Goal: Contribute content: Contribute content

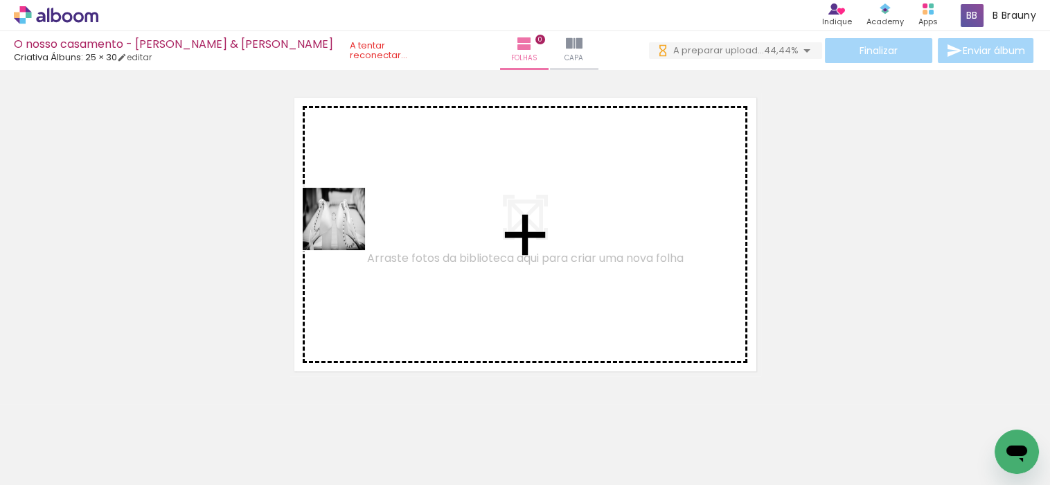
drag, startPoint x: 147, startPoint y: 435, endPoint x: 376, endPoint y: 208, distance: 322.7
click at [376, 208] on quentale-workspace at bounding box center [525, 242] width 1050 height 485
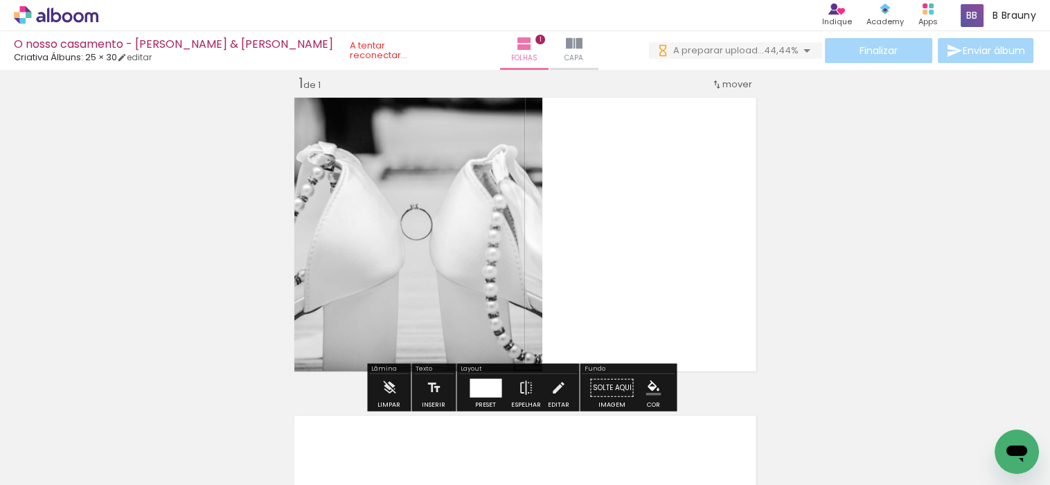
scroll to position [17, 0]
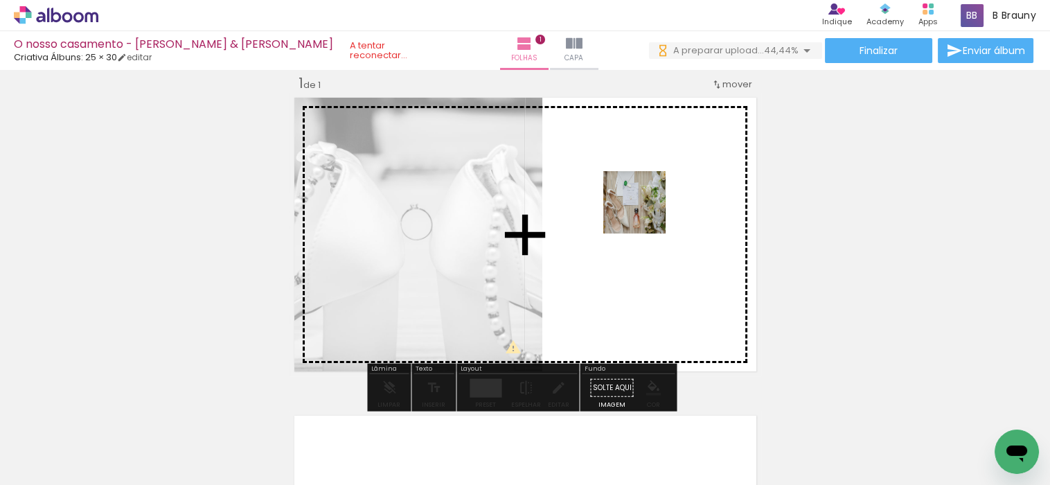
drag, startPoint x: 216, startPoint y: 443, endPoint x: 645, endPoint y: 212, distance: 487.7
click at [645, 212] on quentale-workspace at bounding box center [525, 242] width 1050 height 485
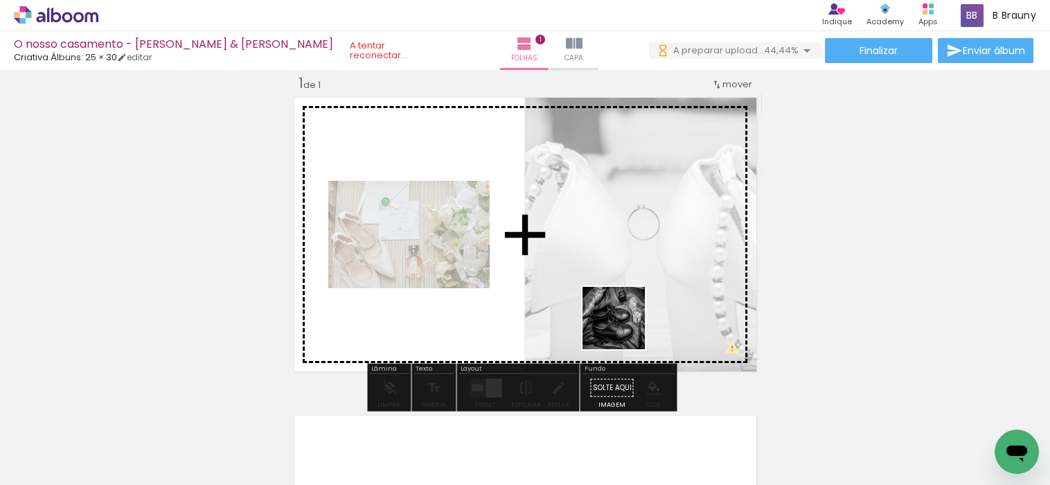
drag, startPoint x: 305, startPoint y: 445, endPoint x: 624, endPoint y: 328, distance: 339.8
click at [624, 328] on quentale-workspace at bounding box center [525, 242] width 1050 height 485
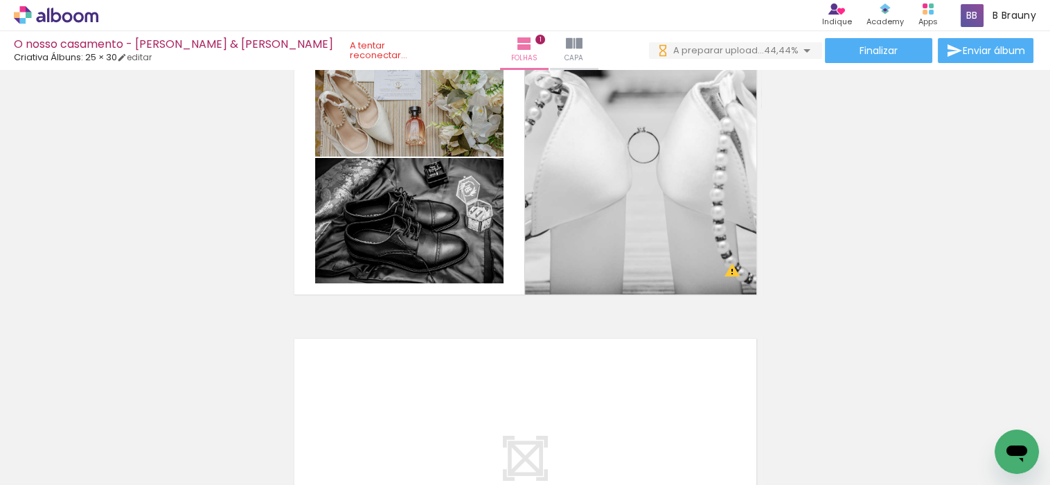
scroll to position [0, 0]
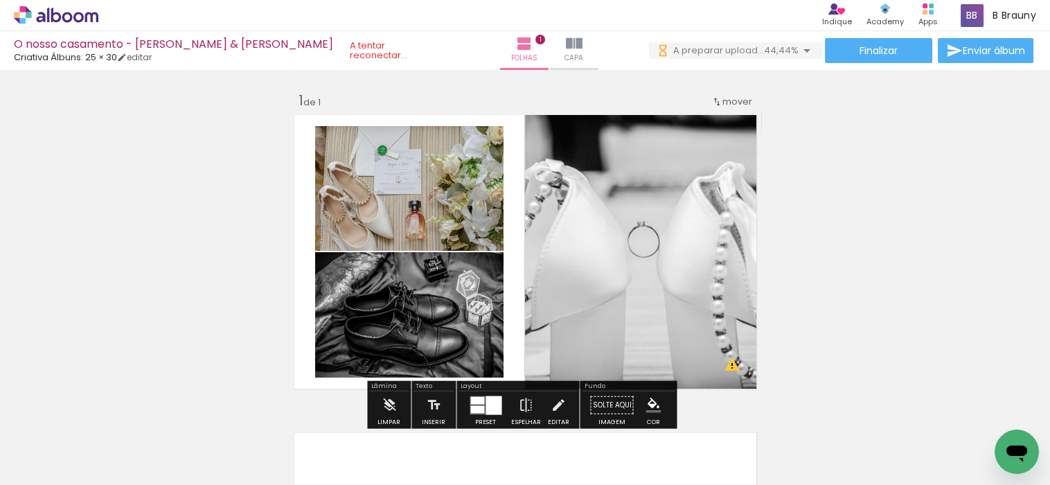
click at [340, 51] on quentale-status at bounding box center [394, 50] width 109 height 30
click at [134, 55] on link "editar" at bounding box center [134, 57] width 35 height 12
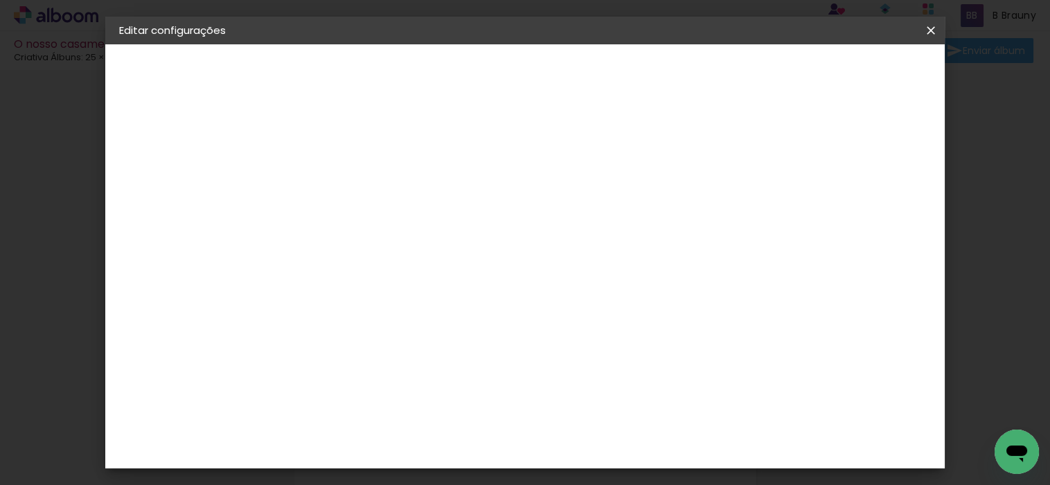
click at [550, 148] on div at bounding box center [543, 149] width 12 height 12
type paper-checkbox "on"
click at [636, 69] on span "Guardar configurações" at bounding box center [600, 78] width 71 height 19
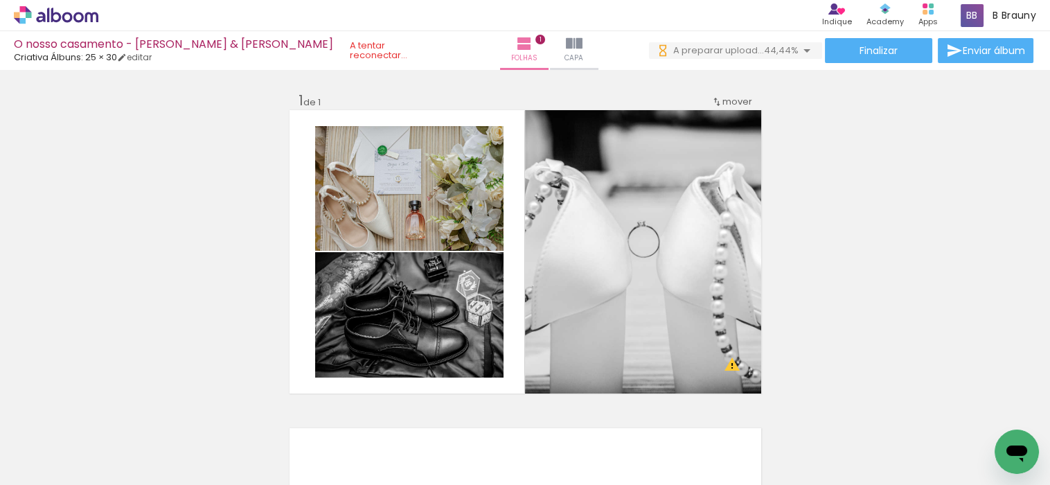
drag, startPoint x: 996, startPoint y: 422, endPoint x: 945, endPoint y: 340, distance: 97.0
click at [945, 340] on quentale-workspace at bounding box center [525, 242] width 1050 height 485
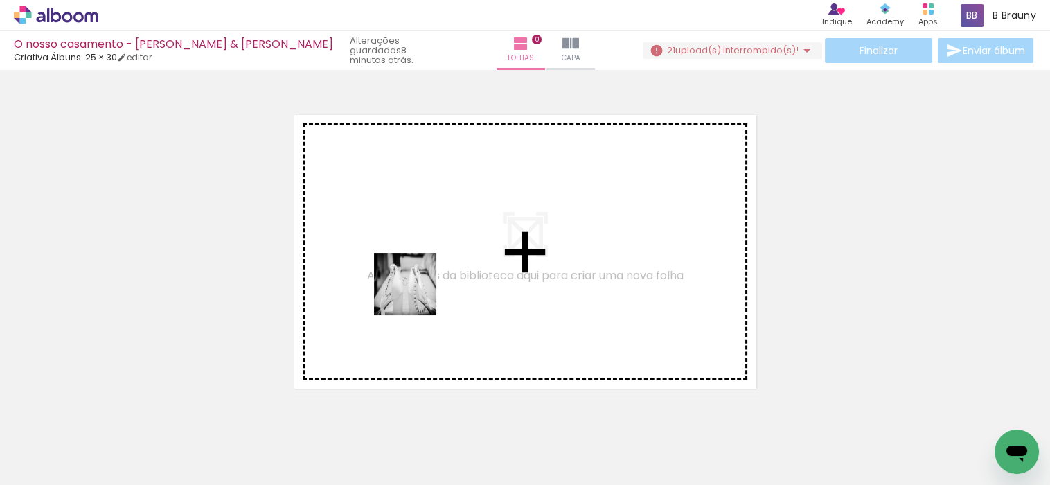
drag, startPoint x: 127, startPoint y: 444, endPoint x: 415, endPoint y: 294, distance: 324.6
click at [415, 294] on quentale-workspace at bounding box center [525, 242] width 1050 height 485
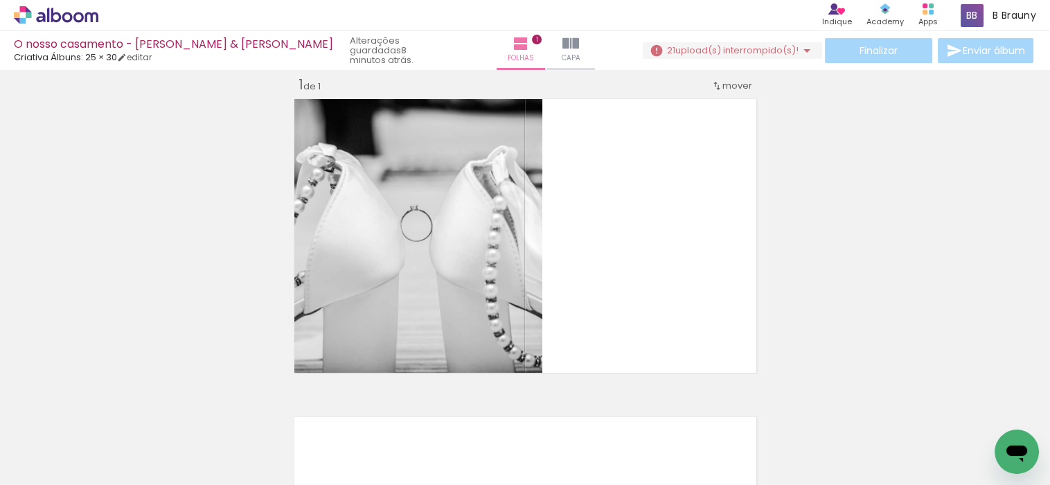
scroll to position [17, 0]
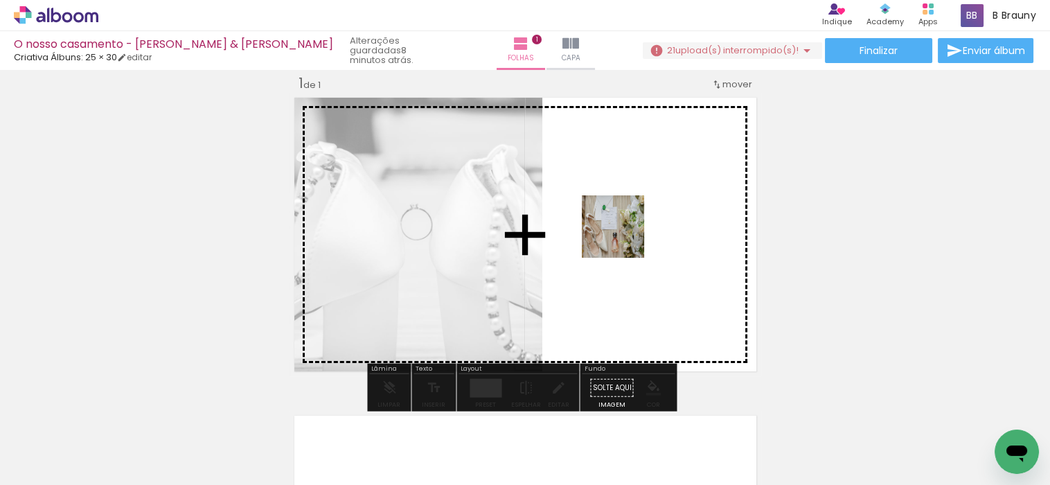
drag, startPoint x: 209, startPoint y: 444, endPoint x: 624, endPoint y: 235, distance: 464.5
click at [624, 235] on quentale-workspace at bounding box center [525, 242] width 1050 height 485
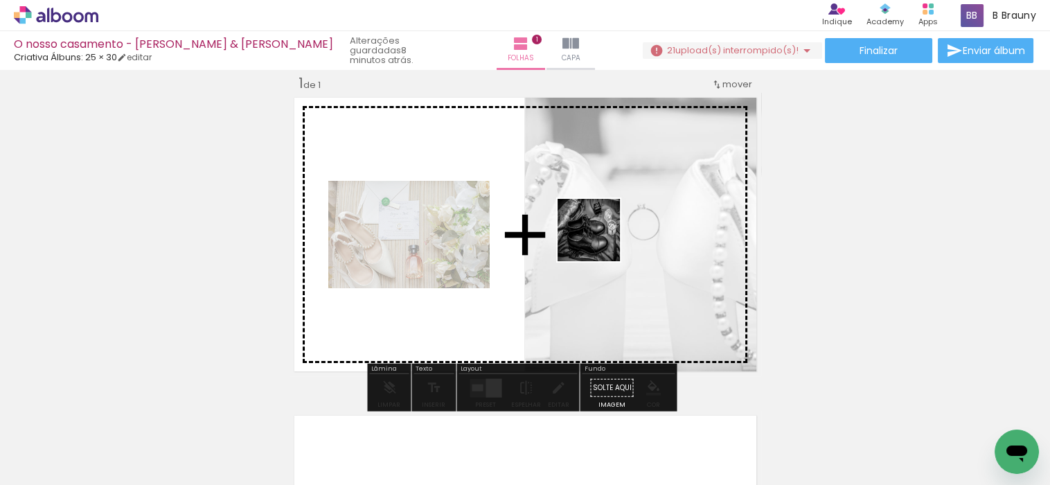
drag, startPoint x: 300, startPoint y: 440, endPoint x: 599, endPoint y: 240, distance: 359.9
click at [599, 240] on quentale-workspace at bounding box center [525, 242] width 1050 height 485
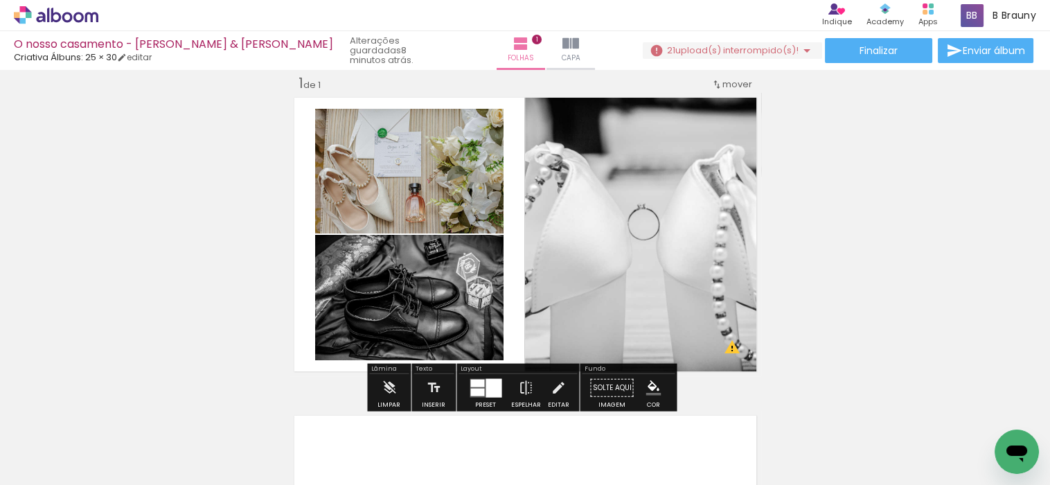
scroll to position [0, 1395]
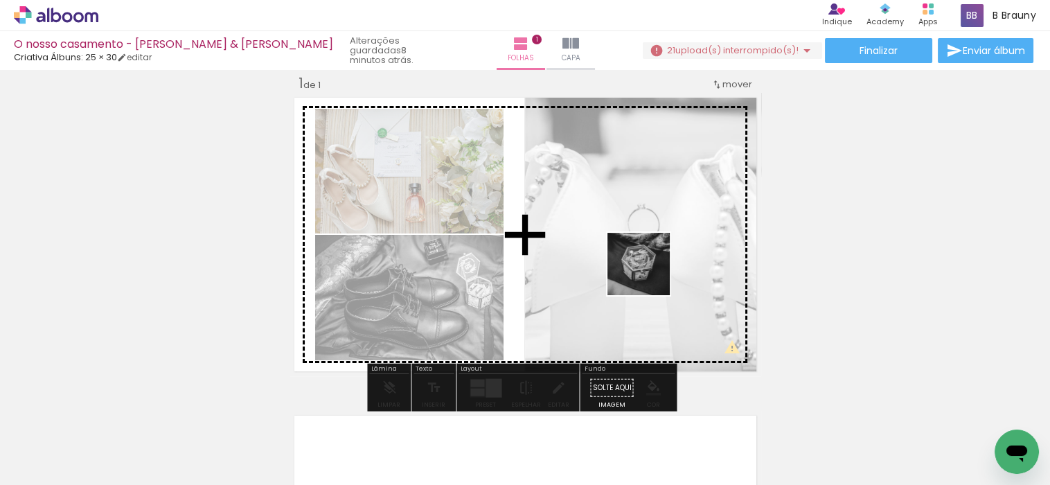
drag, startPoint x: 986, startPoint y: 428, endPoint x: 649, endPoint y: 274, distance: 370.6
click at [649, 274] on quentale-workspace at bounding box center [525, 242] width 1050 height 485
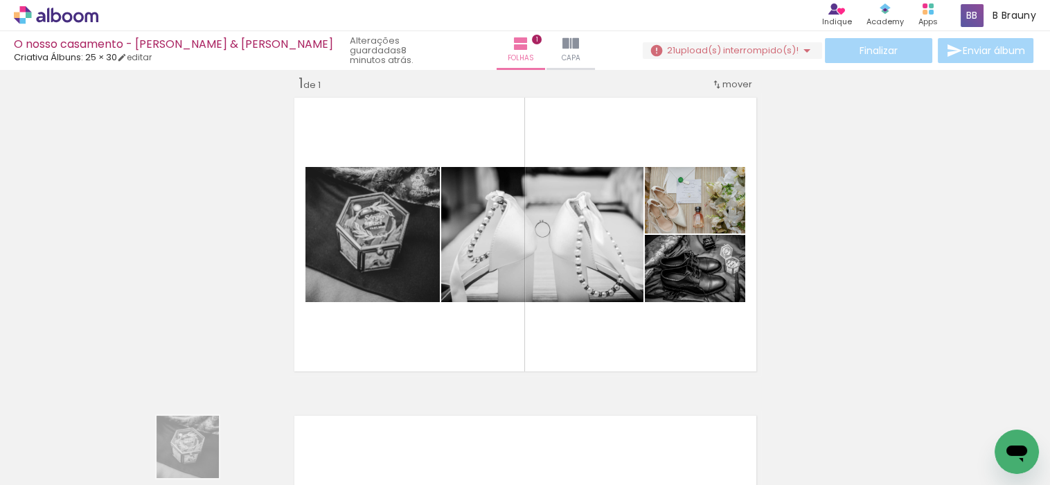
drag, startPoint x: 983, startPoint y: 427, endPoint x: 198, endPoint y: 457, distance: 785.1
click at [114, 457] on iron-horizontal-list at bounding box center [100, 441] width 28 height 87
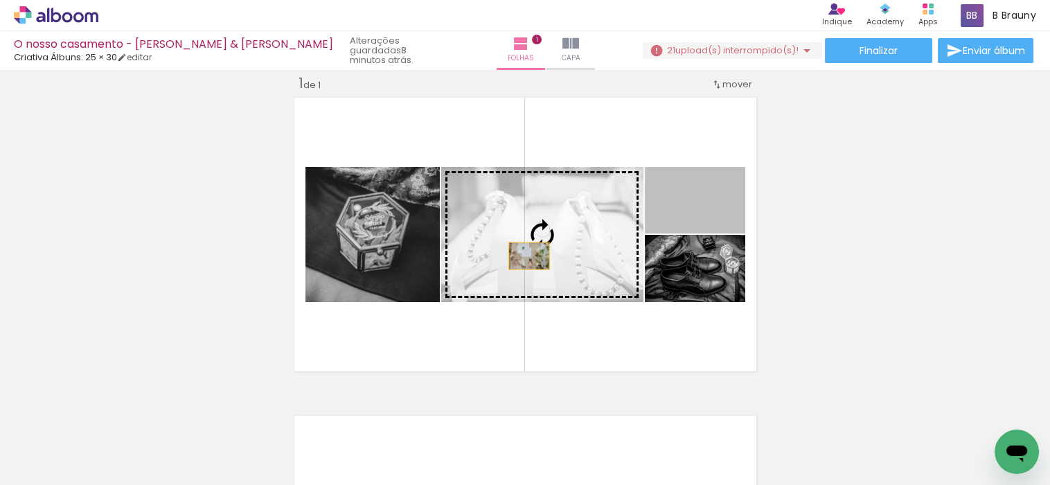
drag, startPoint x: 709, startPoint y: 214, endPoint x: 523, endPoint y: 256, distance: 190.8
click at [0, 0] on slot at bounding box center [0, 0] width 0 height 0
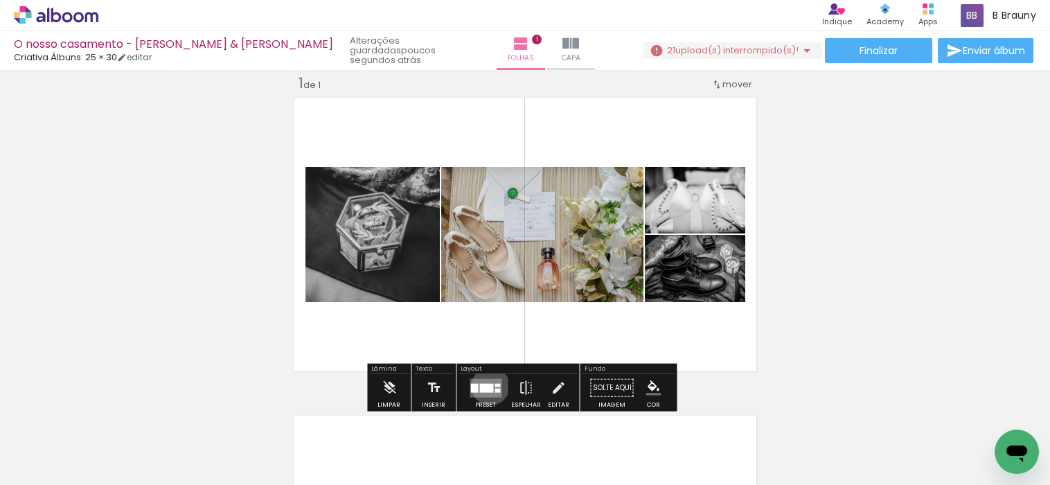
click at [485, 386] on div at bounding box center [486, 387] width 14 height 9
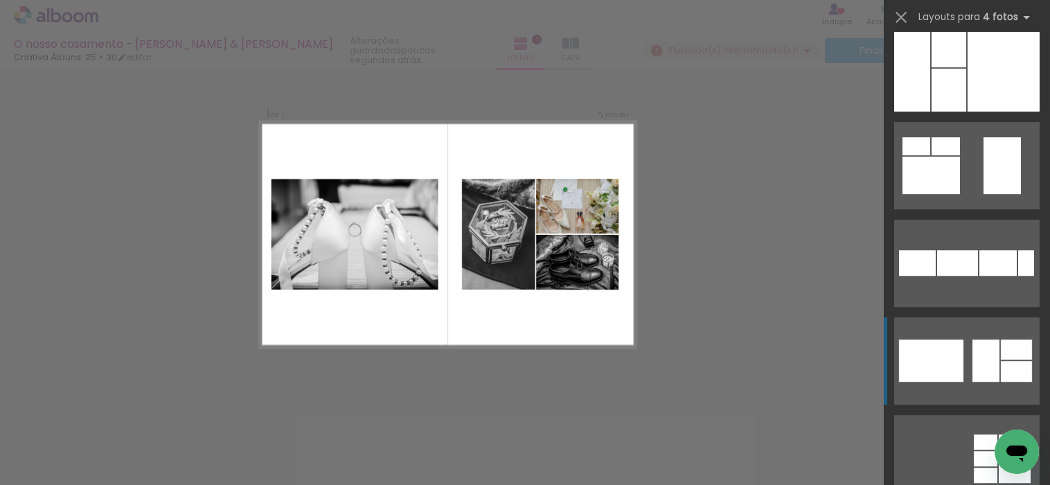
scroll to position [1539, 0]
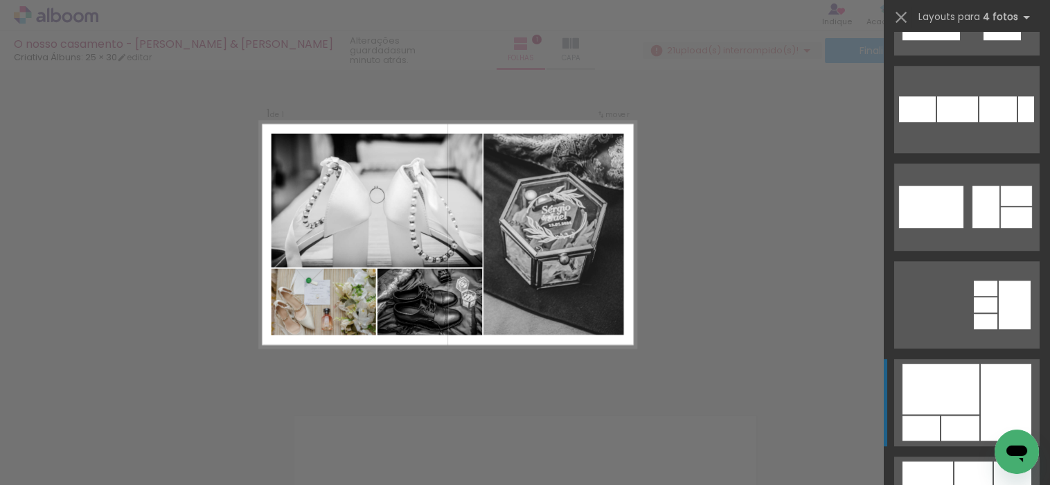
click at [974, 380] on quentale-layouter at bounding box center [966, 402] width 145 height 87
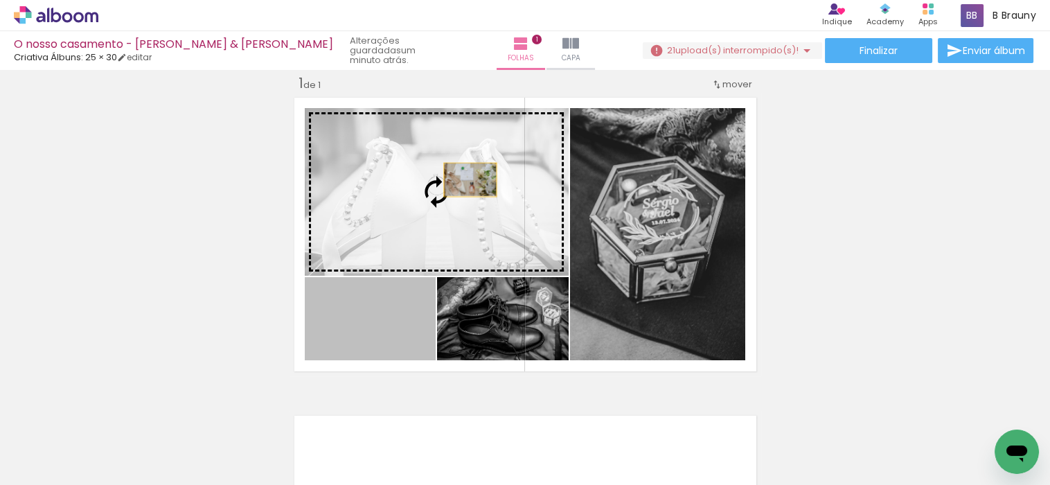
drag, startPoint x: 409, startPoint y: 320, endPoint x: 464, endPoint y: 179, distance: 151.1
click at [0, 0] on slot at bounding box center [0, 0] width 0 height 0
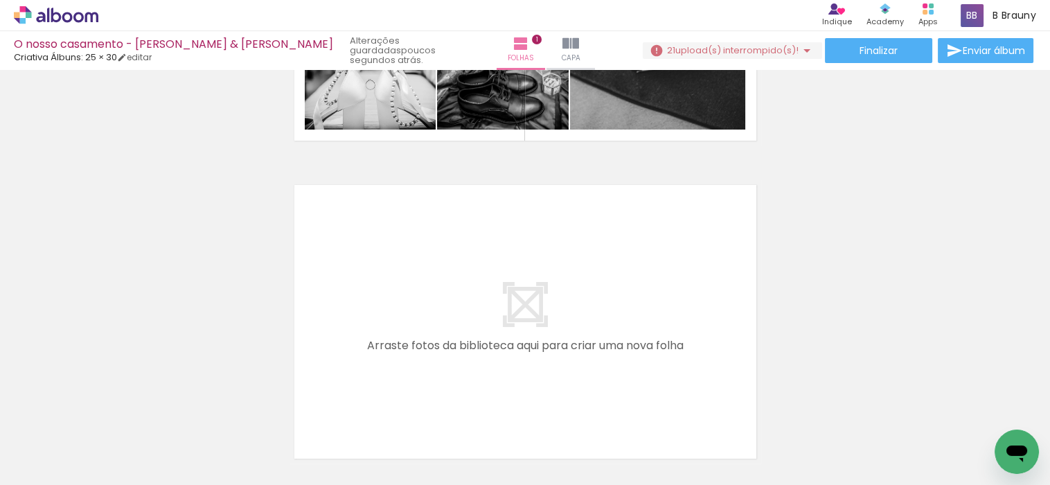
scroll to position [0, 0]
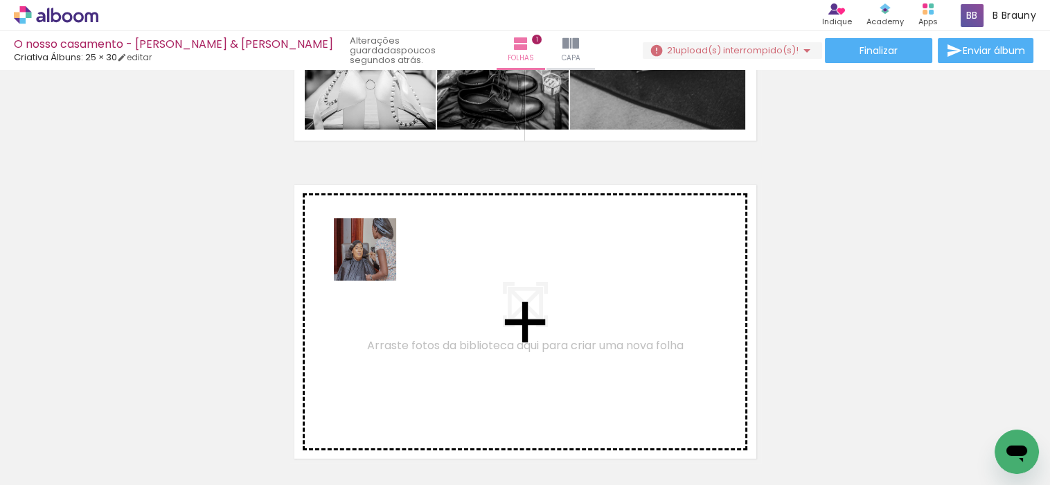
drag, startPoint x: 363, startPoint y: 450, endPoint x: 375, endPoint y: 260, distance: 190.8
click at [375, 260] on quentale-workspace at bounding box center [525, 242] width 1050 height 485
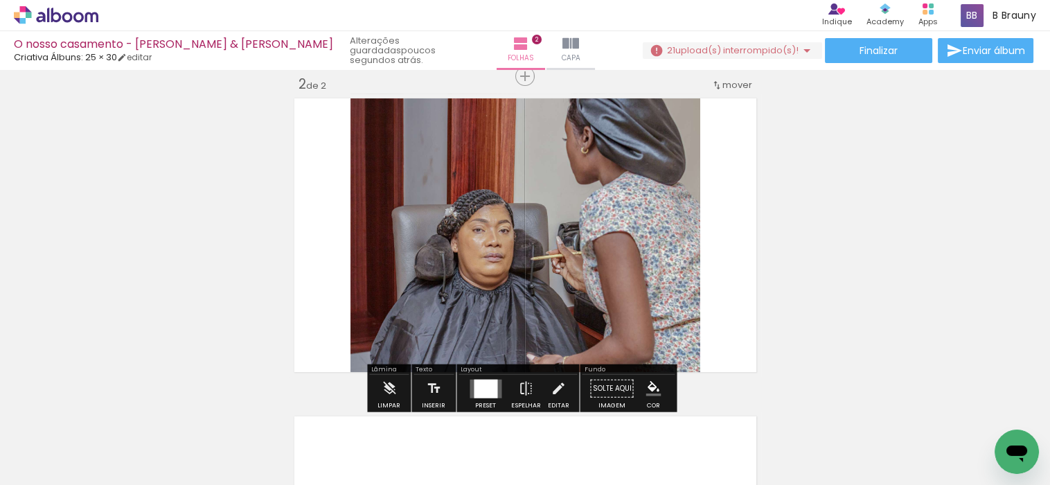
scroll to position [335, 0]
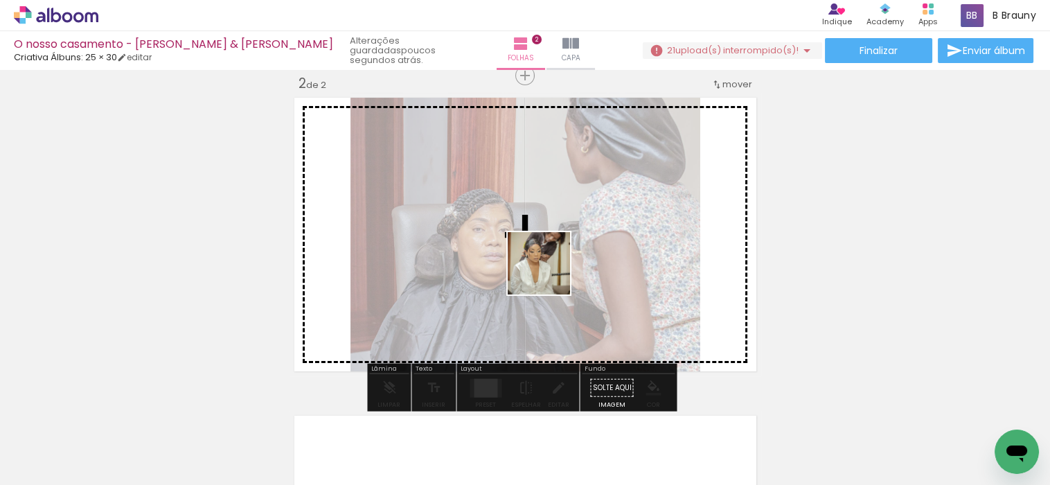
drag, startPoint x: 454, startPoint y: 456, endPoint x: 556, endPoint y: 262, distance: 219.3
click at [556, 262] on quentale-workspace at bounding box center [525, 242] width 1050 height 485
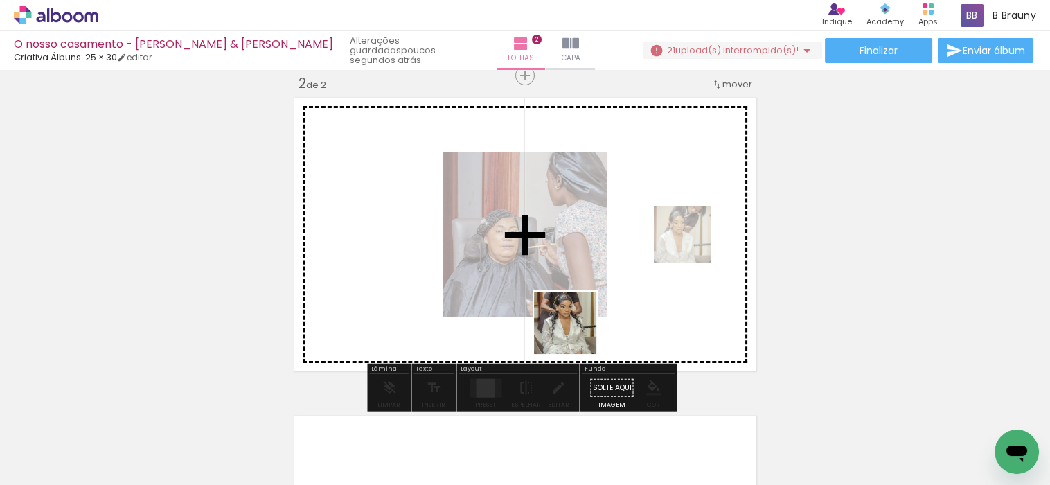
drag, startPoint x: 541, startPoint y: 457, endPoint x: 624, endPoint y: 374, distance: 117.5
click at [583, 280] on quentale-workspace at bounding box center [525, 242] width 1050 height 485
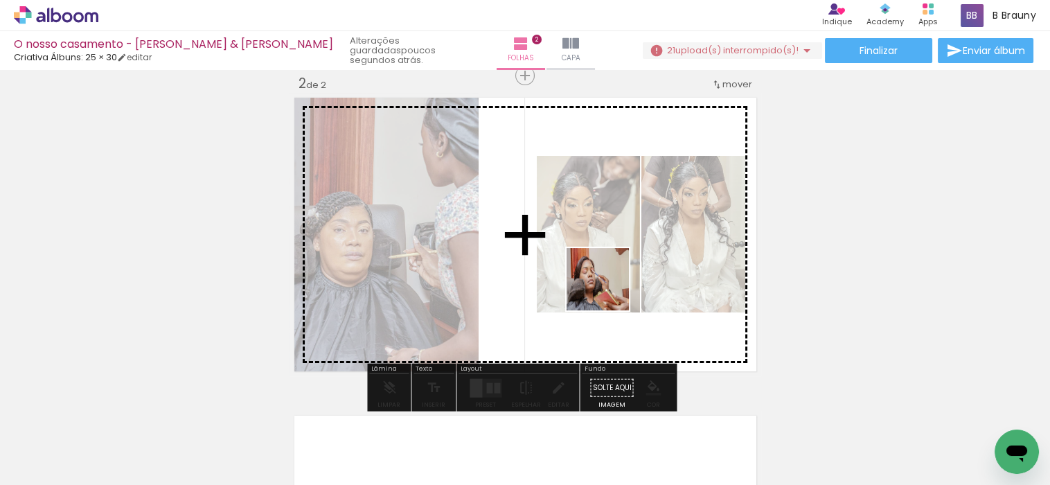
drag, startPoint x: 611, startPoint y: 443, endPoint x: 608, endPoint y: 289, distance: 153.7
click at [608, 289] on quentale-workspace at bounding box center [525, 242] width 1050 height 485
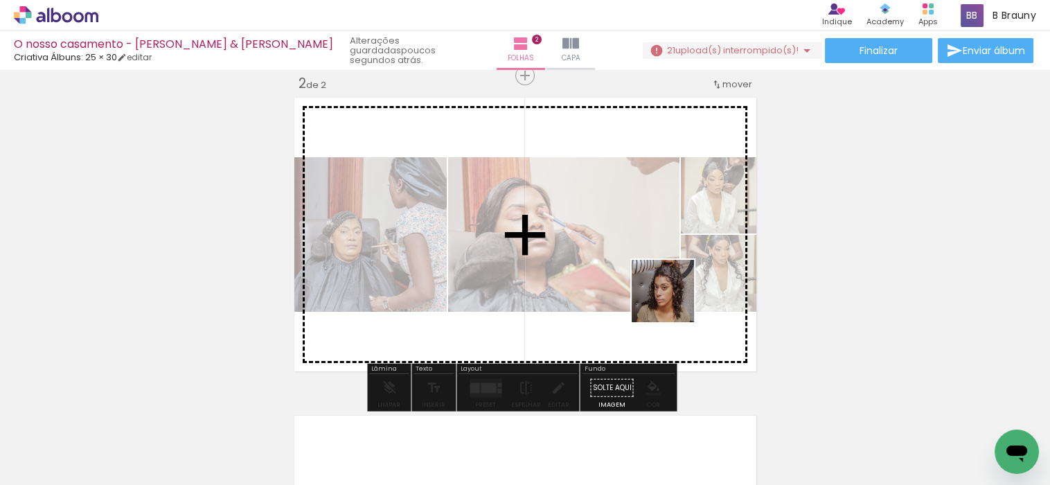
drag, startPoint x: 691, startPoint y: 456, endPoint x: 672, endPoint y: 290, distance: 167.3
click at [672, 290] on quentale-workspace at bounding box center [525, 242] width 1050 height 485
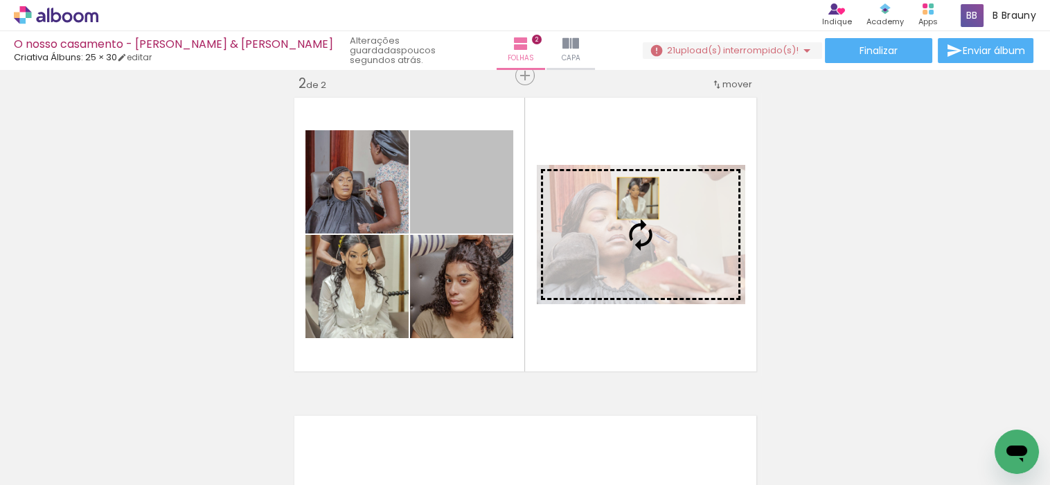
drag, startPoint x: 454, startPoint y: 197, endPoint x: 632, endPoint y: 198, distance: 178.0
click at [0, 0] on slot at bounding box center [0, 0] width 0 height 0
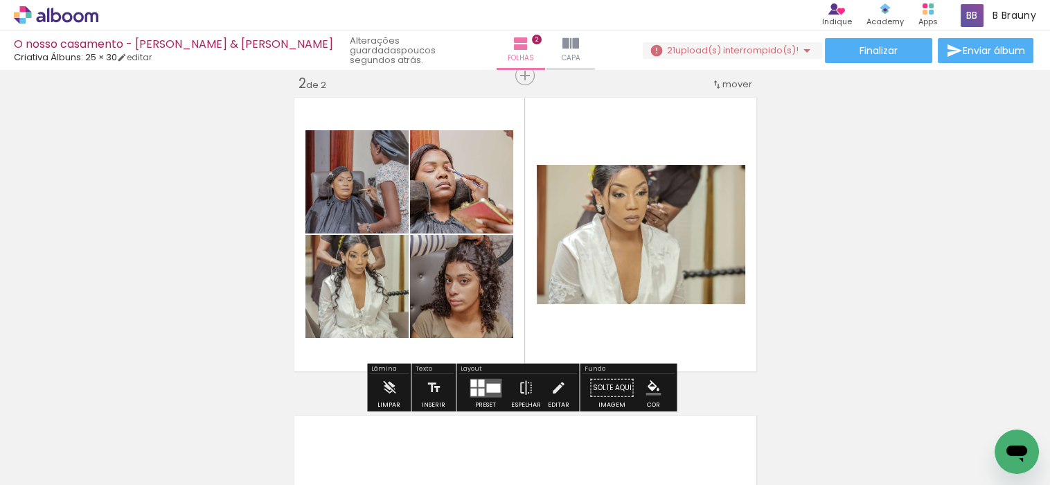
drag, startPoint x: 844, startPoint y: 441, endPoint x: 645, endPoint y: 275, distance: 259.1
click at [645, 275] on quentale-workspace at bounding box center [525, 242] width 1050 height 485
drag, startPoint x: 843, startPoint y: 438, endPoint x: 539, endPoint y: 148, distance: 419.7
click at [539, 148] on quentale-workspace at bounding box center [525, 242] width 1050 height 485
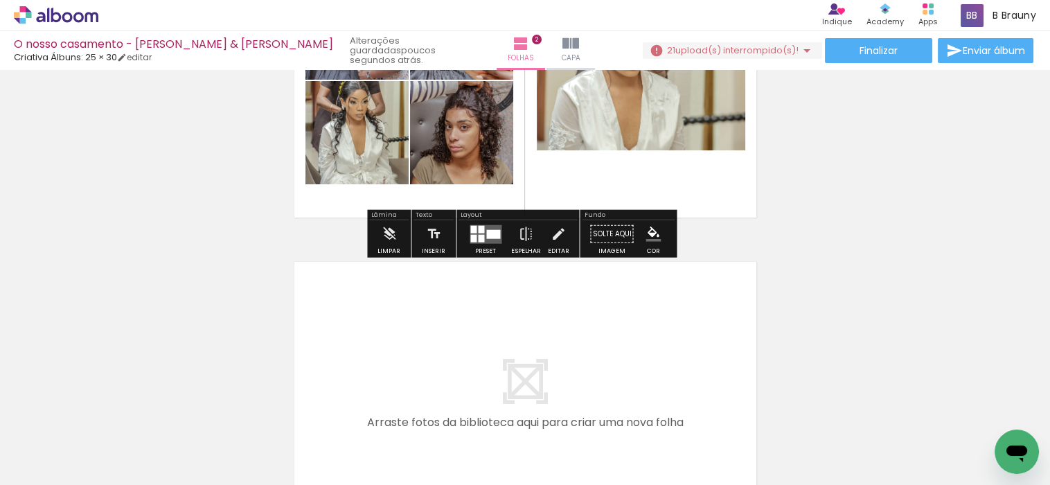
scroll to position [412, 0]
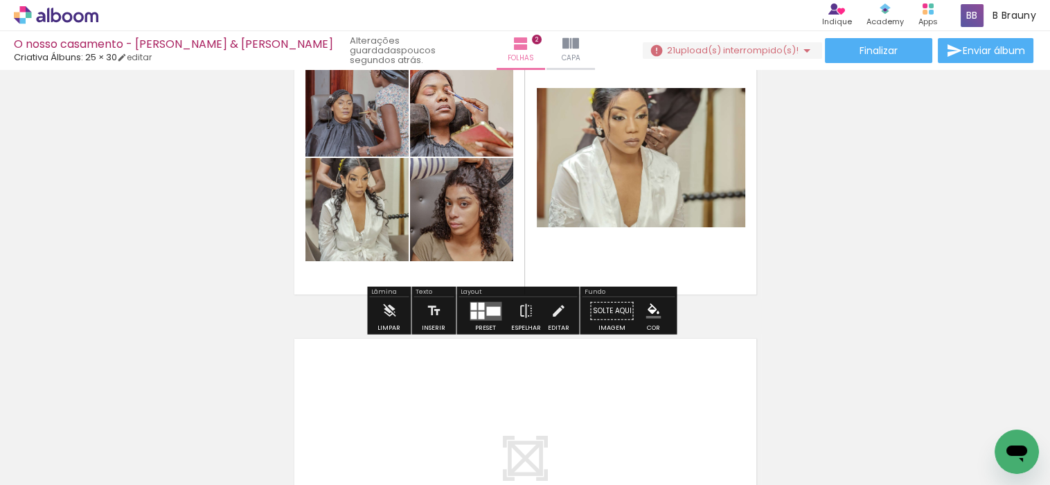
drag, startPoint x: 848, startPoint y: 442, endPoint x: 412, endPoint y: 121, distance: 540.8
click at [412, 121] on quentale-workspace at bounding box center [525, 242] width 1050 height 485
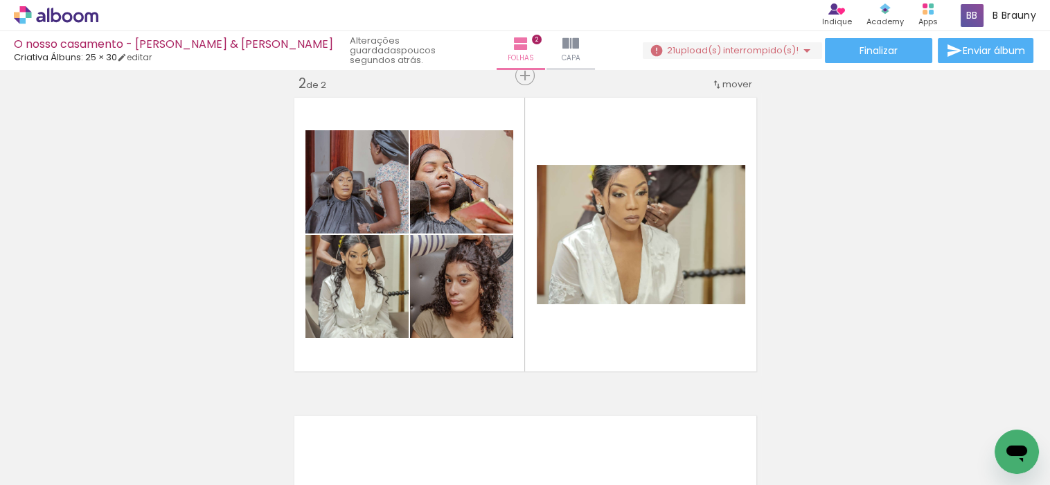
scroll to position [0, 178]
drag, startPoint x: 645, startPoint y: 448, endPoint x: 791, endPoint y: 382, distance: 160.5
click at [791, 382] on quentale-workspace at bounding box center [525, 242] width 1050 height 485
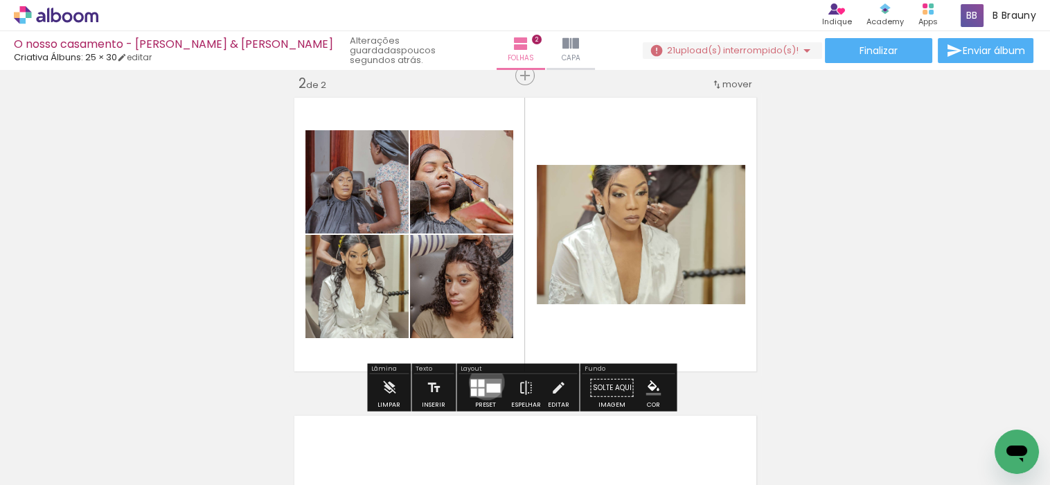
click at [483, 382] on quentale-layouter at bounding box center [485, 387] width 32 height 19
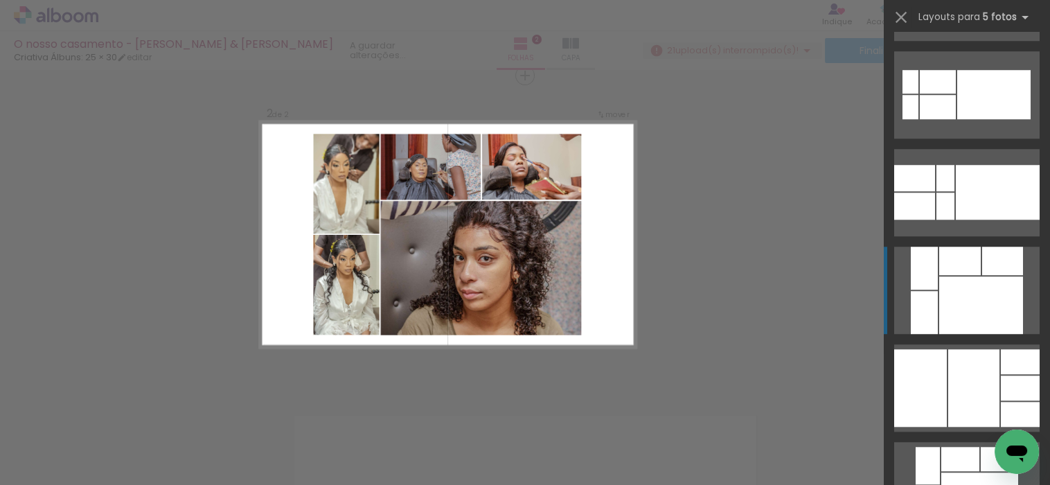
scroll to position [2000, 0]
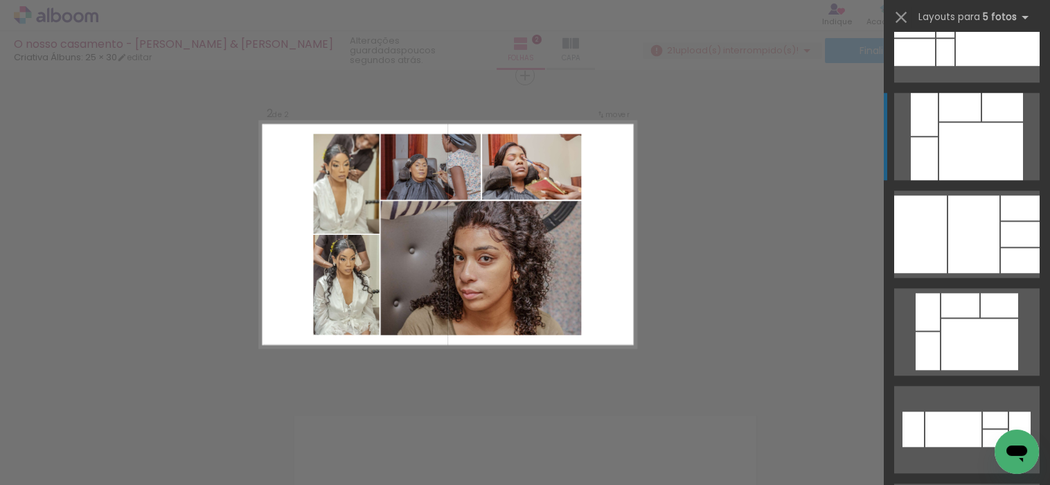
click at [981, 305] on div at bounding box center [999, 305] width 37 height 24
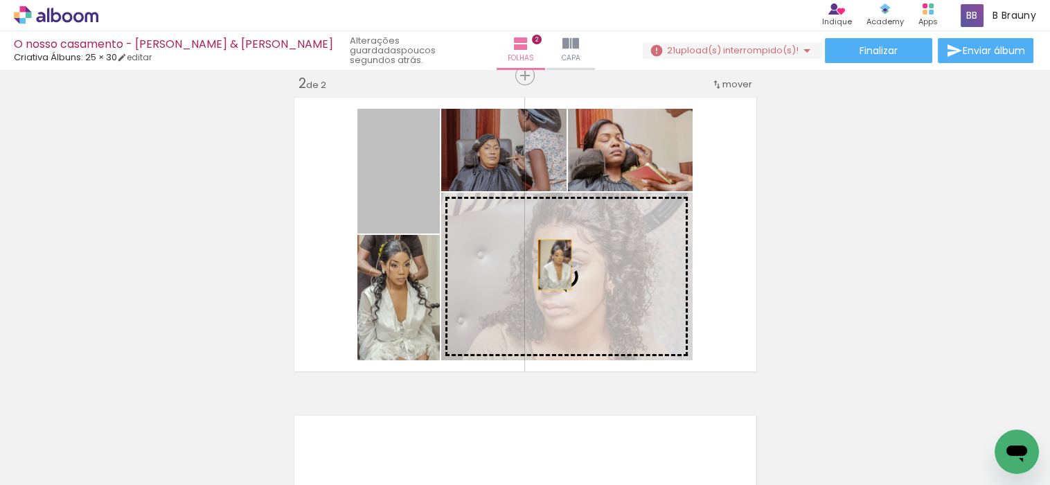
drag, startPoint x: 389, startPoint y: 182, endPoint x: 548, endPoint y: 265, distance: 179.3
click at [0, 0] on slot at bounding box center [0, 0] width 0 height 0
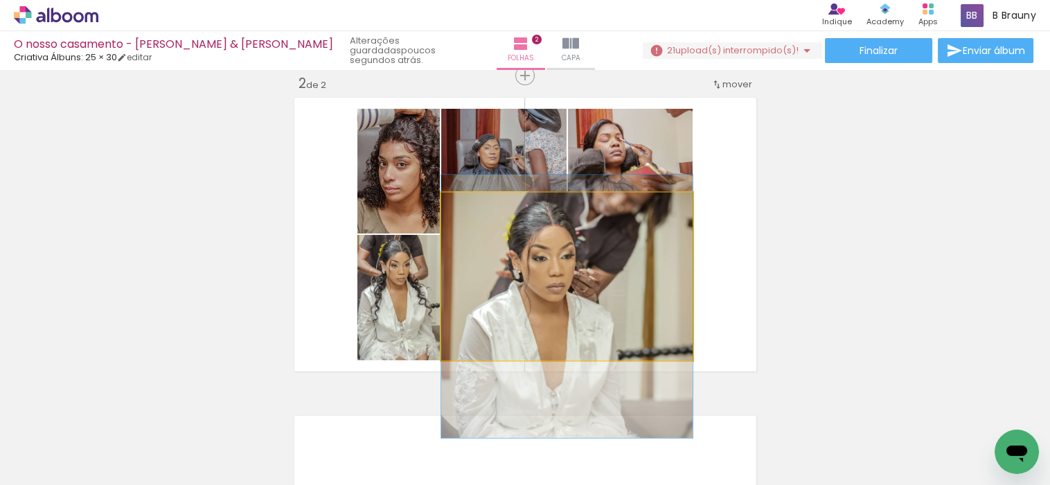
drag, startPoint x: 614, startPoint y: 269, endPoint x: 621, endPoint y: 299, distance: 30.6
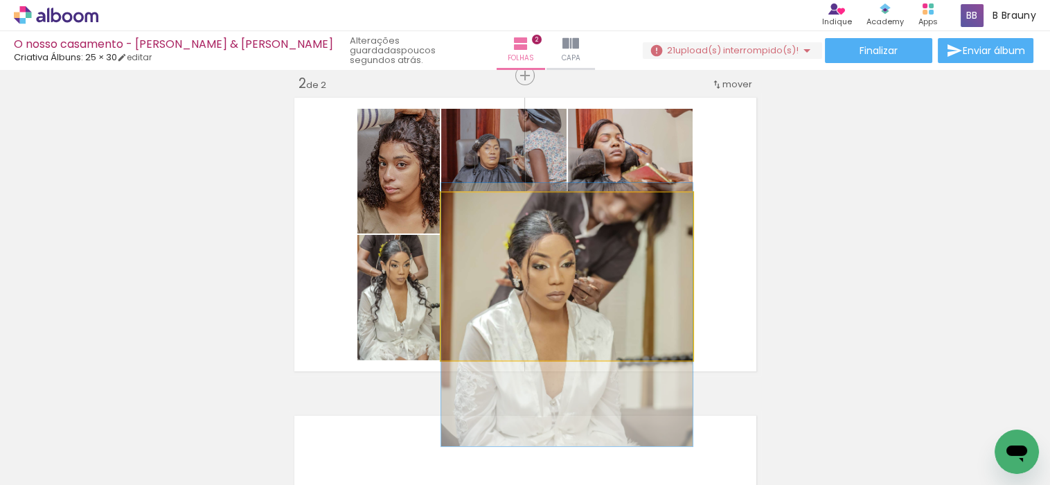
drag, startPoint x: 615, startPoint y: 287, endPoint x: 614, endPoint y: 296, distance: 8.3
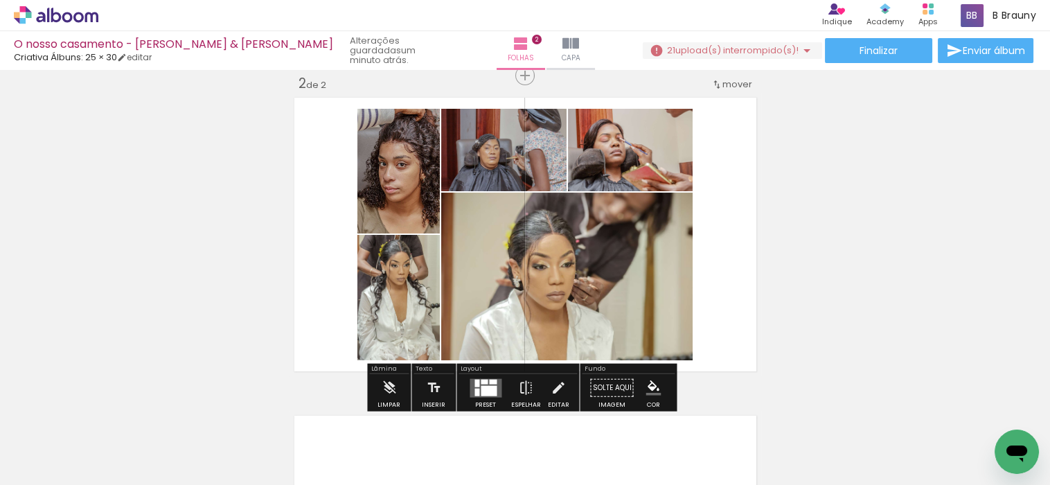
drag, startPoint x: 582, startPoint y: 443, endPoint x: 582, endPoint y: 371, distance: 72.0
click at [582, 371] on quentale-workspace at bounding box center [525, 242] width 1050 height 485
drag, startPoint x: 585, startPoint y: 458, endPoint x: 596, endPoint y: 435, distance: 25.1
click at [114, 435] on iron-horizontal-list at bounding box center [100, 441] width 28 height 87
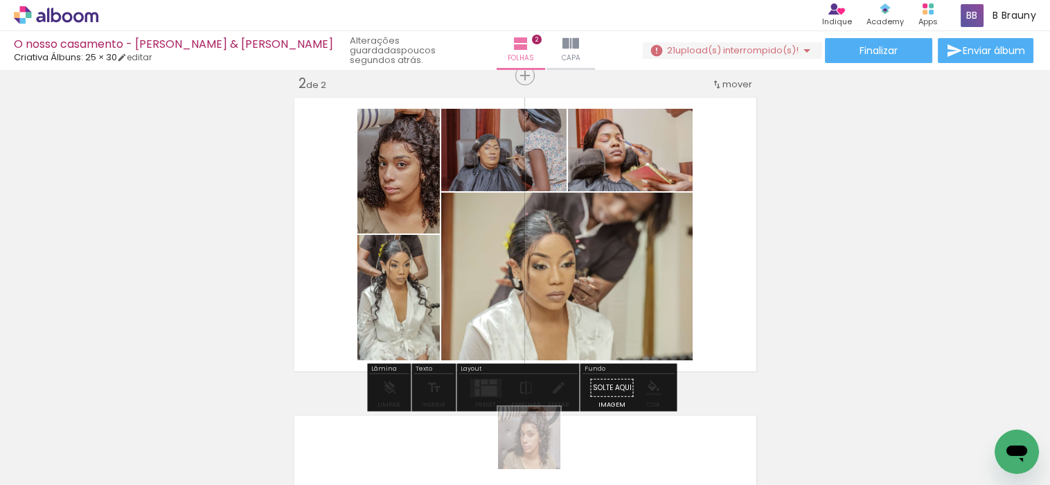
drag, startPoint x: 512, startPoint y: 448, endPoint x: 538, endPoint y: 448, distance: 26.3
click at [538, 448] on div at bounding box center [503, 438] width 69 height 69
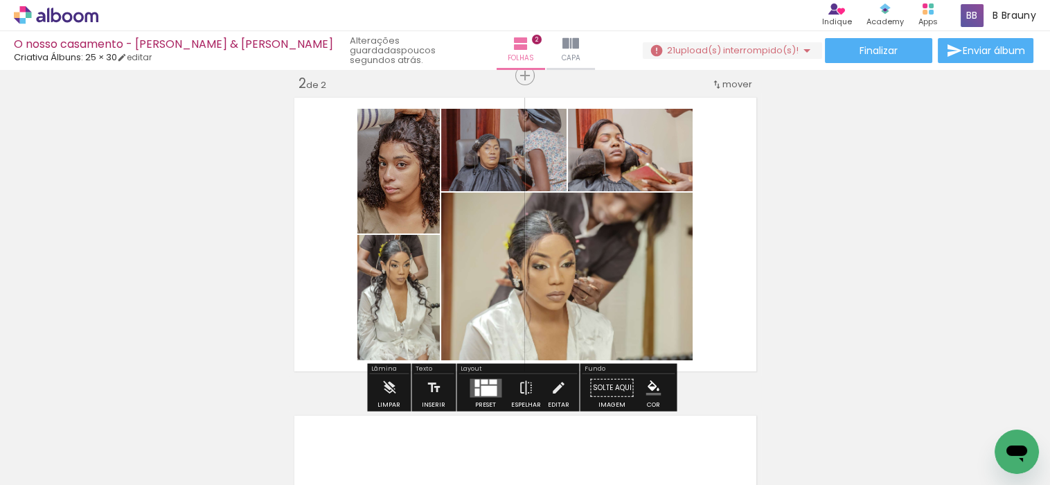
scroll to position [489, 0]
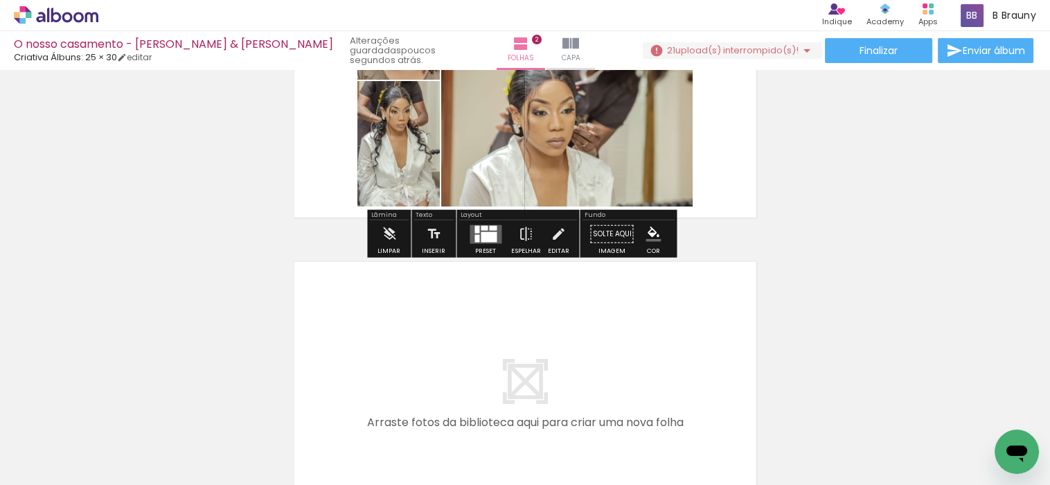
drag, startPoint x: 602, startPoint y: 454, endPoint x: 584, endPoint y: 310, distance: 145.1
click at [584, 310] on quentale-workspace at bounding box center [525, 242] width 1050 height 485
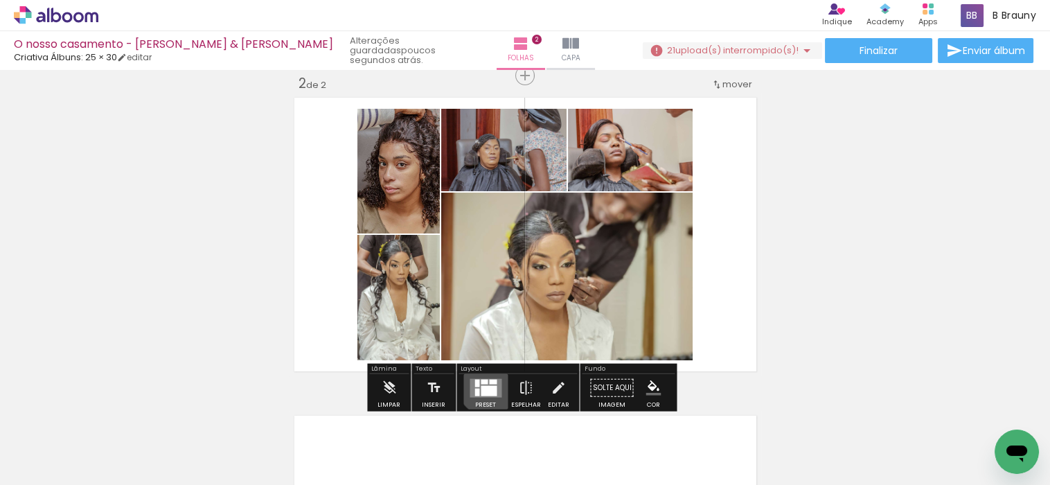
click at [485, 385] on div at bounding box center [489, 390] width 16 height 10
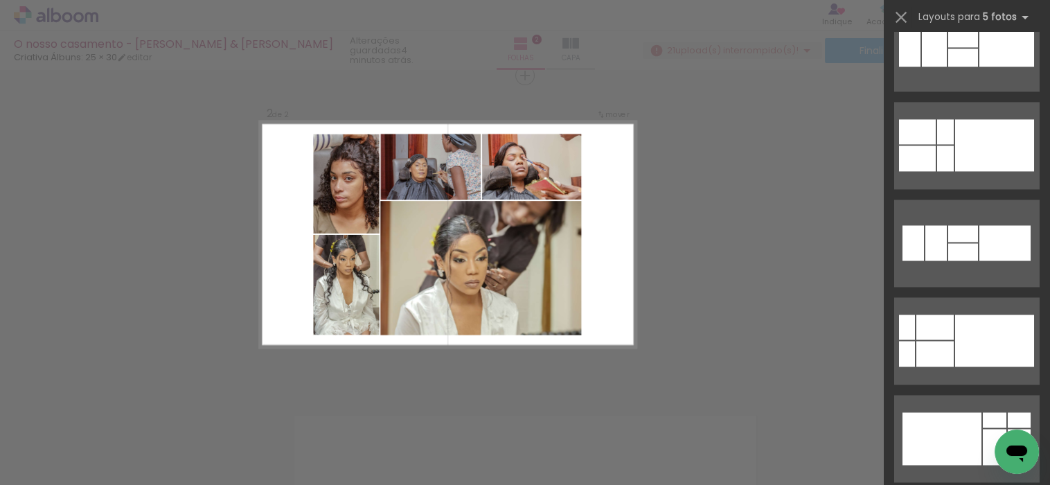
scroll to position [2245, 0]
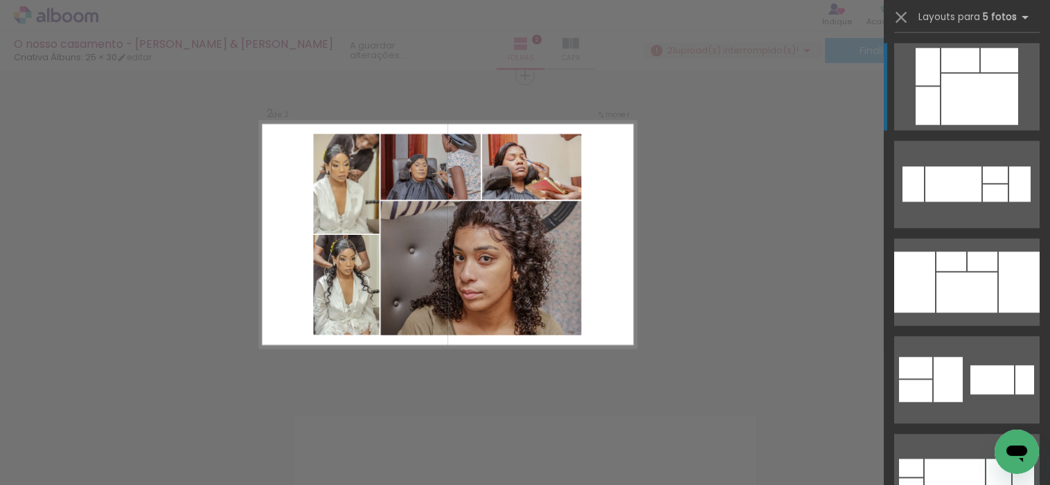
drag, startPoint x: 588, startPoint y: 438, endPoint x: 440, endPoint y: 286, distance: 211.5
click at [114, 422] on iron-horizontal-list at bounding box center [100, 441] width 28 height 87
drag, startPoint x: 592, startPoint y: 427, endPoint x: 583, endPoint y: 433, distance: 11.4
click at [114, 411] on iron-horizontal-list at bounding box center [100, 441] width 28 height 87
drag, startPoint x: 584, startPoint y: 448, endPoint x: 106, endPoint y: 125, distance: 576.6
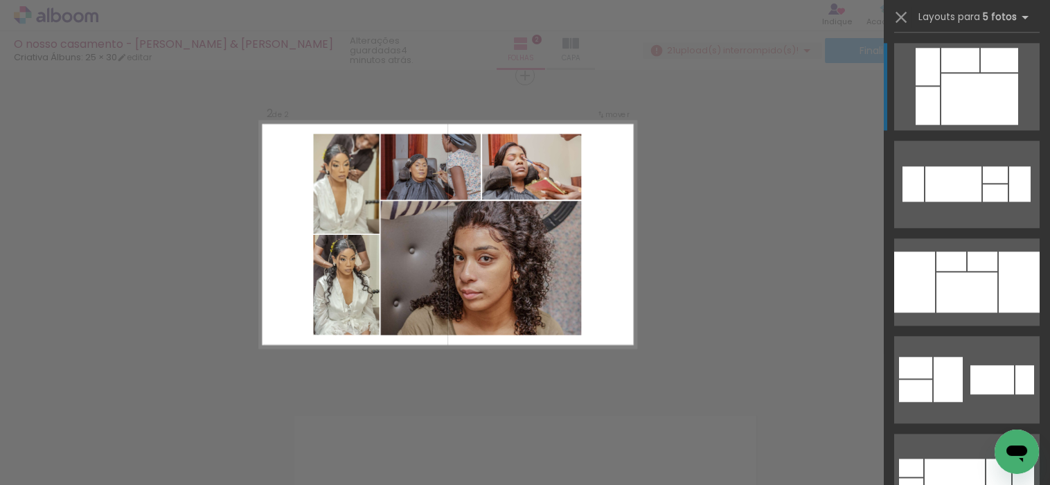
click at [114, 418] on iron-horizontal-list at bounding box center [100, 441] width 28 height 87
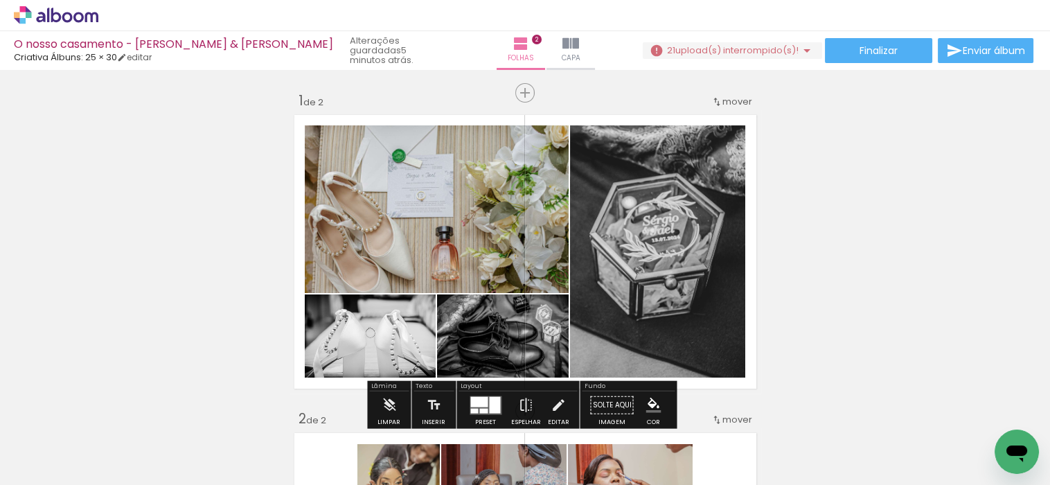
drag, startPoint x: 755, startPoint y: 435, endPoint x: 681, endPoint y: 435, distance: 74.1
click at [114, 435] on iron-horizontal-list at bounding box center [100, 441] width 28 height 87
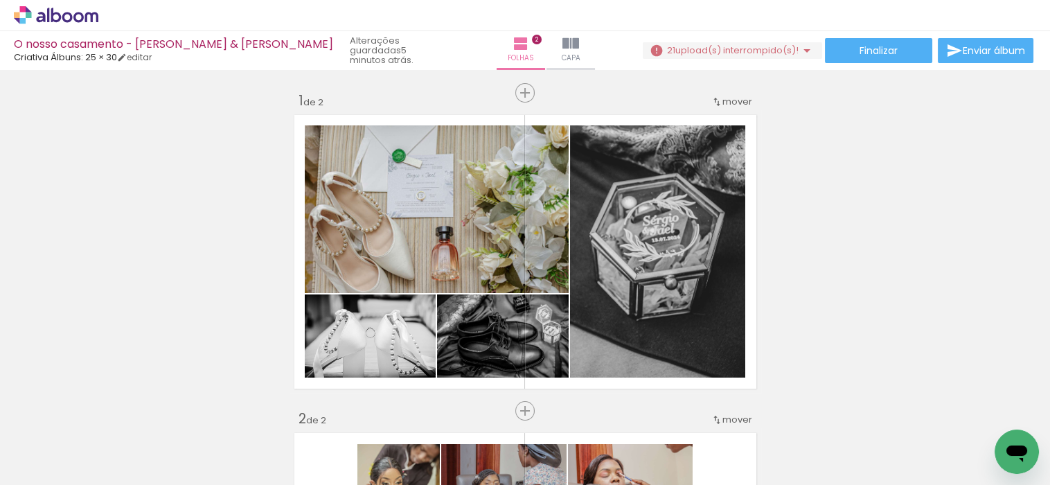
scroll to position [0, 1327]
click at [769, 42] on paper-button "21 upload(s) interrompido(s)! 37,50%" at bounding box center [732, 50] width 179 height 17
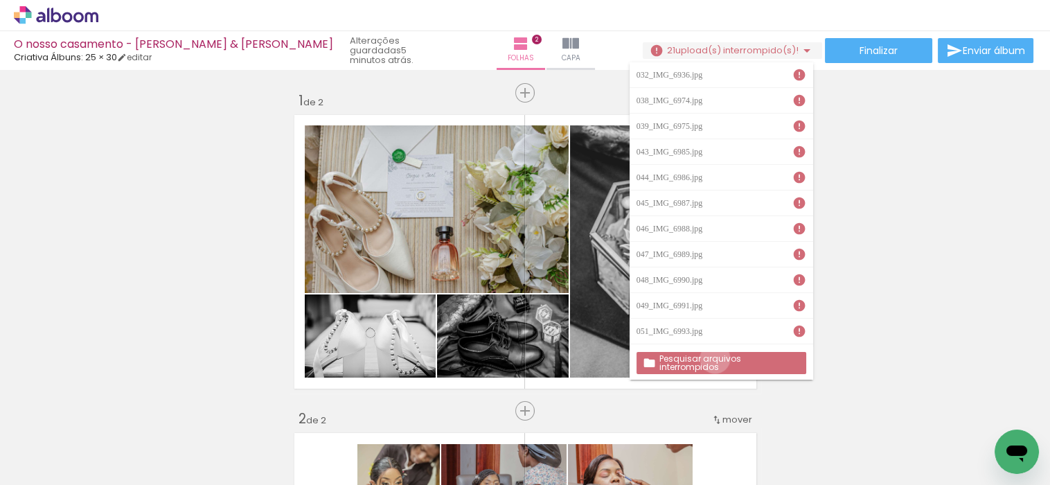
click at [0, 0] on slot "Pesquisar arquivos interrompidos" at bounding box center [0, 0] width 0 height 0
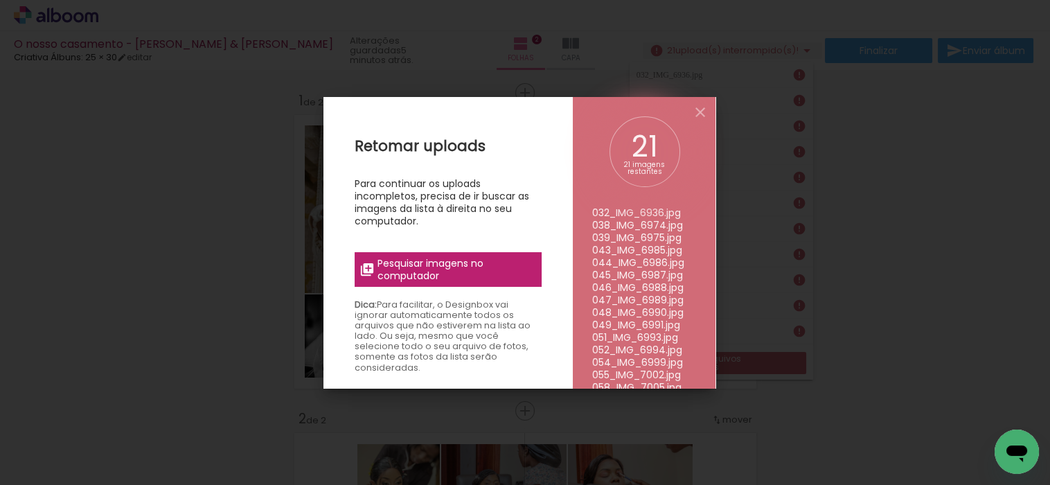
click at [436, 264] on span "Pesquisar imagens no computador" at bounding box center [455, 269] width 156 height 25
click at [0, 0] on input "file" at bounding box center [0, 0] width 0 height 0
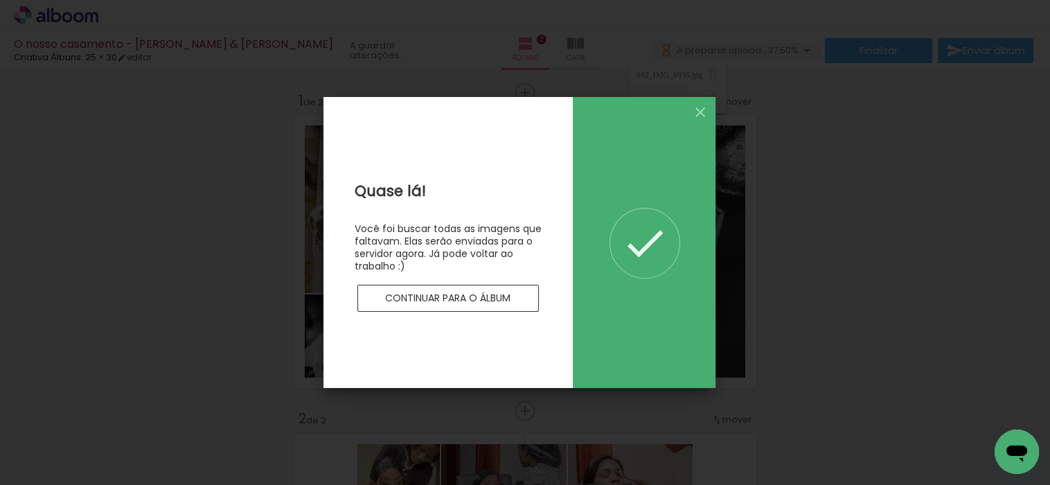
click at [0, 0] on slot "Continuar para o álbum" at bounding box center [0, 0] width 0 height 0
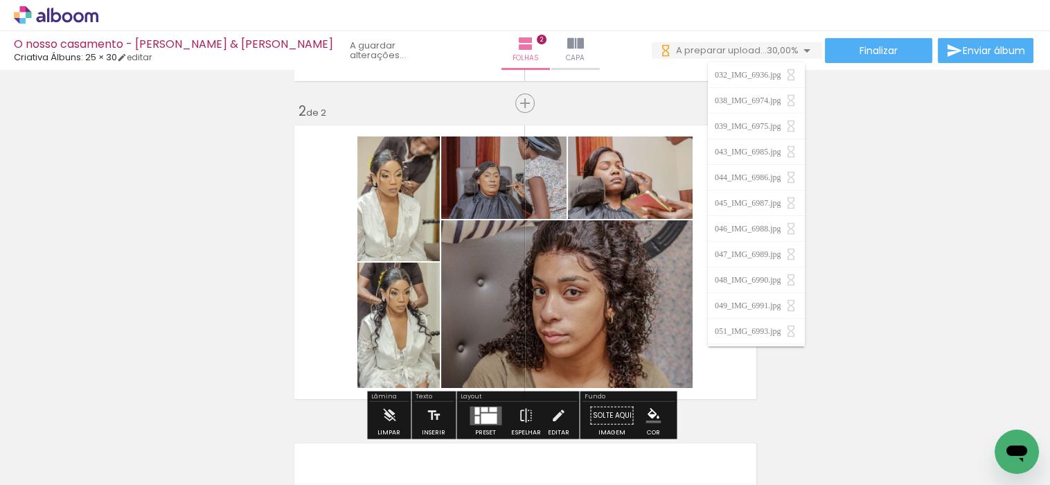
scroll to position [384, 0]
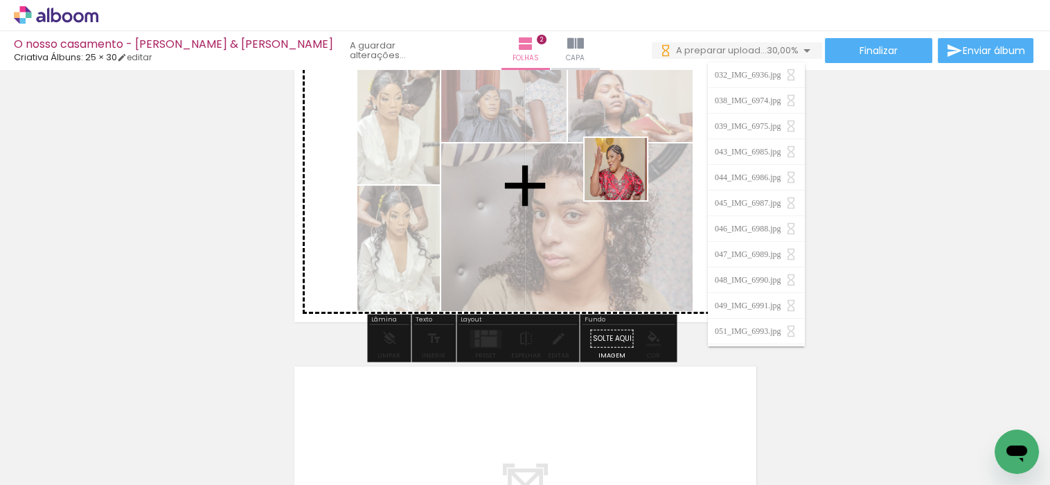
drag, startPoint x: 539, startPoint y: 437, endPoint x: 626, endPoint y: 179, distance: 272.0
click at [626, 179] on quentale-workspace at bounding box center [525, 242] width 1050 height 485
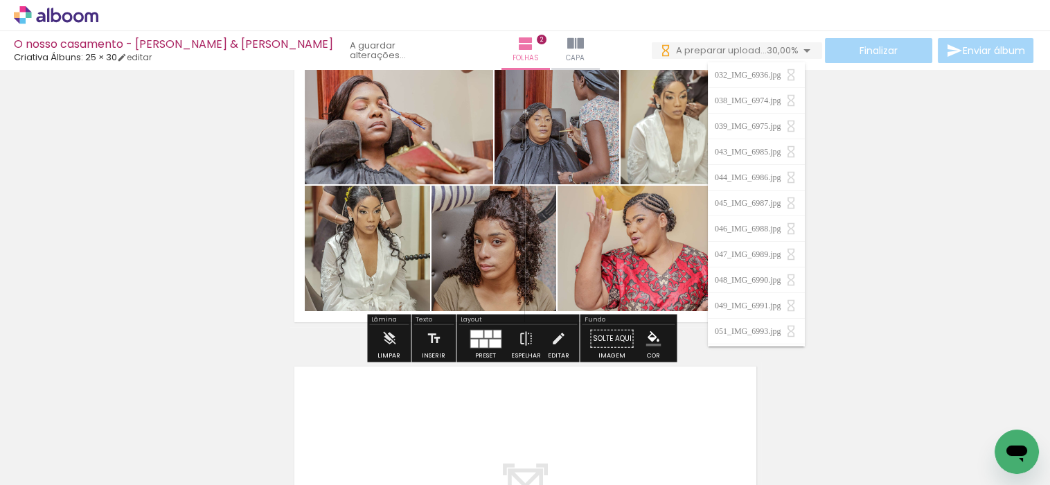
click at [134, 141] on div "Inserir folha 1 de 2 Inserir folha 2 de 2" at bounding box center [525, 167] width 1050 height 954
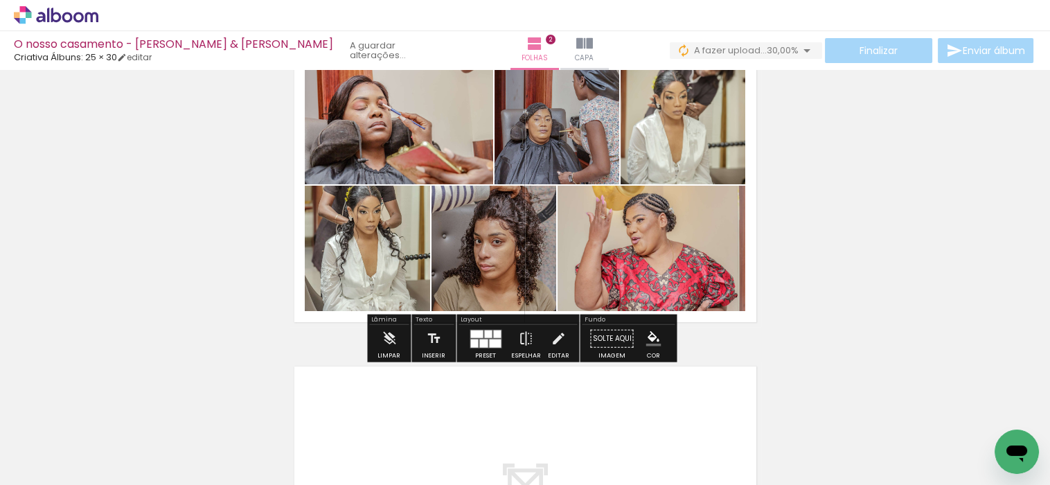
scroll to position [307, 0]
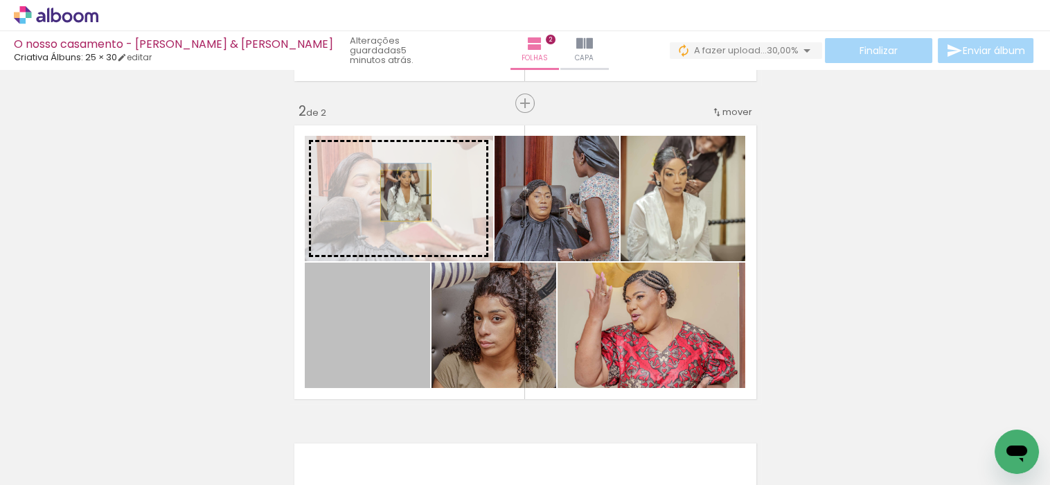
drag, startPoint x: 374, startPoint y: 331, endPoint x: 400, endPoint y: 195, distance: 138.1
click at [0, 0] on slot at bounding box center [0, 0] width 0 height 0
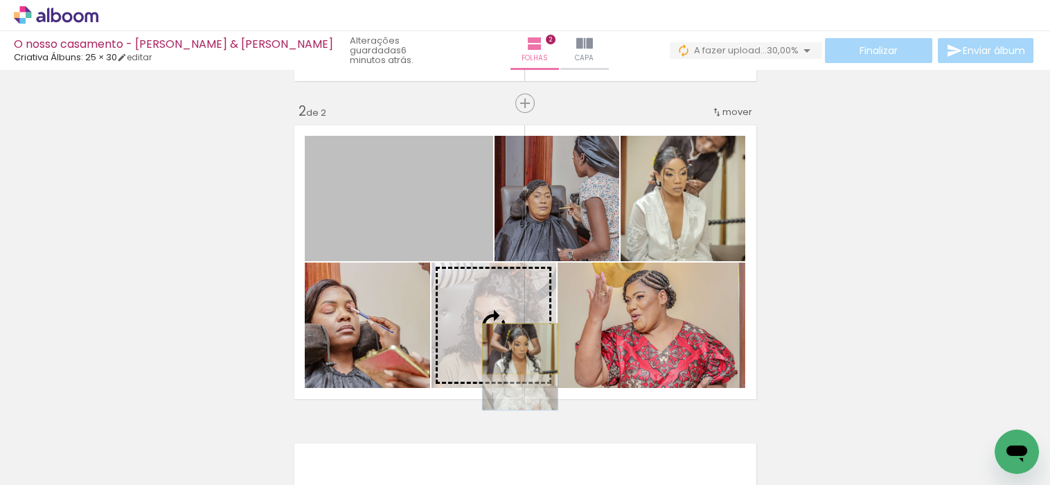
drag, startPoint x: 407, startPoint y: 208, endPoint x: 514, endPoint y: 348, distance: 175.9
click at [0, 0] on slot at bounding box center [0, 0] width 0 height 0
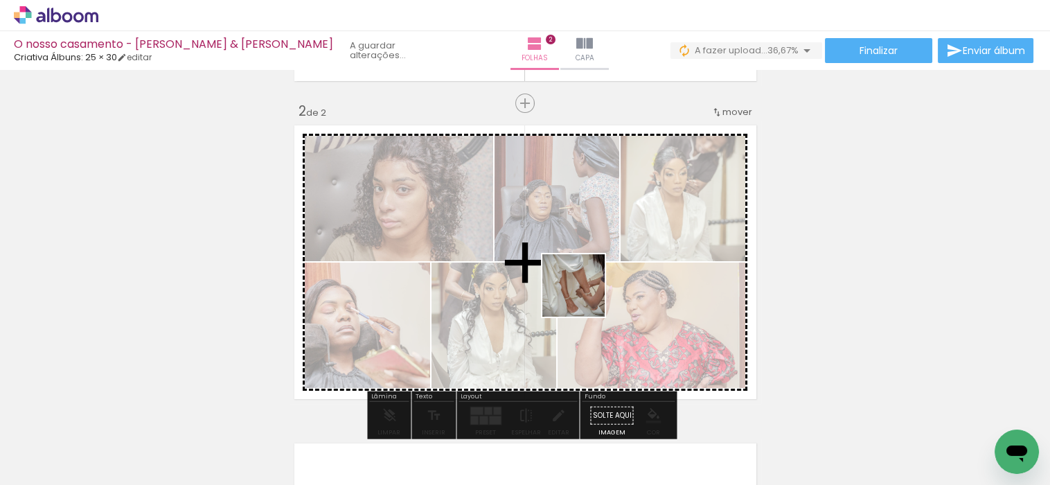
drag, startPoint x: 631, startPoint y: 451, endPoint x: 584, endPoint y: 296, distance: 162.1
click at [584, 296] on quentale-workspace at bounding box center [525, 242] width 1050 height 485
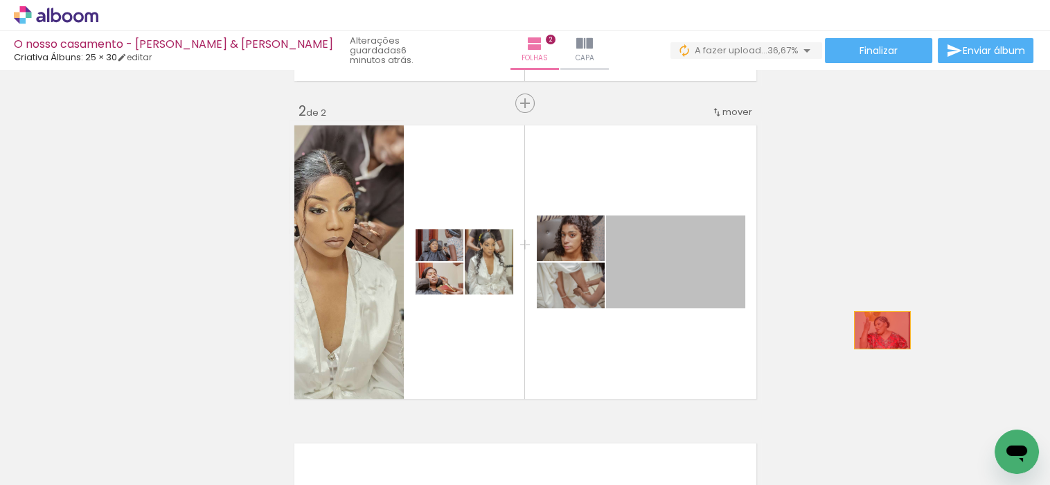
drag, startPoint x: 668, startPoint y: 255, endPoint x: 876, endPoint y: 330, distance: 220.8
click at [876, 330] on div "Inserir folha 1 de 2 Inserir folha 2 de 2" at bounding box center [525, 244] width 1050 height 954
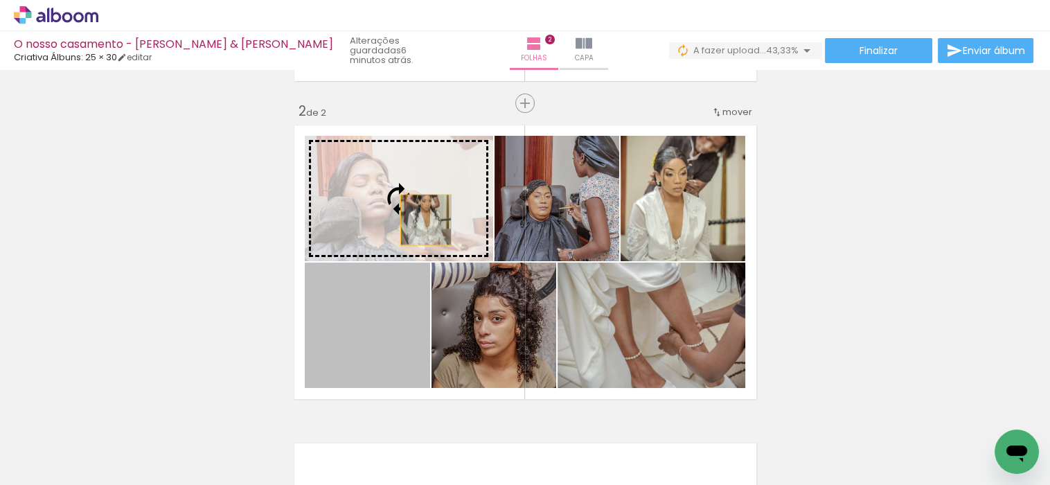
drag, startPoint x: 371, startPoint y: 326, endPoint x: 420, endPoint y: 220, distance: 117.1
click at [0, 0] on slot at bounding box center [0, 0] width 0 height 0
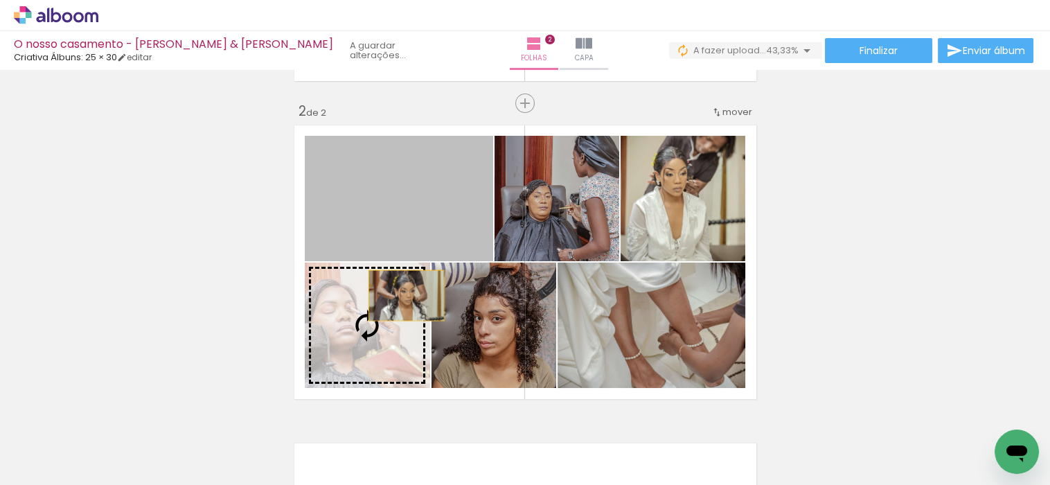
drag, startPoint x: 438, startPoint y: 195, endPoint x: 400, endPoint y: 296, distance: 107.1
click at [0, 0] on slot at bounding box center [0, 0] width 0 height 0
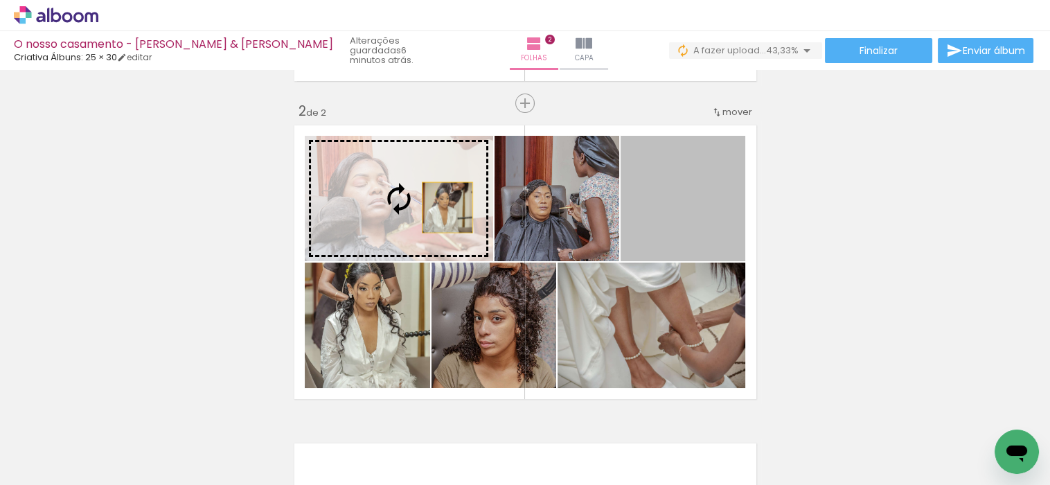
drag, startPoint x: 706, startPoint y: 201, endPoint x: 441, endPoint y: 207, distance: 265.3
click at [0, 0] on slot at bounding box center [0, 0] width 0 height 0
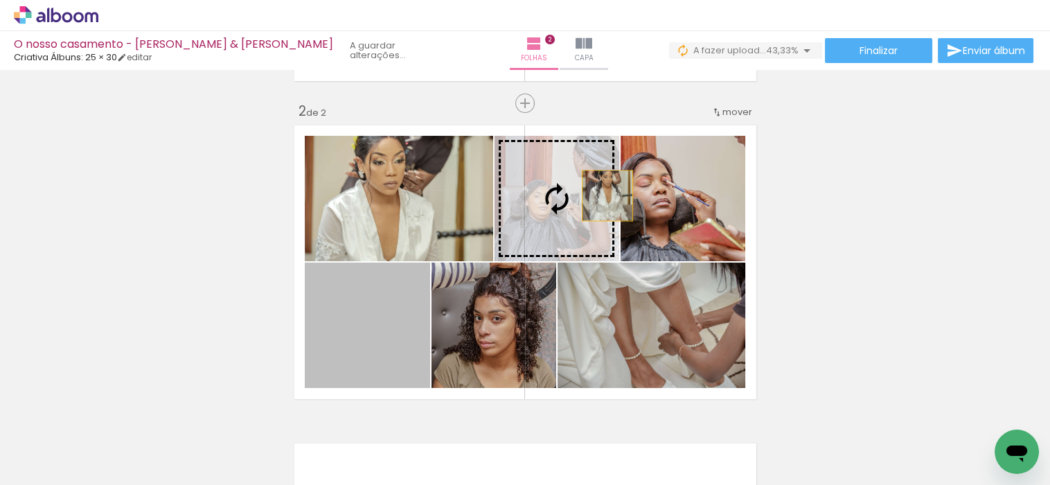
drag, startPoint x: 367, startPoint y: 332, endPoint x: 601, endPoint y: 195, distance: 271.3
click at [0, 0] on slot at bounding box center [0, 0] width 0 height 0
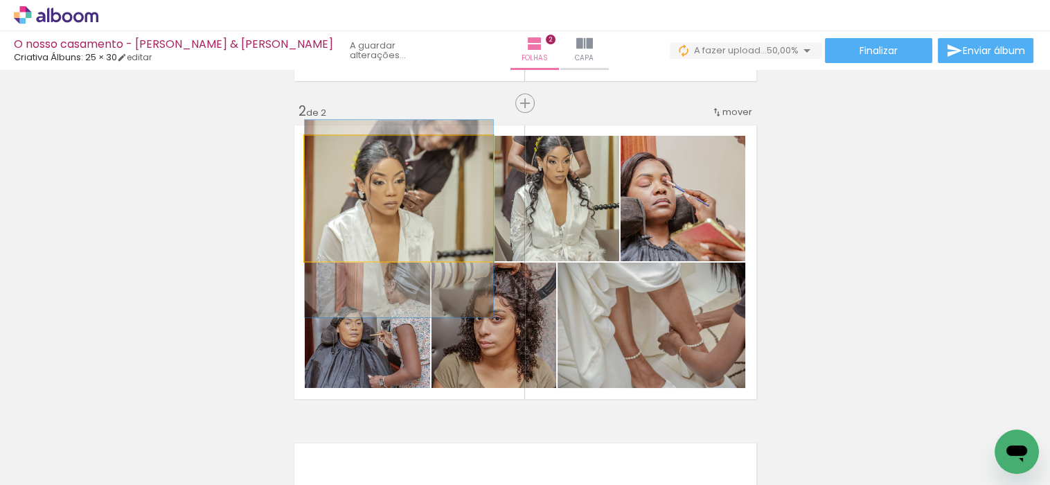
drag, startPoint x: 429, startPoint y: 220, endPoint x: 406, endPoint y: 214, distance: 24.2
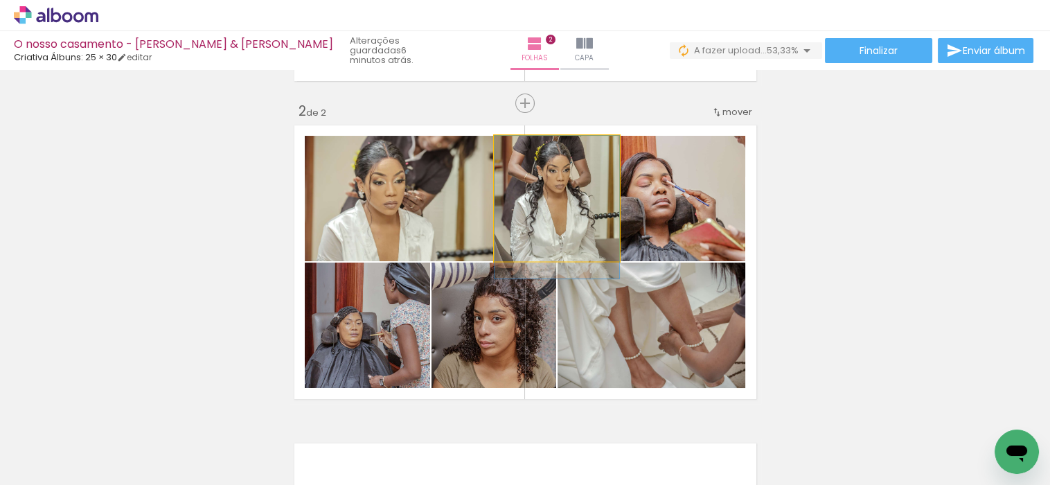
drag, startPoint x: 577, startPoint y: 228, endPoint x: 577, endPoint y: 252, distance: 24.2
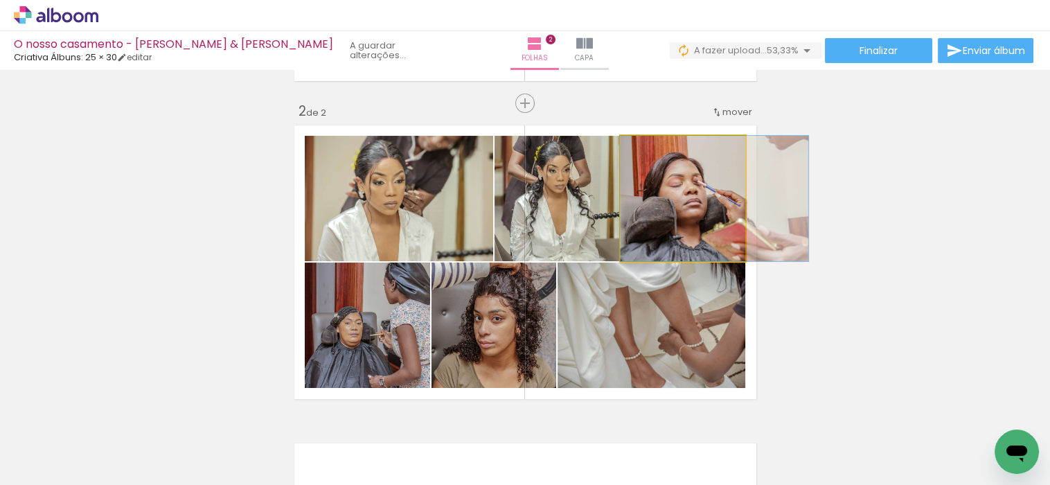
drag, startPoint x: 656, startPoint y: 213, endPoint x: 693, endPoint y: 214, distance: 37.4
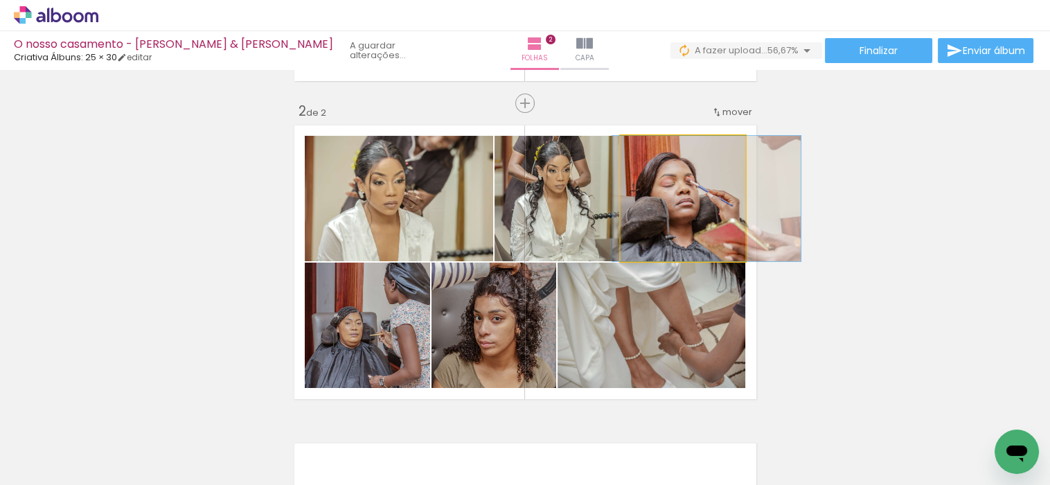
drag, startPoint x: 693, startPoint y: 214, endPoint x: 686, endPoint y: 216, distance: 7.9
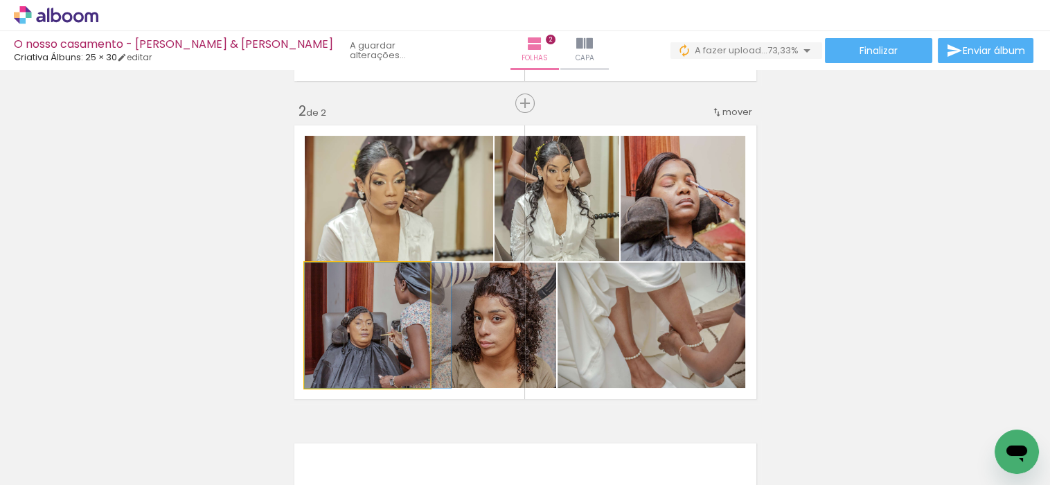
drag, startPoint x: 397, startPoint y: 332, endPoint x: 409, endPoint y: 334, distance: 12.0
click at [408, 334] on quentale-photo at bounding box center [367, 324] width 125 height 125
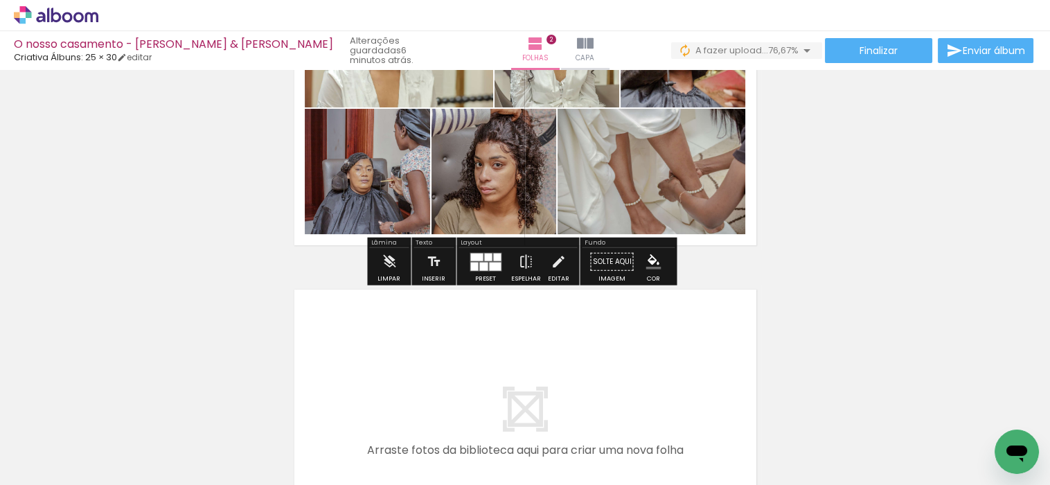
scroll to position [538, 0]
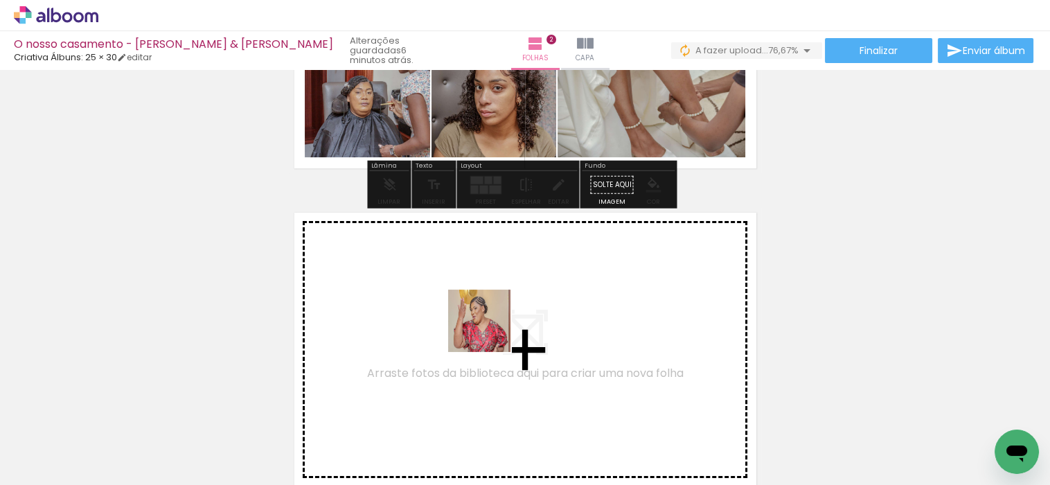
drag, startPoint x: 546, startPoint y: 443, endPoint x: 483, endPoint y: 315, distance: 142.8
click at [483, 315] on quentale-workspace at bounding box center [525, 242] width 1050 height 485
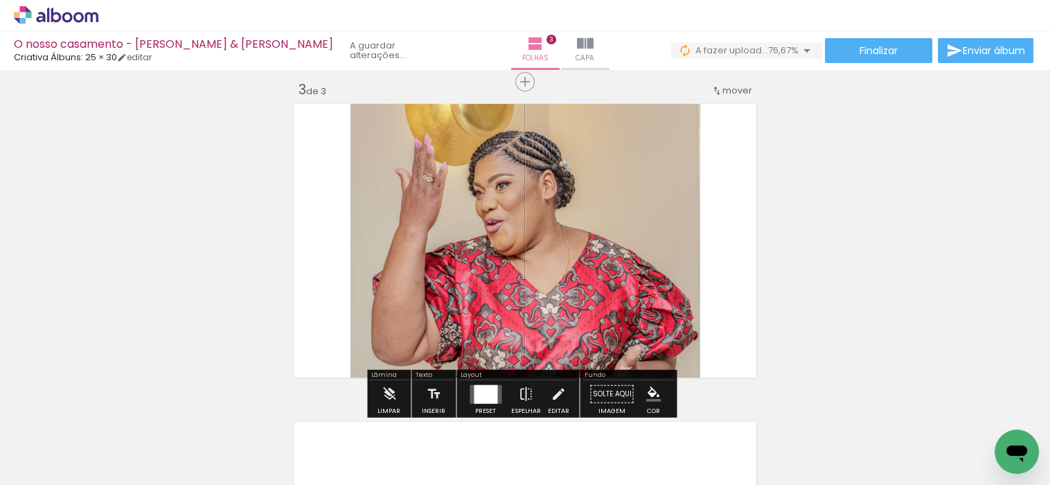
scroll to position [653, 0]
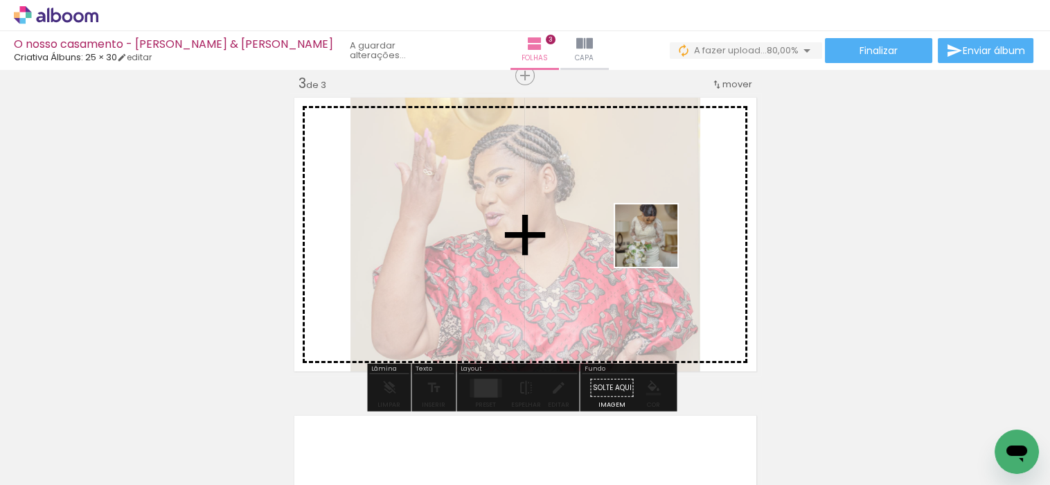
drag, startPoint x: 700, startPoint y: 451, endPoint x: 656, endPoint y: 246, distance: 209.6
click at [656, 246] on quentale-workspace at bounding box center [525, 242] width 1050 height 485
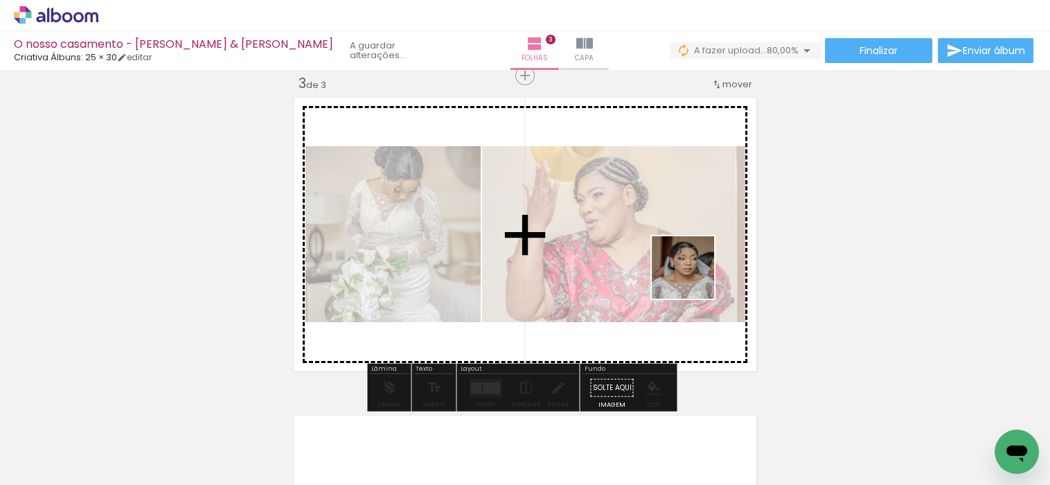
drag, startPoint x: 787, startPoint y: 456, endPoint x: 693, endPoint y: 278, distance: 201.3
click at [693, 278] on quentale-workspace at bounding box center [525, 242] width 1050 height 485
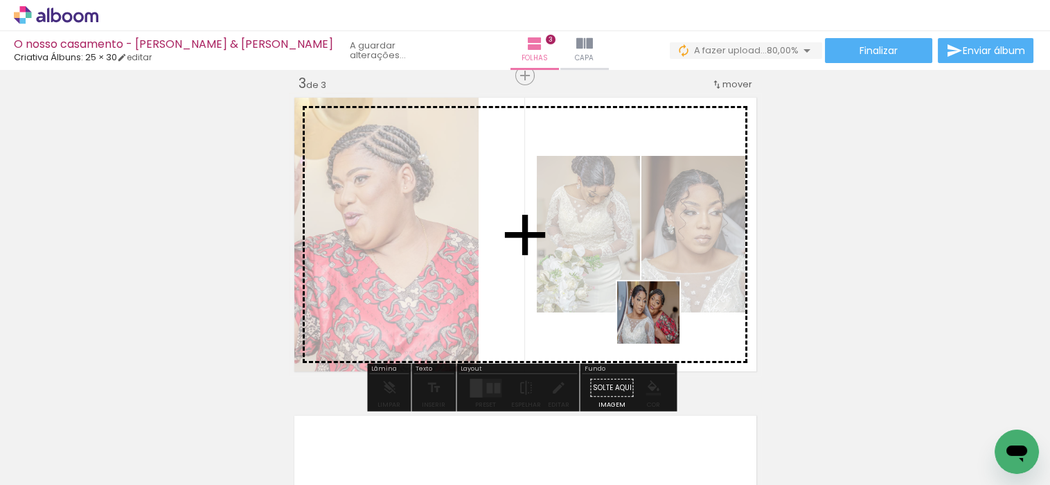
drag, startPoint x: 859, startPoint y: 442, endPoint x: 653, endPoint y: 312, distance: 244.0
click at [653, 312] on quentale-workspace at bounding box center [525, 242] width 1050 height 485
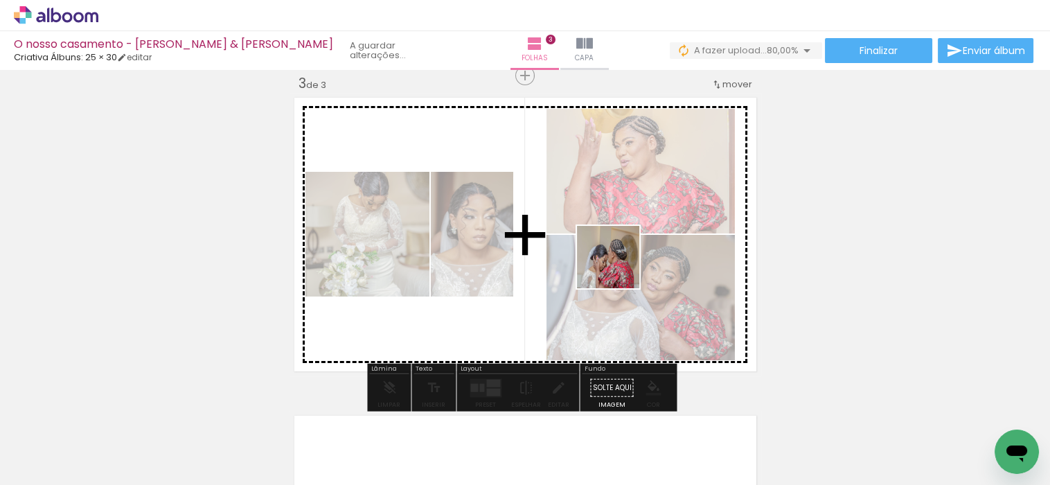
drag, startPoint x: 938, startPoint y: 451, endPoint x: 618, endPoint y: 267, distance: 368.8
click at [618, 267] on quentale-workspace at bounding box center [525, 242] width 1050 height 485
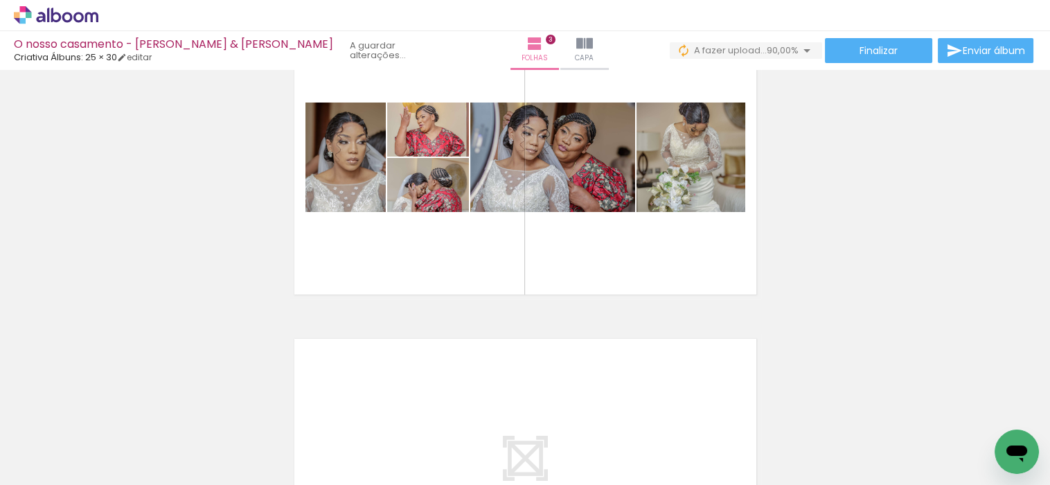
scroll to position [0, 436]
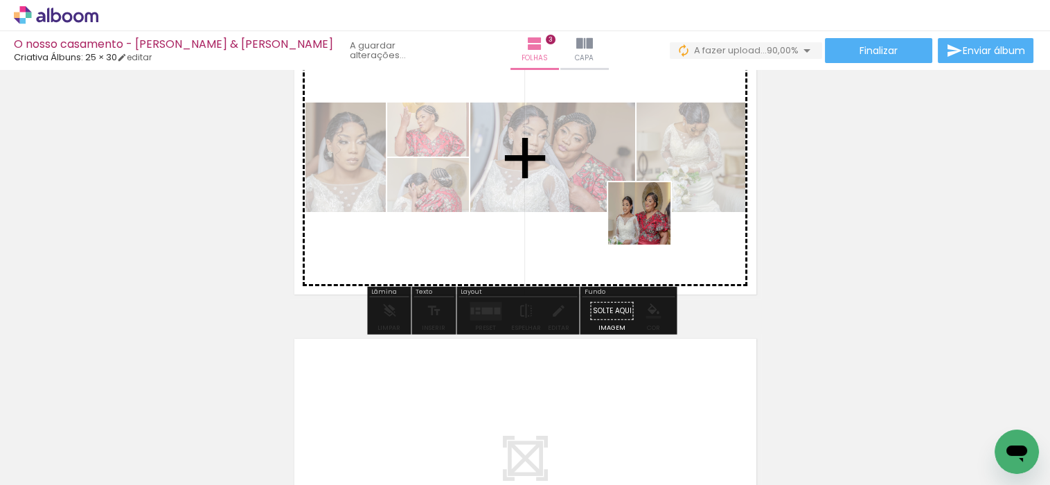
drag, startPoint x: 803, startPoint y: 424, endPoint x: 647, endPoint y: 222, distance: 254.8
click at [647, 222] on quentale-workspace at bounding box center [525, 242] width 1050 height 485
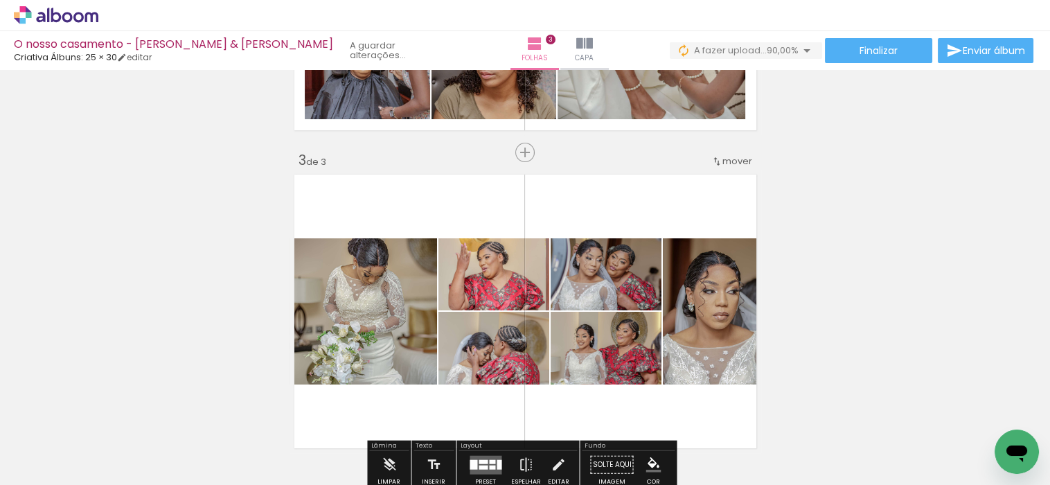
scroll to position [653, 0]
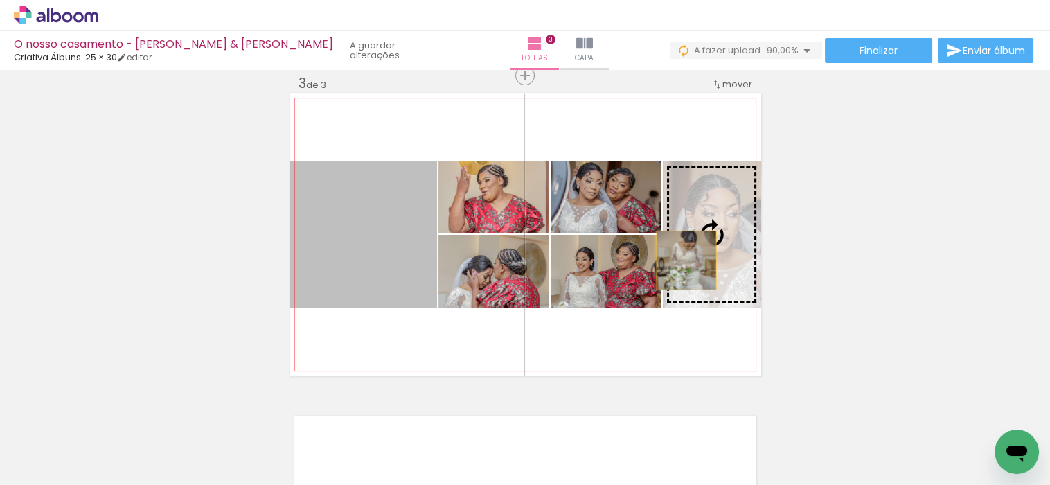
drag, startPoint x: 368, startPoint y: 253, endPoint x: 680, endPoint y: 260, distance: 311.7
click at [0, 0] on slot at bounding box center [0, 0] width 0 height 0
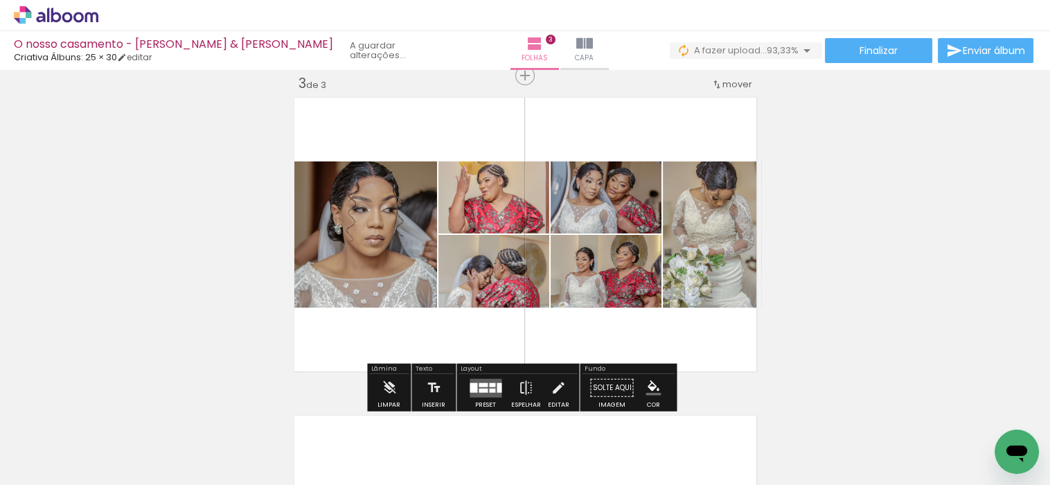
click at [485, 378] on quentale-layouter at bounding box center [485, 387] width 32 height 19
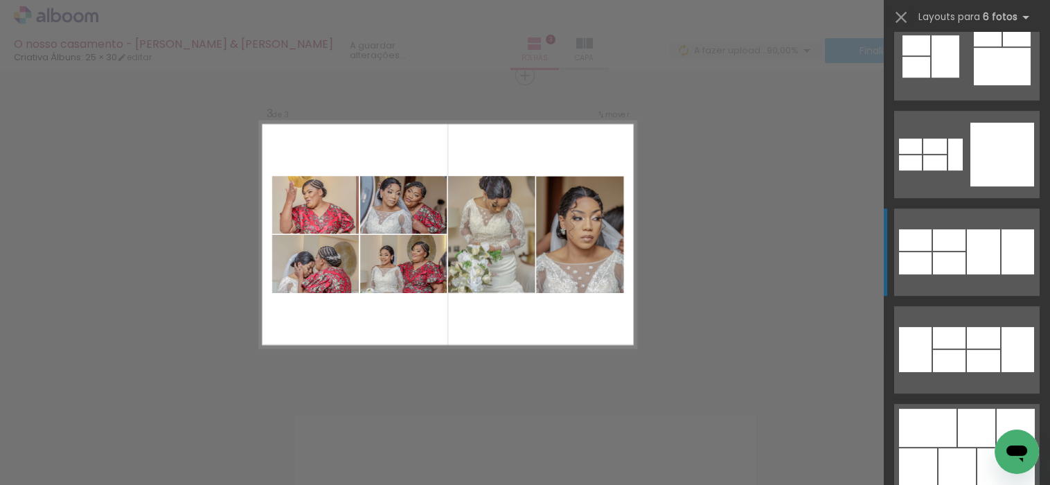
scroll to position [692, 0]
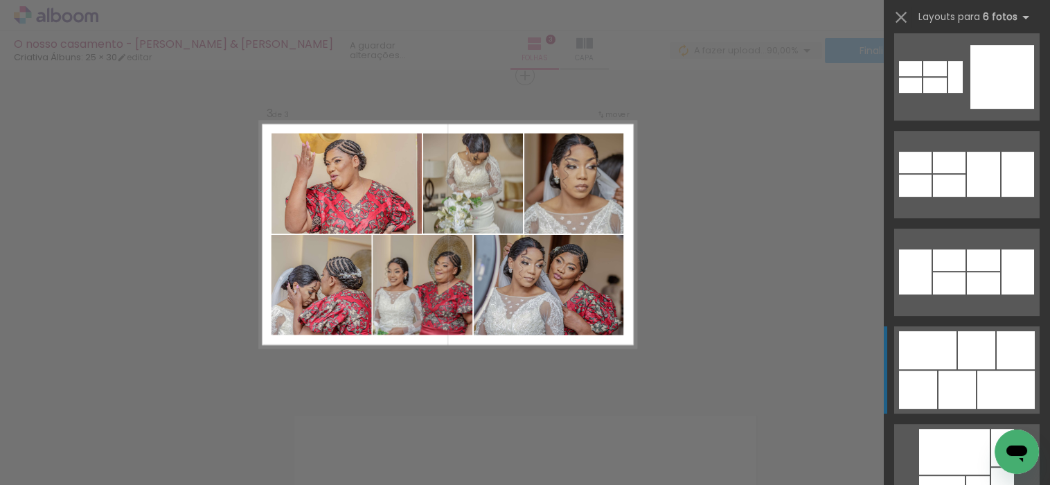
click at [967, 350] on div at bounding box center [976, 350] width 37 height 38
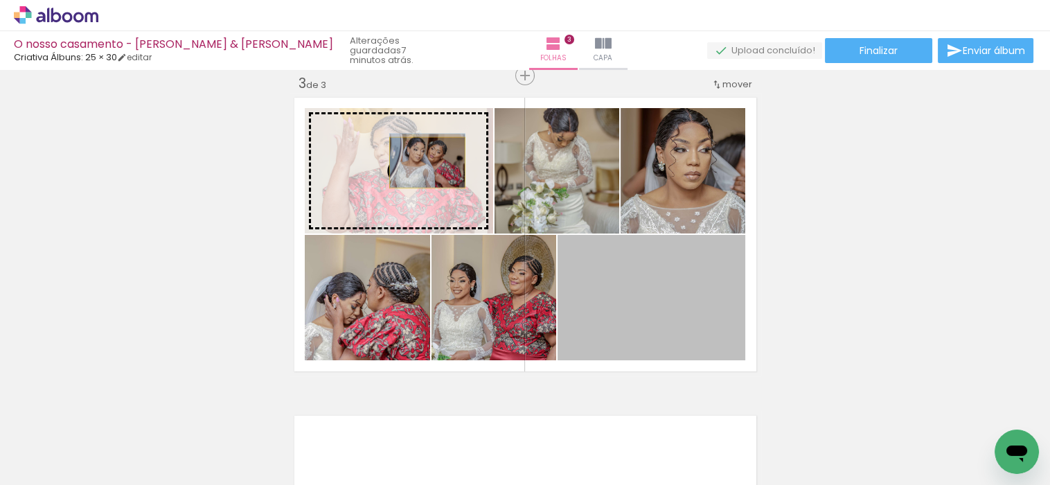
drag, startPoint x: 669, startPoint y: 304, endPoint x: 421, endPoint y: 162, distance: 285.7
click at [0, 0] on slot at bounding box center [0, 0] width 0 height 0
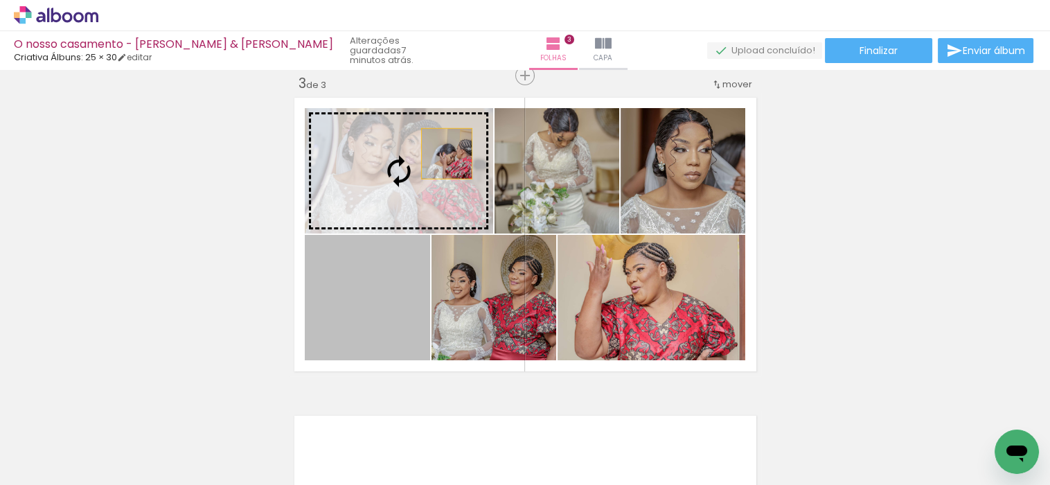
drag, startPoint x: 370, startPoint y: 318, endPoint x: 440, endPoint y: 153, distance: 179.0
click at [0, 0] on slot at bounding box center [0, 0] width 0 height 0
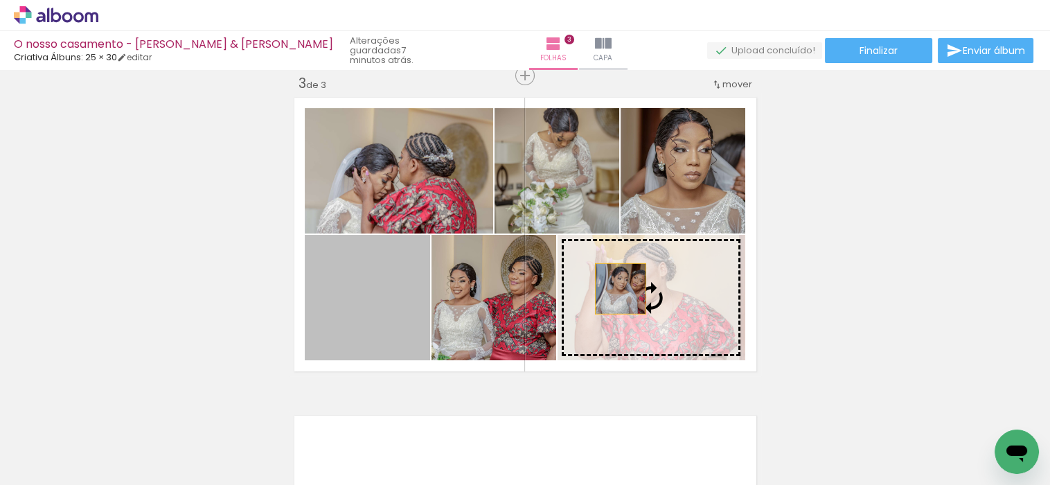
drag, startPoint x: 376, startPoint y: 290, endPoint x: 614, endPoint y: 287, distance: 238.2
click at [0, 0] on slot at bounding box center [0, 0] width 0 height 0
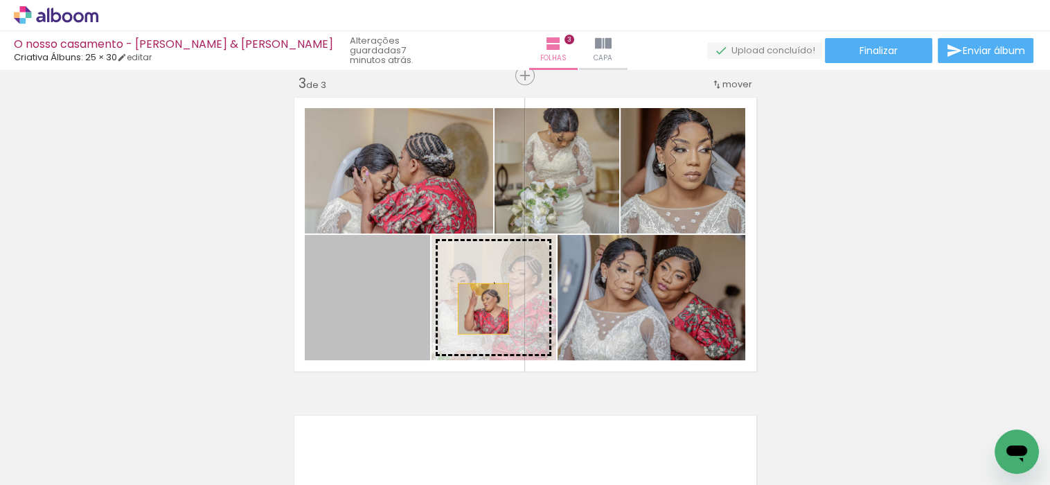
drag, startPoint x: 374, startPoint y: 314, endPoint x: 477, endPoint y: 312, distance: 103.2
click at [0, 0] on slot at bounding box center [0, 0] width 0 height 0
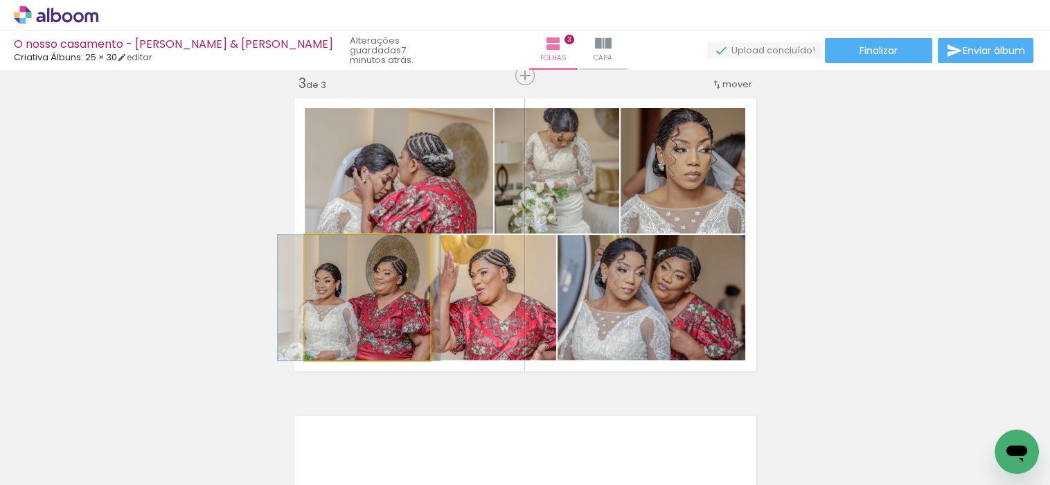
drag, startPoint x: 370, startPoint y: 334, endPoint x: 361, endPoint y: 334, distance: 9.0
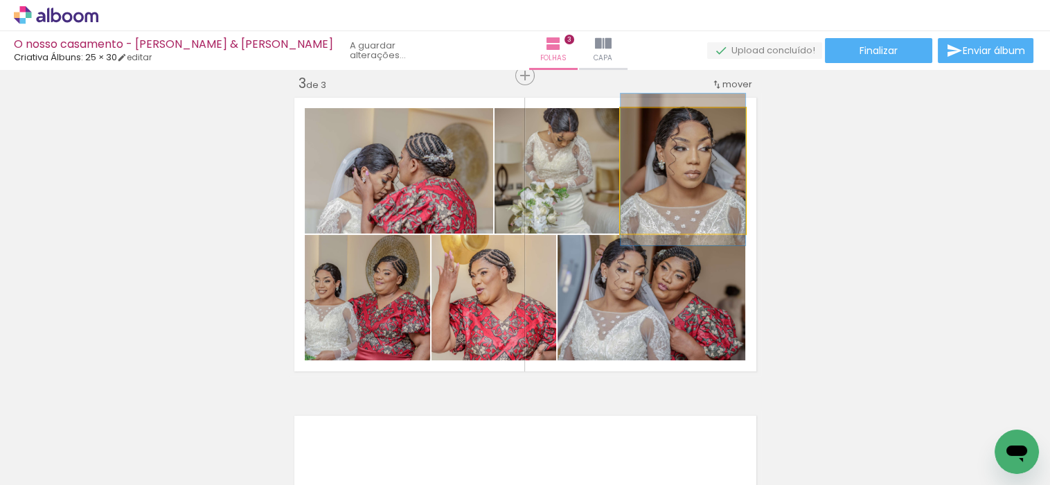
drag, startPoint x: 673, startPoint y: 208, endPoint x: 661, endPoint y: 207, distance: 12.5
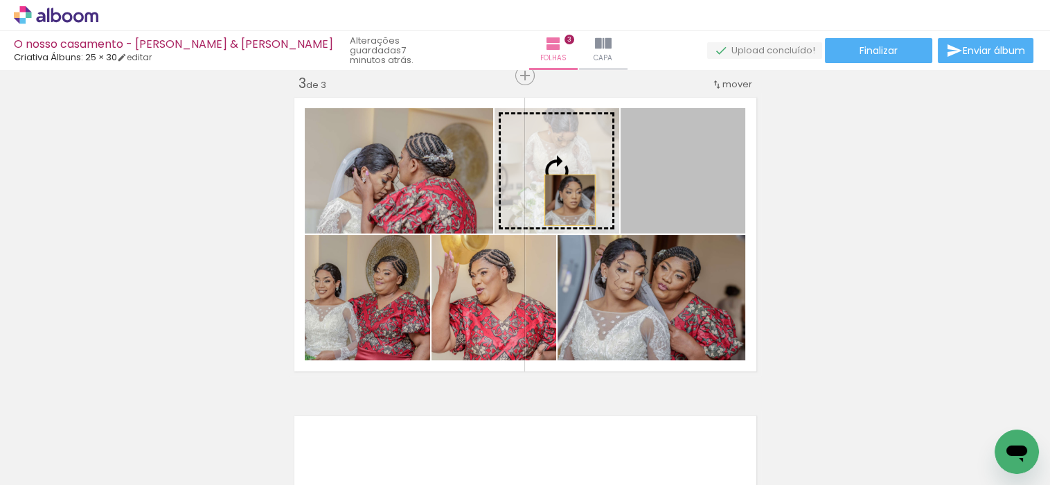
drag, startPoint x: 692, startPoint y: 201, endPoint x: 564, endPoint y: 199, distance: 128.1
click at [0, 0] on slot at bounding box center [0, 0] width 0 height 0
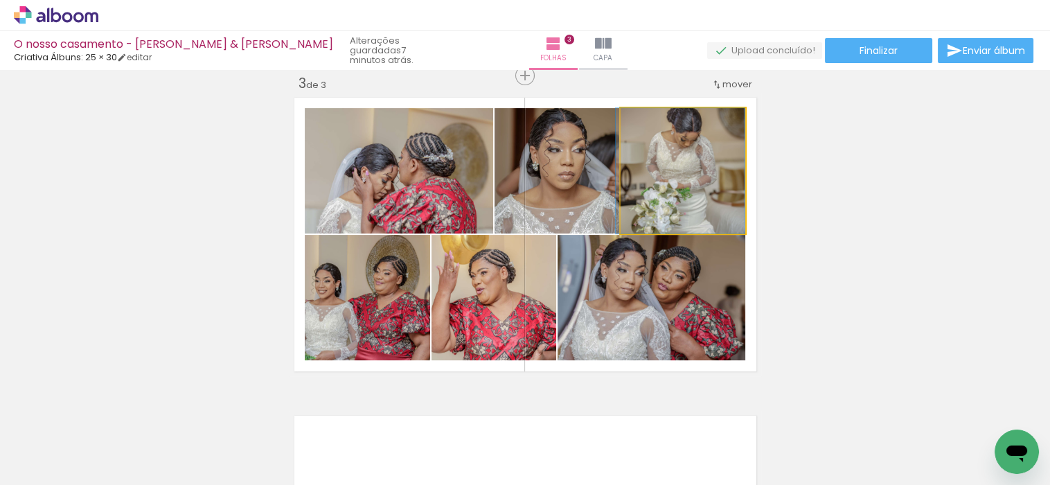
drag, startPoint x: 717, startPoint y: 179, endPoint x: 714, endPoint y: 211, distance: 32.0
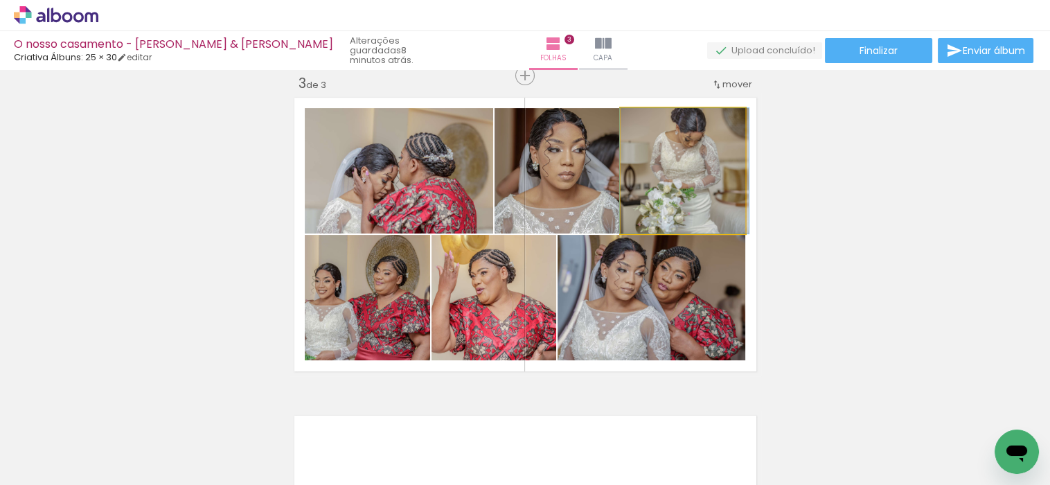
drag, startPoint x: 692, startPoint y: 174, endPoint x: 717, endPoint y: 193, distance: 31.2
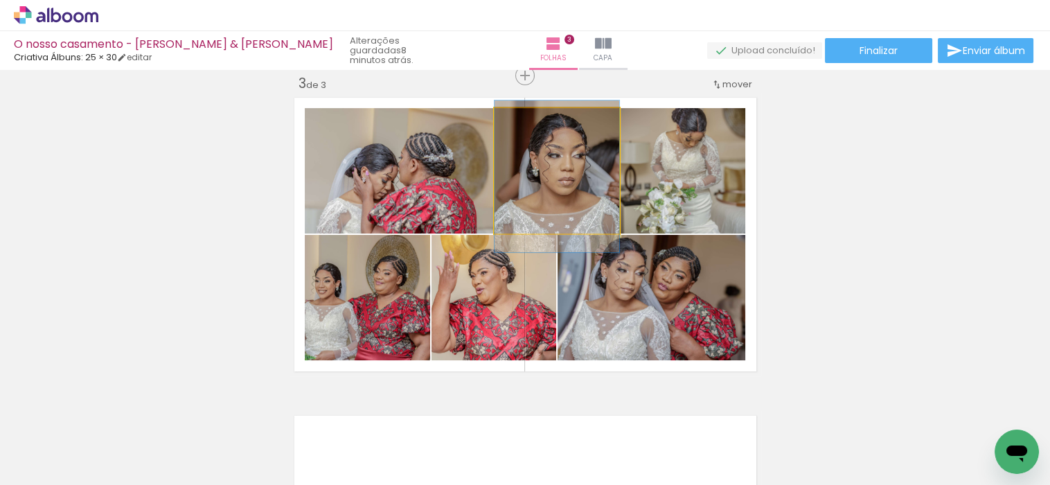
drag, startPoint x: 553, startPoint y: 191, endPoint x: 559, endPoint y: 198, distance: 9.3
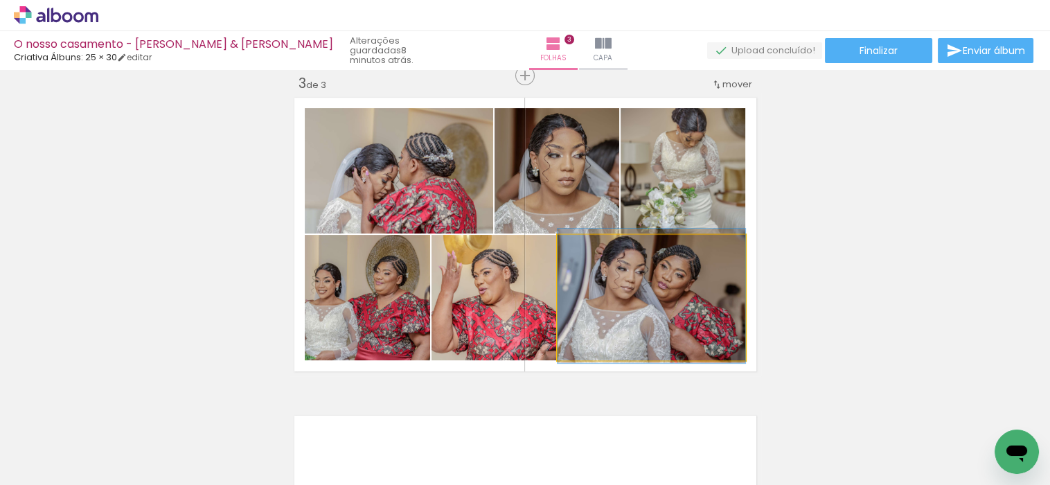
drag, startPoint x: 643, startPoint y: 291, endPoint x: 656, endPoint y: 288, distance: 12.8
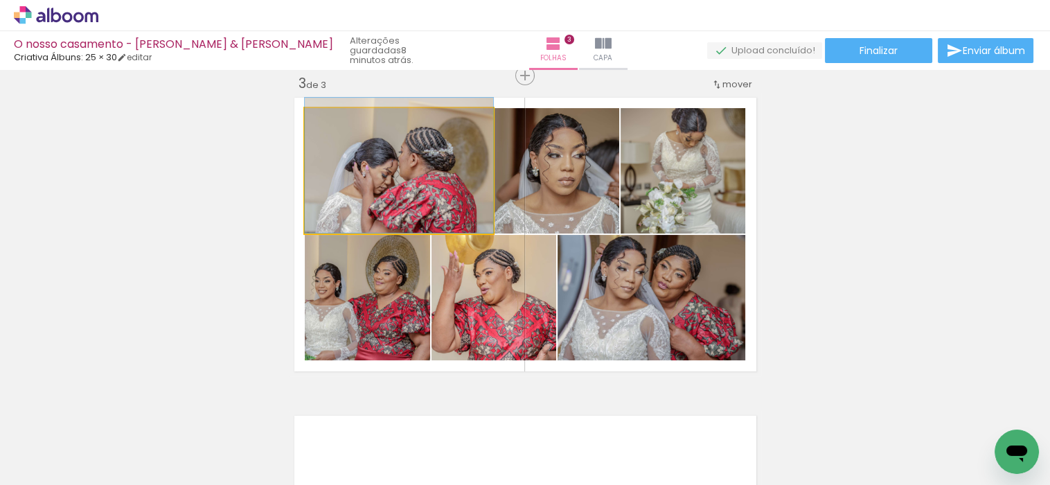
drag, startPoint x: 426, startPoint y: 179, endPoint x: 424, endPoint y: 170, distance: 9.9
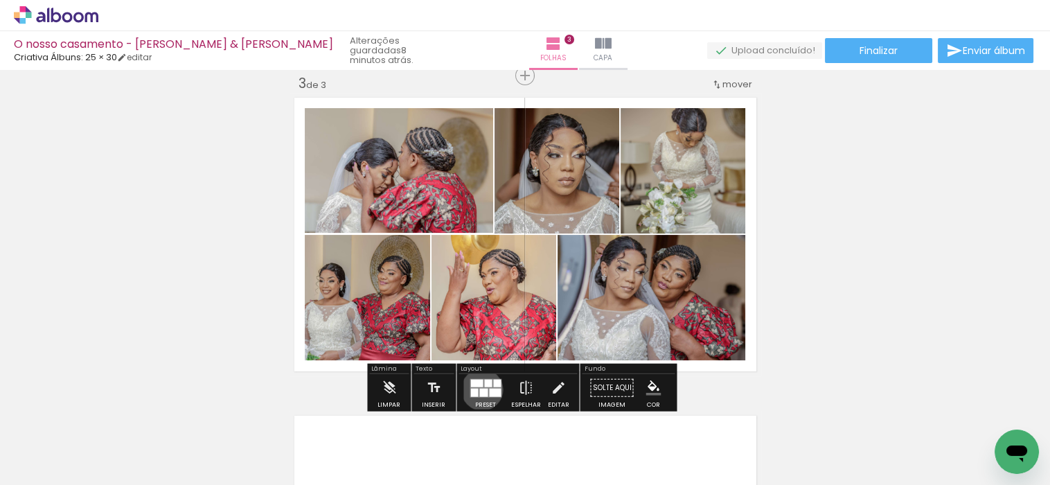
click at [479, 388] on div at bounding box center [483, 392] width 8 height 8
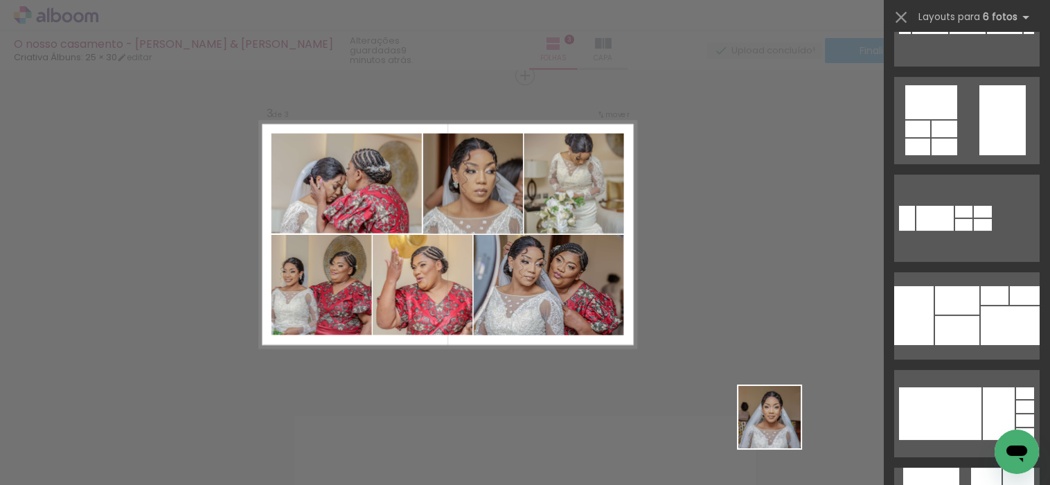
scroll to position [976, 0]
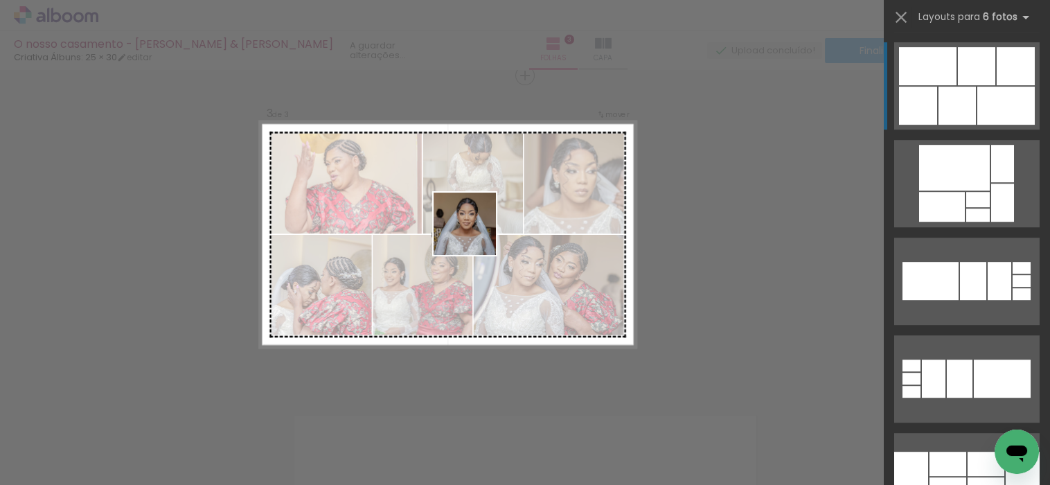
drag, startPoint x: 859, startPoint y: 456, endPoint x: 475, endPoint y: 234, distance: 443.0
click at [475, 234] on quentale-workspace at bounding box center [525, 242] width 1050 height 485
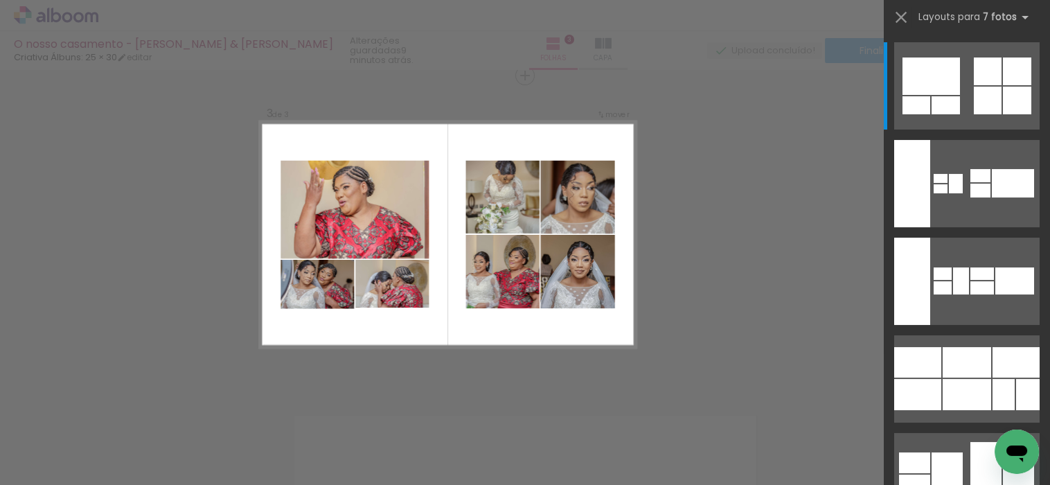
scroll to position [0, 681]
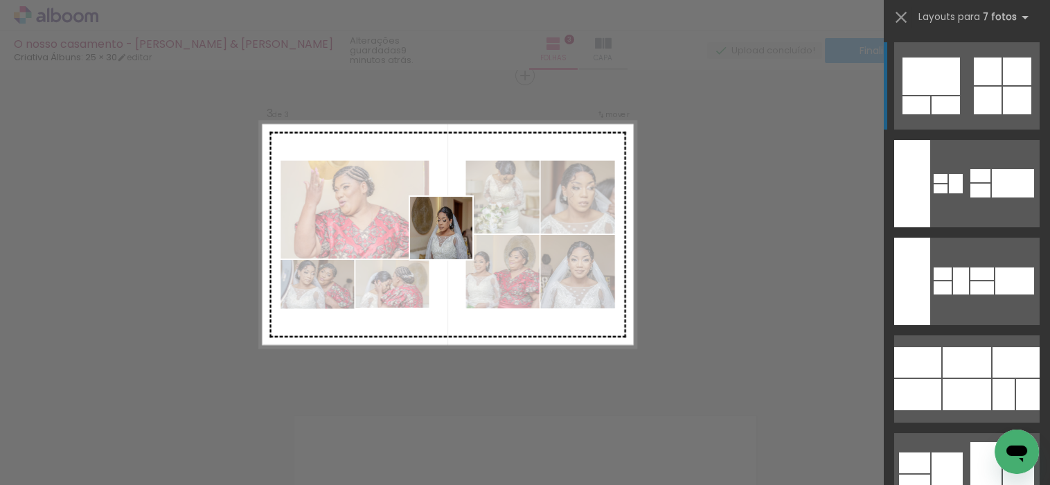
drag, startPoint x: 715, startPoint y: 445, endPoint x: 445, endPoint y: 235, distance: 342.0
click at [445, 235] on quentale-workspace at bounding box center [525, 242] width 1050 height 485
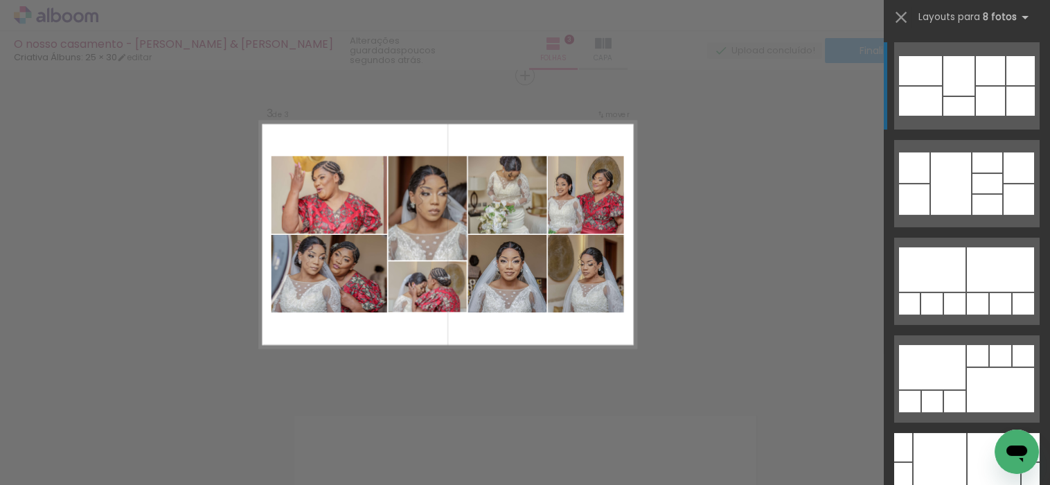
scroll to position [0, 366]
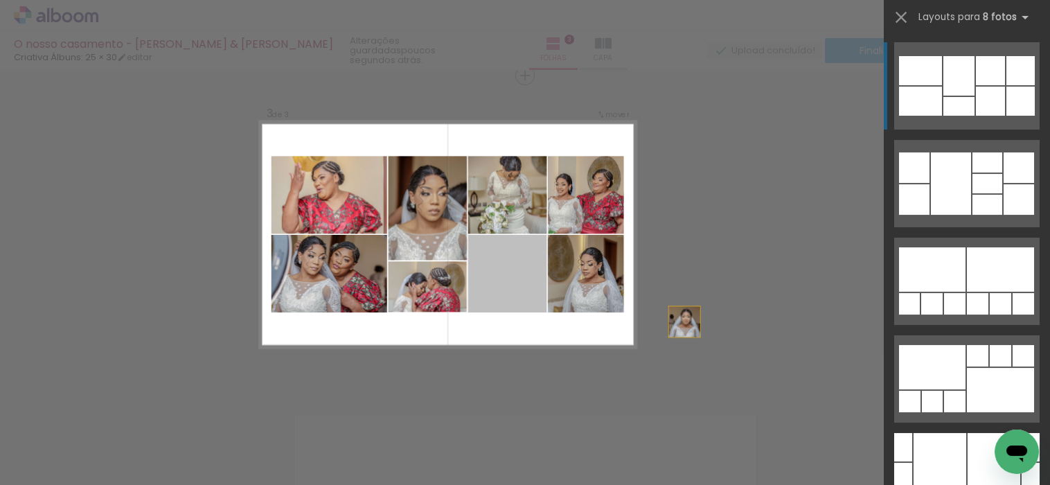
drag, startPoint x: 501, startPoint y: 281, endPoint x: 724, endPoint y: 333, distance: 228.3
click at [724, 333] on div "Inserir folha 1 de 3 Inserir folha 2 de 3 Inserir folha 3 de 3 Confirmar Cancel…" at bounding box center [525, 69] width 1050 height 1305
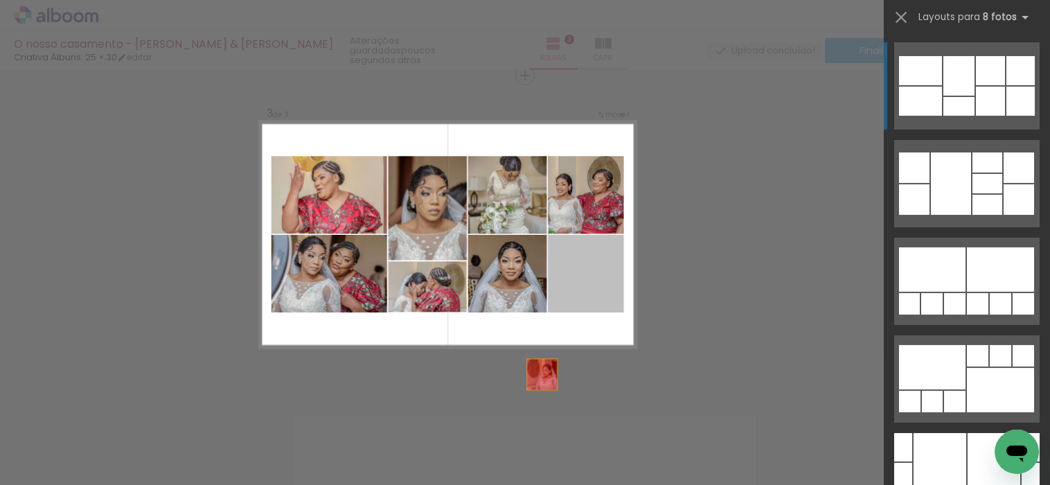
drag, startPoint x: 573, startPoint y: 272, endPoint x: 511, endPoint y: 294, distance: 65.9
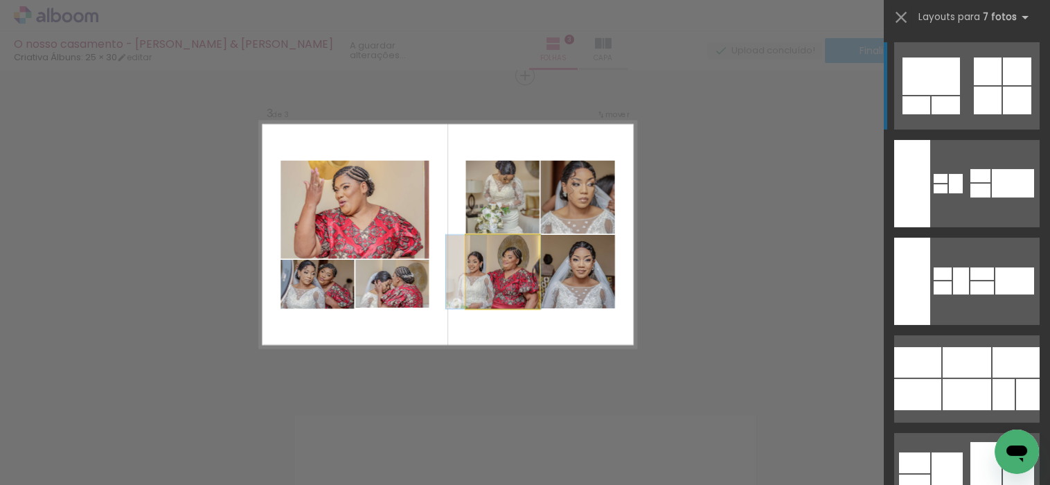
drag, startPoint x: 508, startPoint y: 288, endPoint x: 499, endPoint y: 297, distance: 13.2
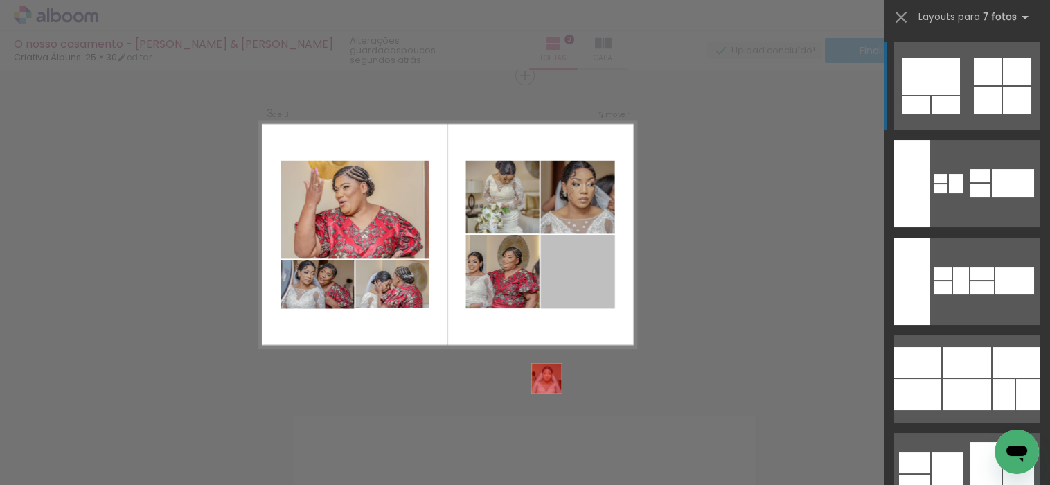
drag, startPoint x: 584, startPoint y: 285, endPoint x: 576, endPoint y: 237, distance: 49.2
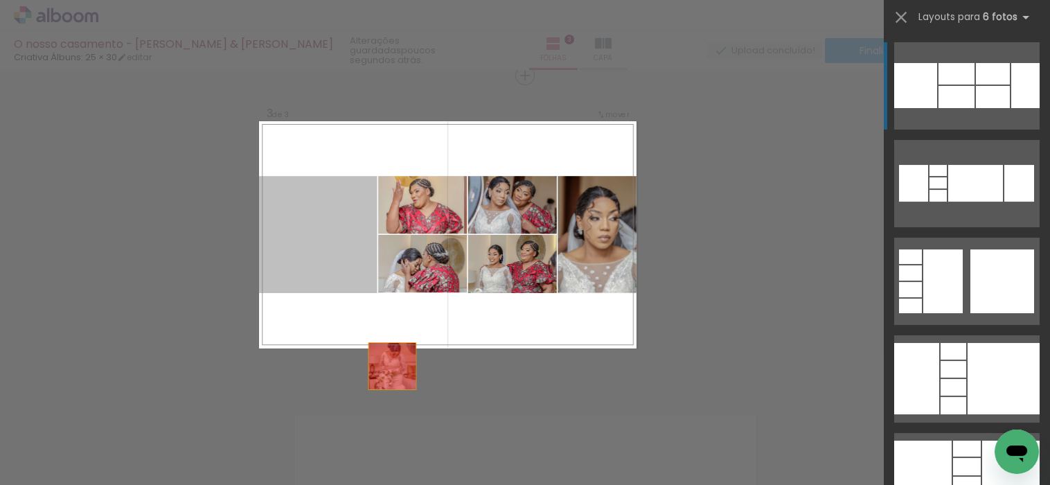
drag, startPoint x: 324, startPoint y: 238, endPoint x: 404, endPoint y: 391, distance: 173.4
click at [404, 397] on div "Inserir folha 1 de 3 Inserir folha 2 de 3 Inserir folha 3 de 3 Confirmar Cancel…" at bounding box center [525, 69] width 1050 height 1305
drag, startPoint x: 343, startPoint y: 231, endPoint x: 469, endPoint y: 406, distance: 216.8
click at [469, 406] on quentale-workspace at bounding box center [525, 242] width 1050 height 485
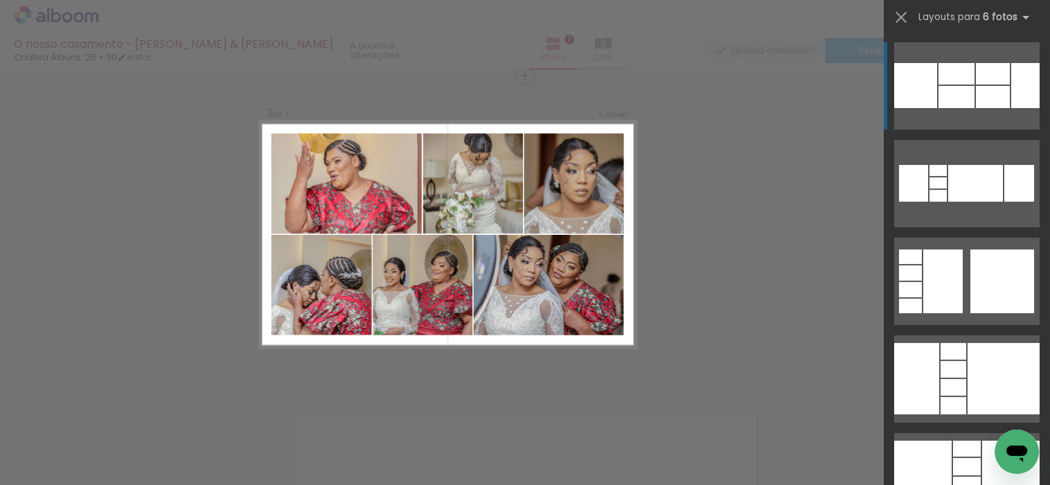
scroll to position [780, 0]
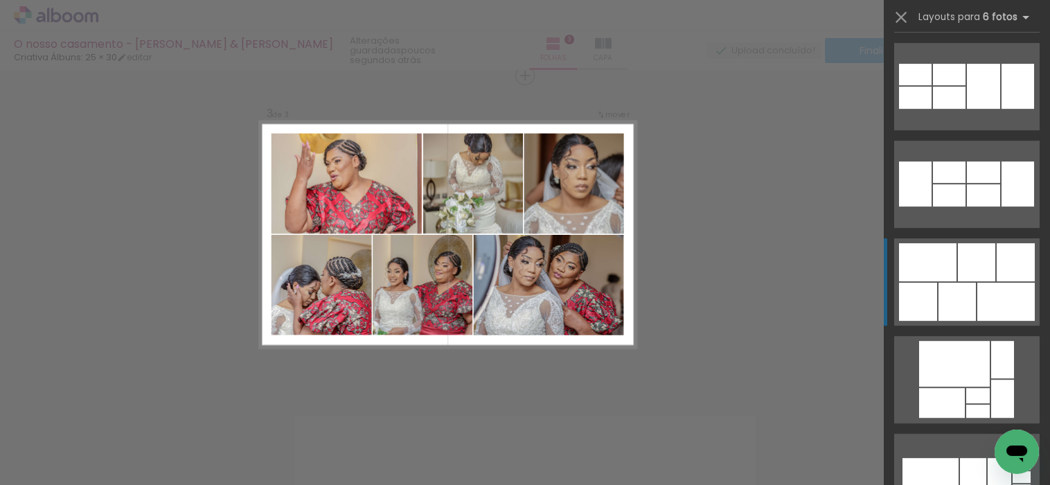
click at [965, 271] on div at bounding box center [976, 262] width 37 height 38
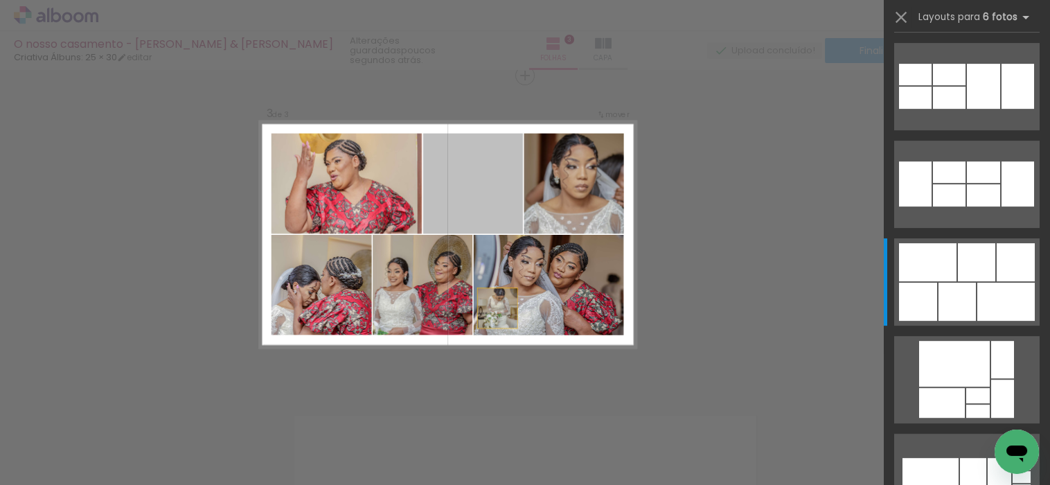
scroll to position [976, 0]
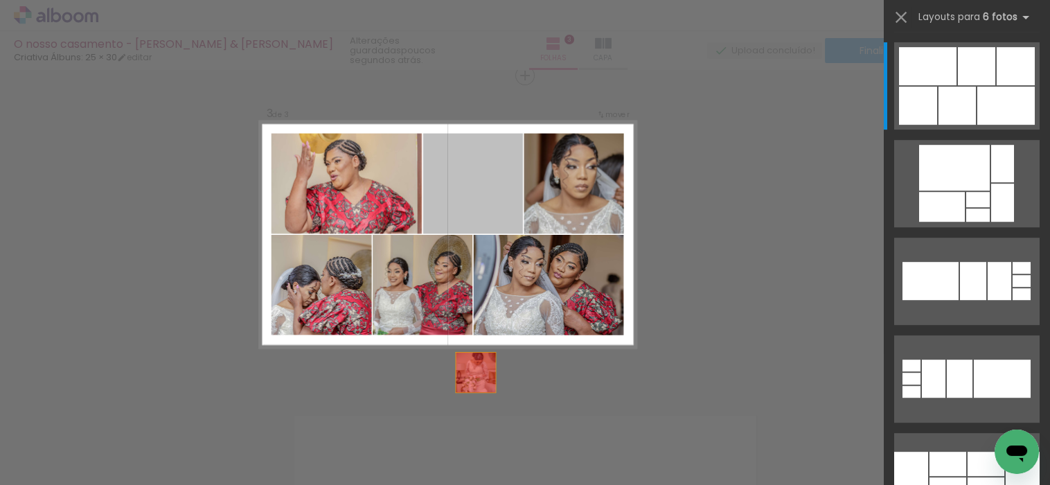
drag, startPoint x: 481, startPoint y: 201, endPoint x: 470, endPoint y: 419, distance: 218.4
click at [470, 419] on quentale-workspace at bounding box center [525, 242] width 1050 height 485
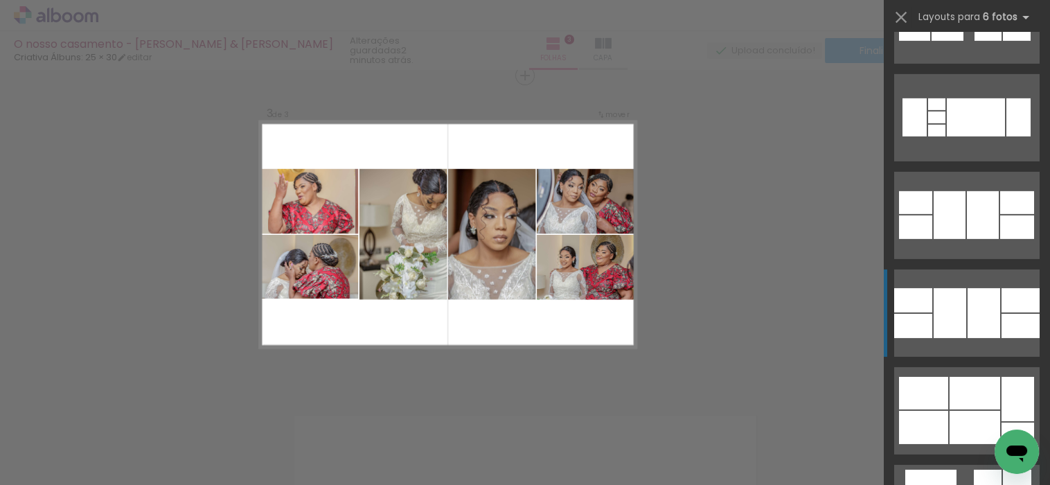
scroll to position [7172, 0]
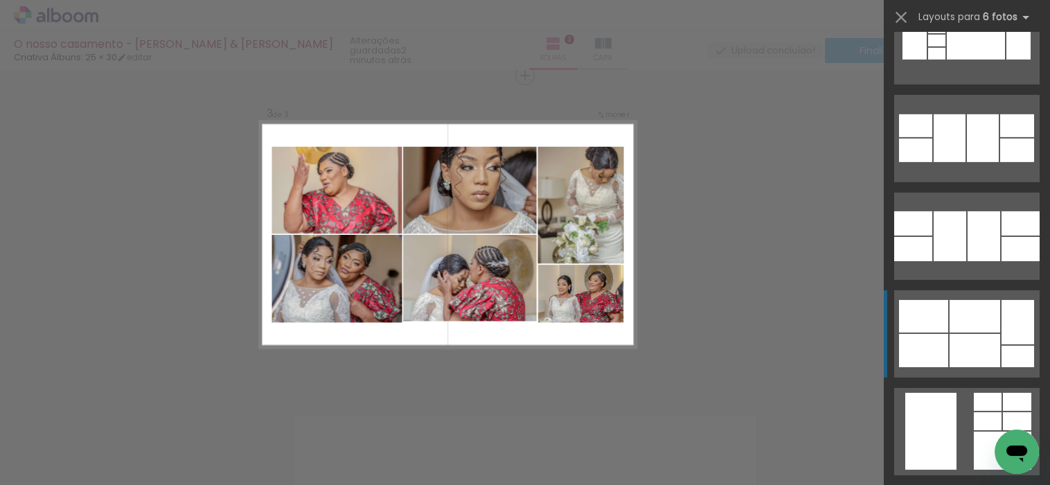
click at [970, 328] on div at bounding box center [974, 316] width 51 height 33
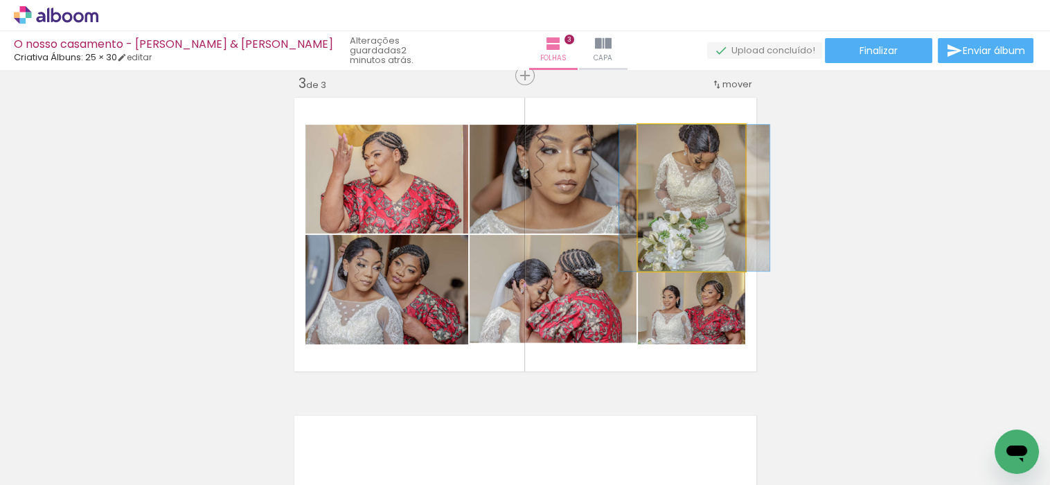
drag, startPoint x: 715, startPoint y: 223, endPoint x: 696, endPoint y: 227, distance: 19.2
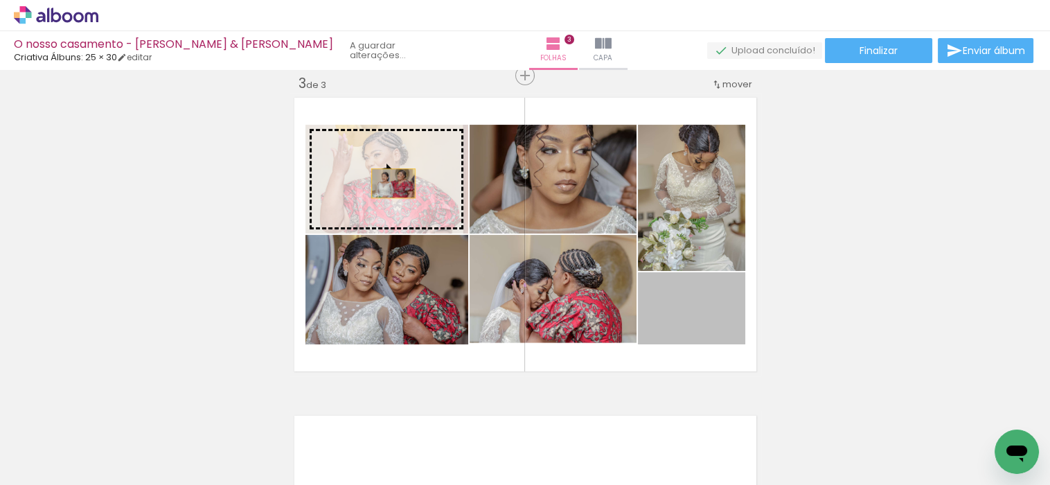
drag, startPoint x: 712, startPoint y: 314, endPoint x: 386, endPoint y: 184, distance: 351.4
click at [0, 0] on slot at bounding box center [0, 0] width 0 height 0
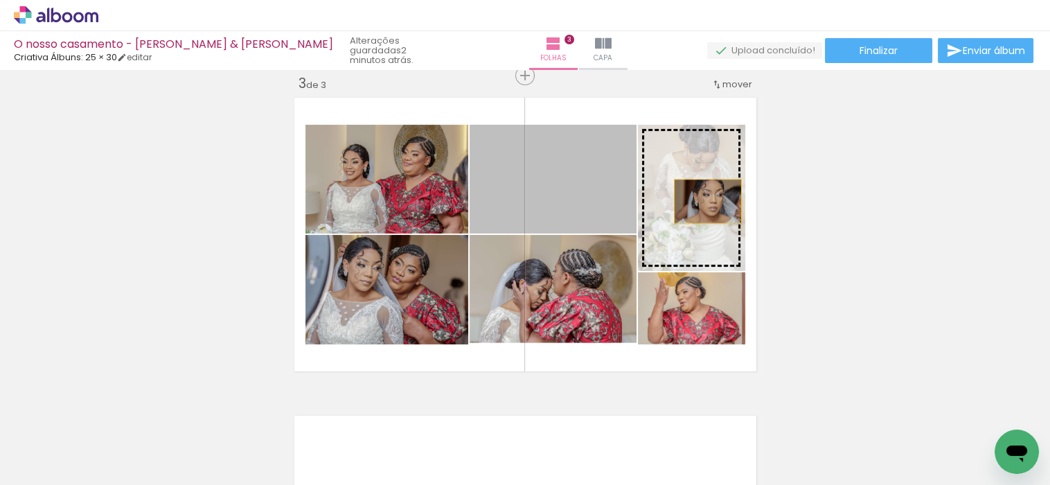
drag, startPoint x: 563, startPoint y: 174, endPoint x: 701, endPoint y: 201, distance: 141.1
click at [0, 0] on slot at bounding box center [0, 0] width 0 height 0
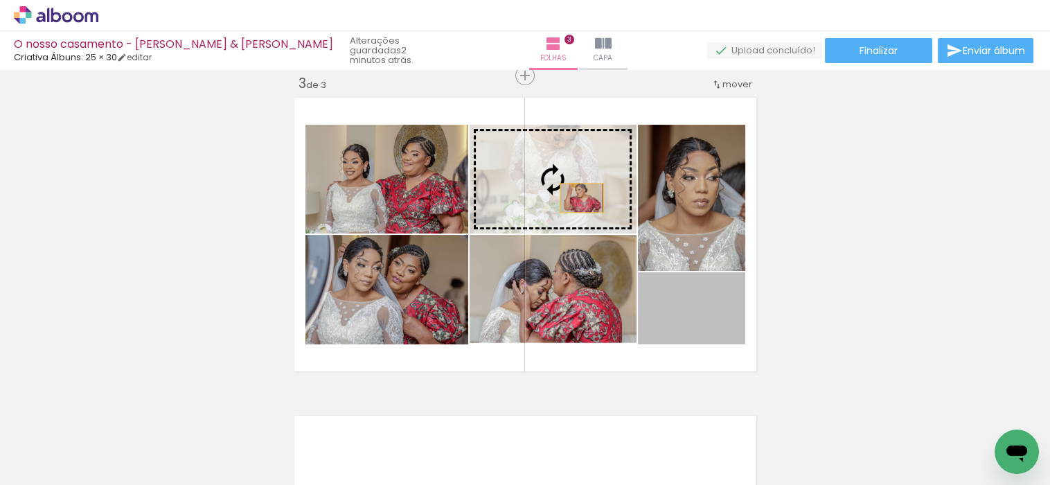
drag, startPoint x: 721, startPoint y: 314, endPoint x: 572, endPoint y: 195, distance: 190.2
click at [0, 0] on slot at bounding box center [0, 0] width 0 height 0
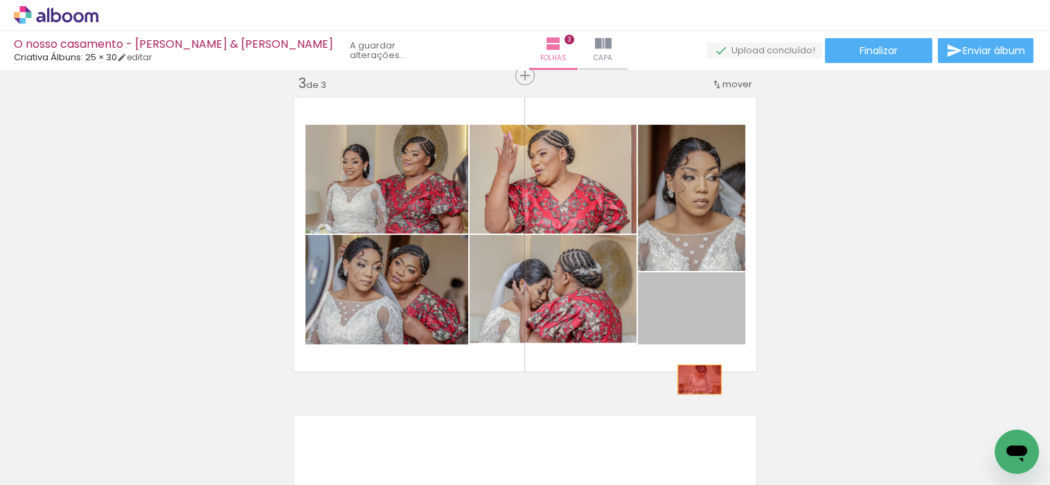
drag, startPoint x: 710, startPoint y: 318, endPoint x: 692, endPoint y: 374, distance: 58.7
click at [693, 379] on div "Inserir folha 1 de 3 Inserir folha 2 de 3 Inserir folha 3 de 3" at bounding box center [525, 58] width 1050 height 1272
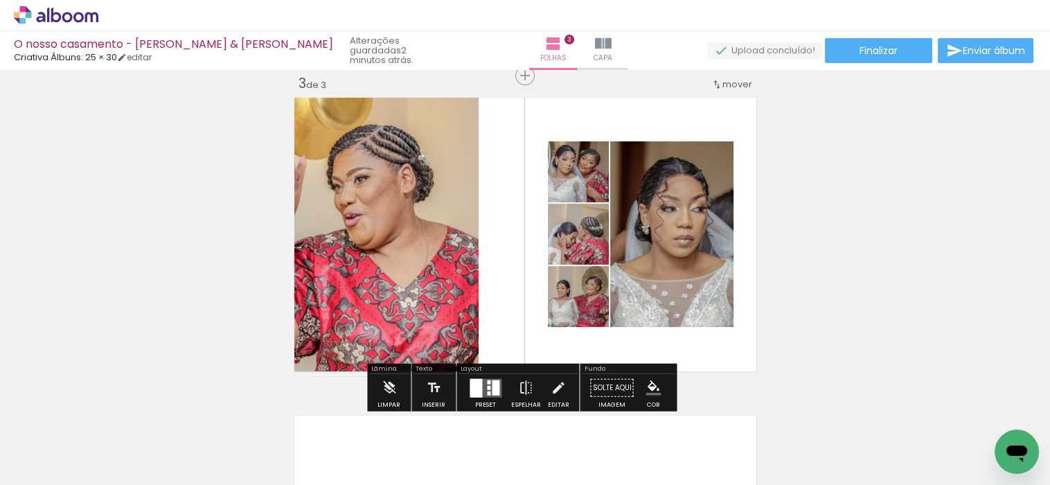
click at [478, 383] on div at bounding box center [475, 387] width 12 height 19
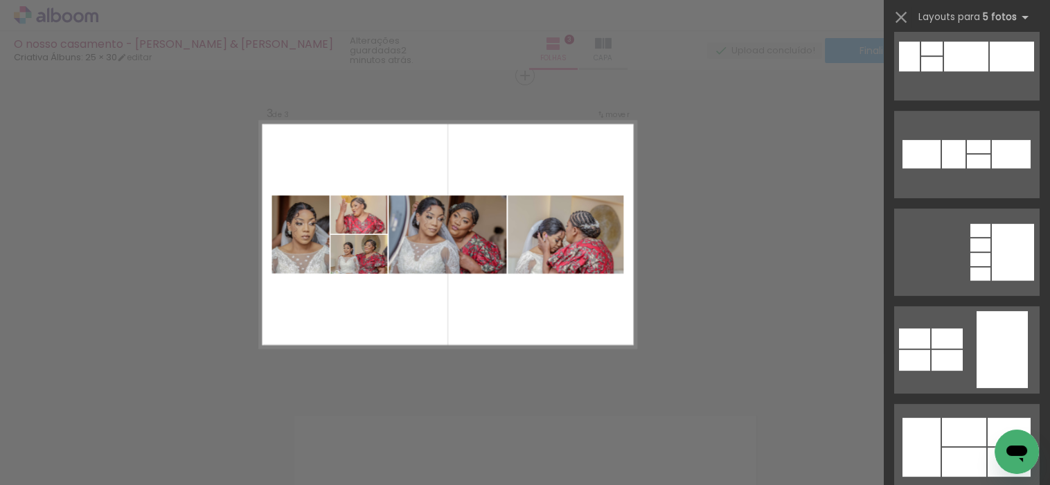
scroll to position [692, 0]
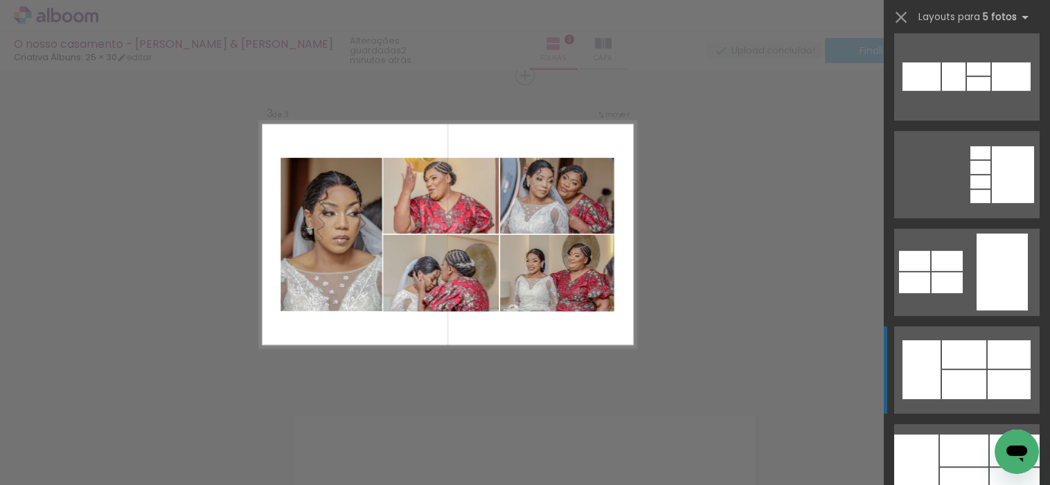
click at [979, 355] on div at bounding box center [964, 354] width 44 height 28
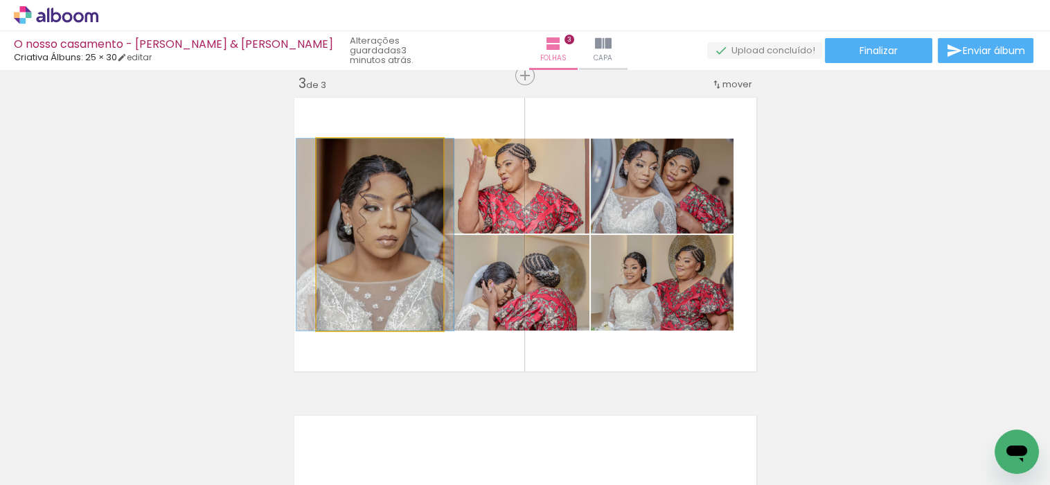
drag, startPoint x: 365, startPoint y: 246, endPoint x: 360, endPoint y: 238, distance: 9.6
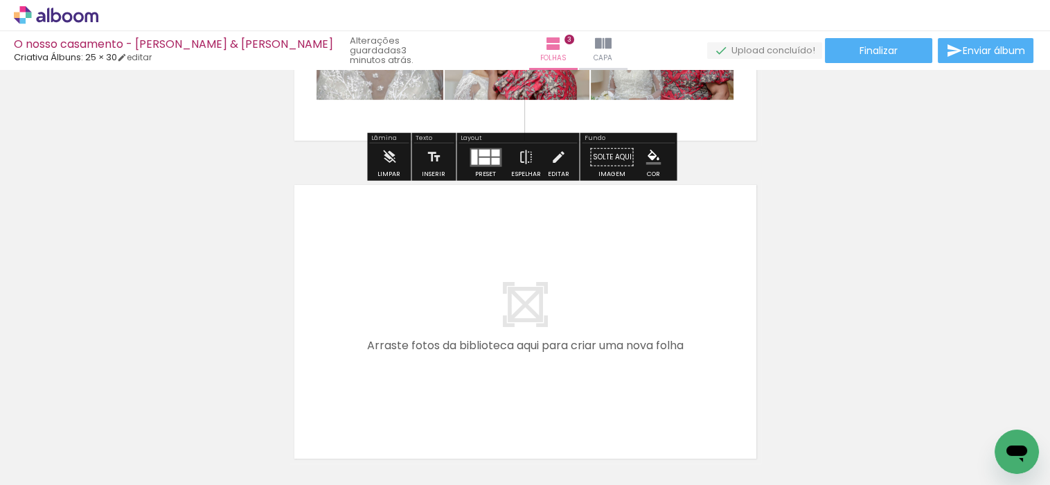
scroll to position [996, 0]
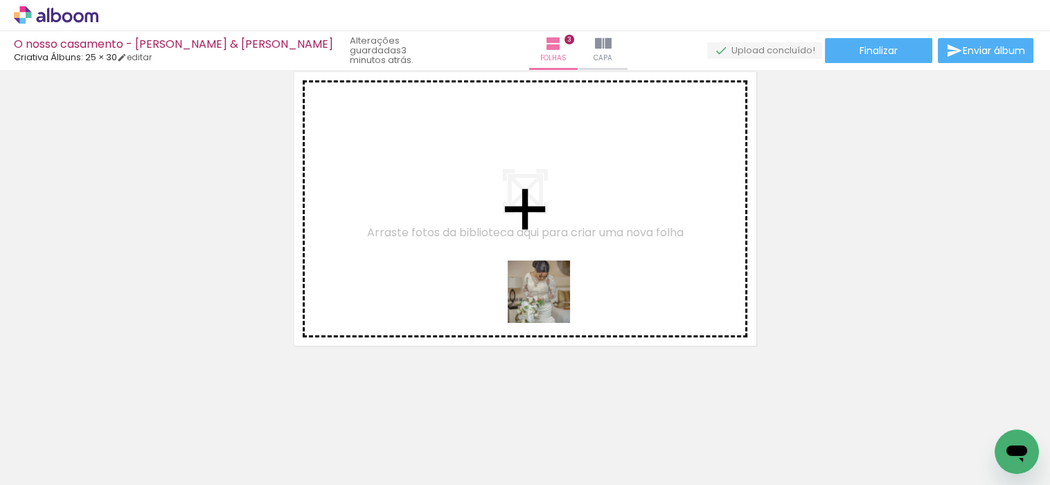
drag, startPoint x: 546, startPoint y: 448, endPoint x: 530, endPoint y: 419, distance: 33.5
click at [549, 271] on quentale-workspace at bounding box center [525, 242] width 1050 height 485
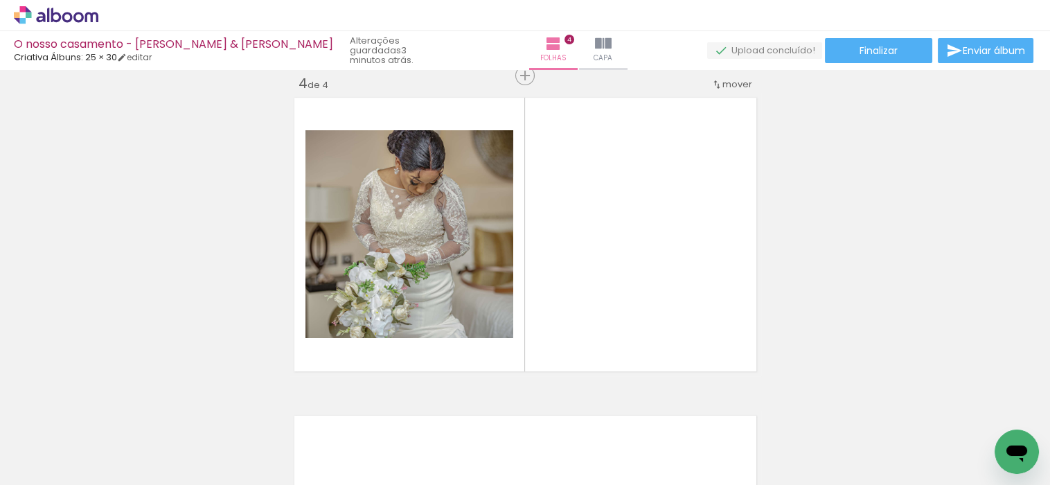
scroll to position [0, 499]
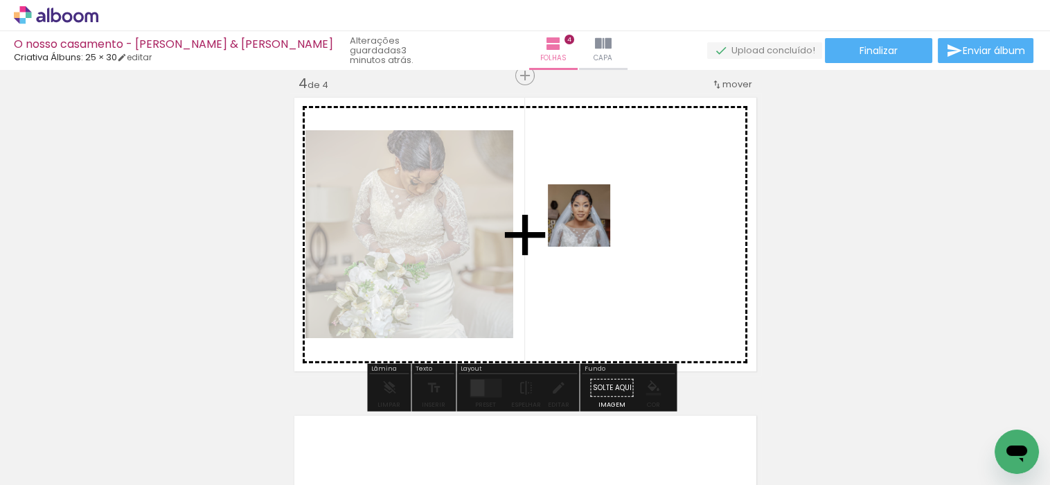
scroll to position [0, 499]
click at [589, 226] on quentale-workspace at bounding box center [525, 242] width 1050 height 485
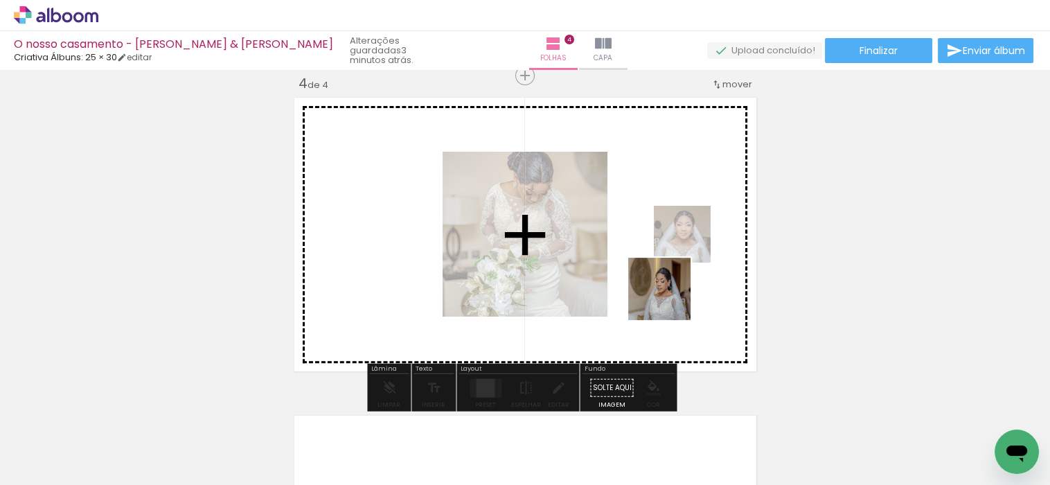
drag, startPoint x: 872, startPoint y: 453, endPoint x: 667, endPoint y: 292, distance: 260.4
click at [667, 292] on quentale-workspace at bounding box center [525, 242] width 1050 height 485
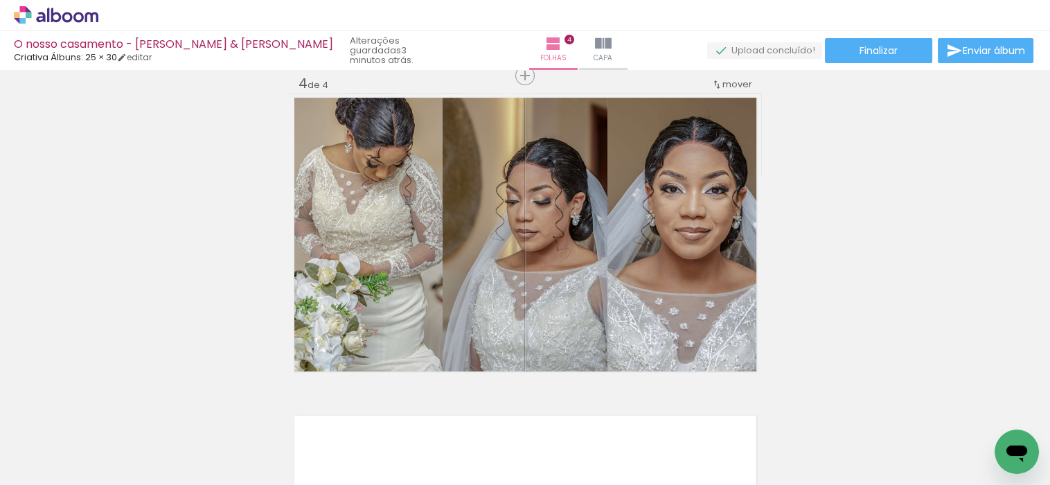
scroll to position [0, 675]
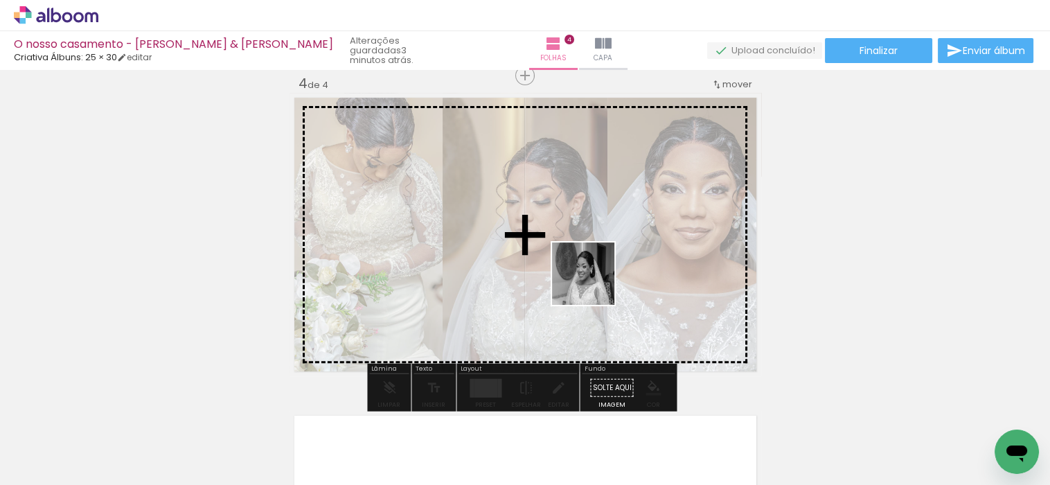
drag, startPoint x: 786, startPoint y: 445, endPoint x: 780, endPoint y: 383, distance: 62.6
click at [593, 283] on quentale-workspace at bounding box center [525, 242] width 1050 height 485
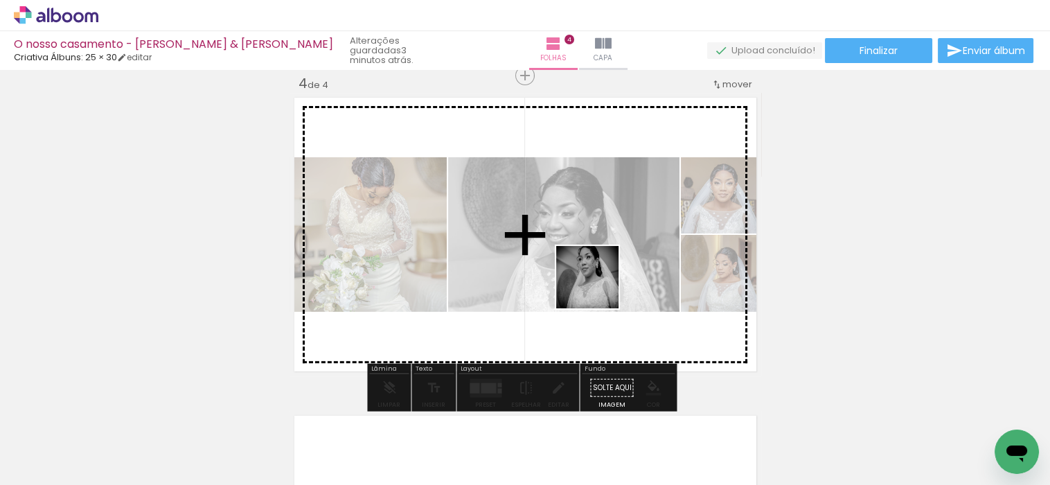
drag, startPoint x: 874, startPoint y: 454, endPoint x: 580, endPoint y: 267, distance: 348.3
click at [580, 267] on quentale-workspace at bounding box center [525, 242] width 1050 height 485
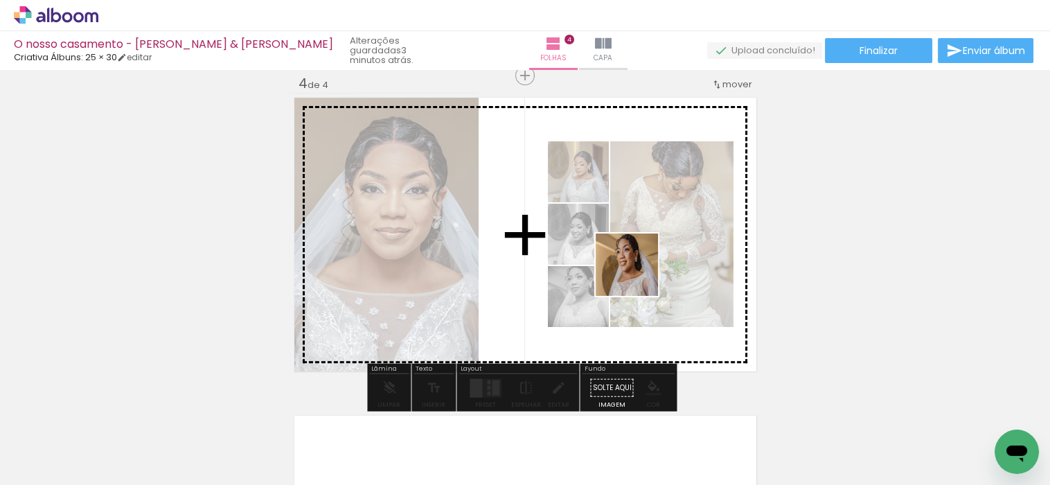
drag, startPoint x: 941, startPoint y: 456, endPoint x: 637, endPoint y: 275, distance: 354.0
click at [637, 275] on quentale-workspace at bounding box center [525, 242] width 1050 height 485
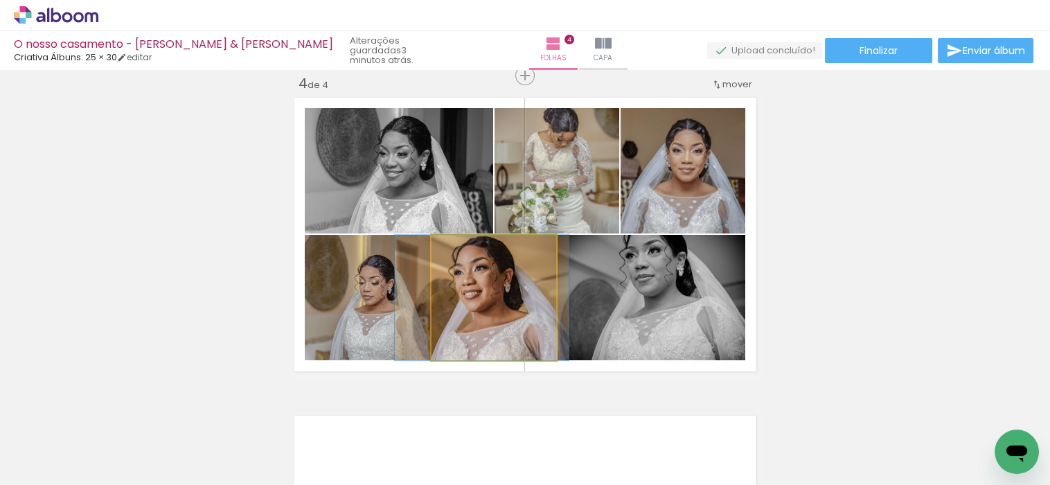
drag, startPoint x: 503, startPoint y: 329, endPoint x: 492, endPoint y: 328, distance: 11.9
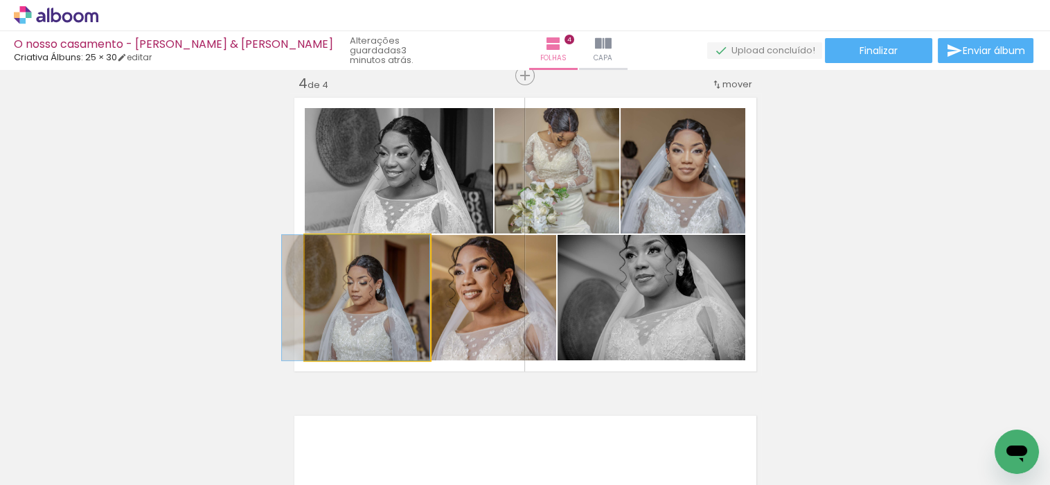
drag, startPoint x: 397, startPoint y: 323, endPoint x: 382, endPoint y: 325, distance: 16.1
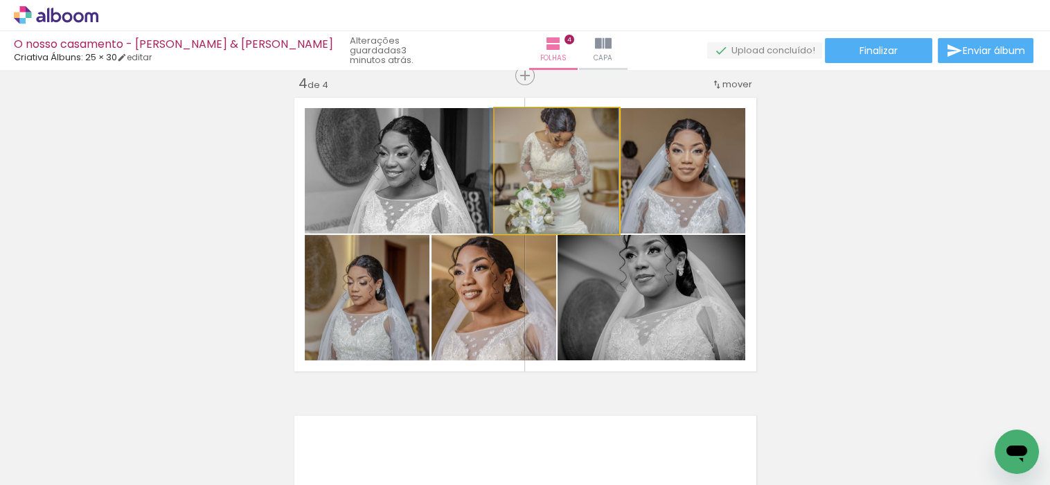
drag, startPoint x: 579, startPoint y: 172, endPoint x: 576, endPoint y: 195, distance: 23.0
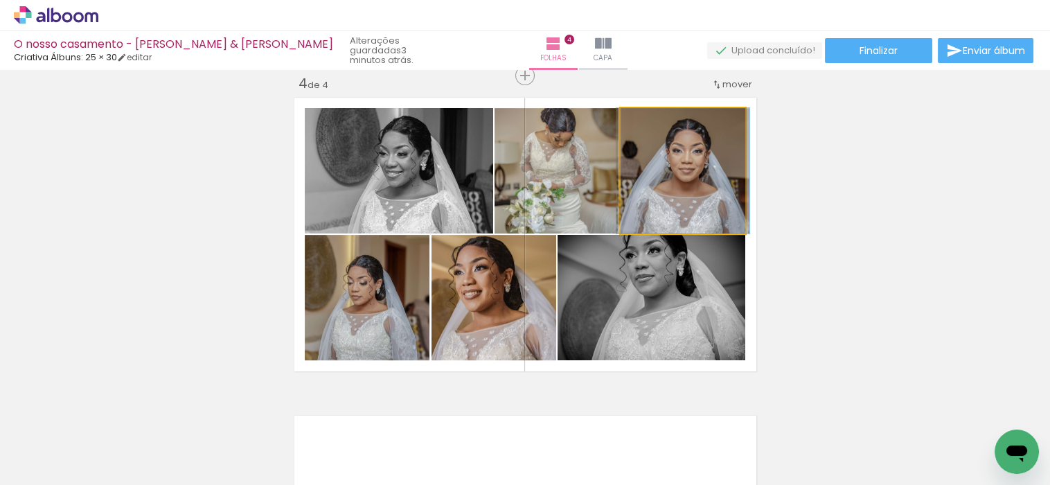
click at [713, 208] on quentale-photo at bounding box center [682, 170] width 125 height 125
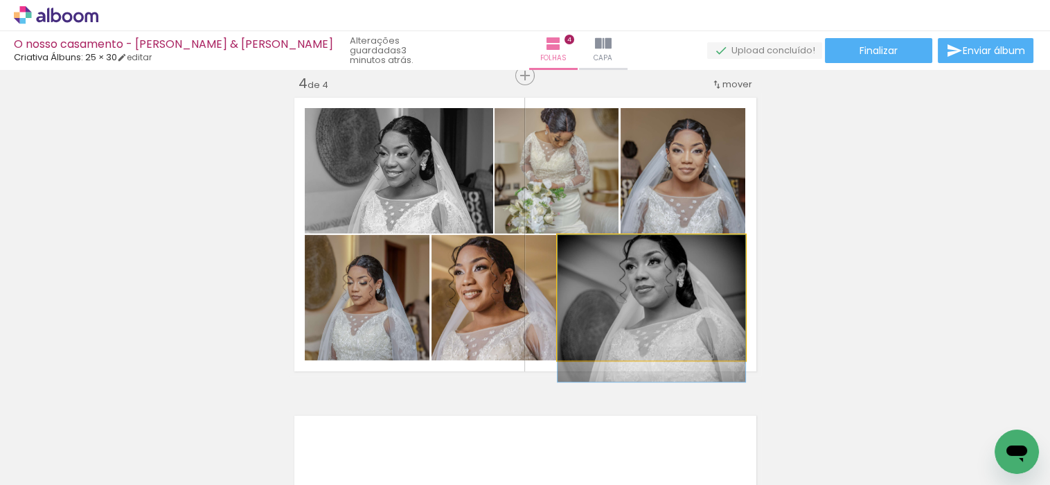
drag, startPoint x: 683, startPoint y: 298, endPoint x: 668, endPoint y: 330, distance: 35.6
drag, startPoint x: 681, startPoint y: 312, endPoint x: 658, endPoint y: 314, distance: 22.9
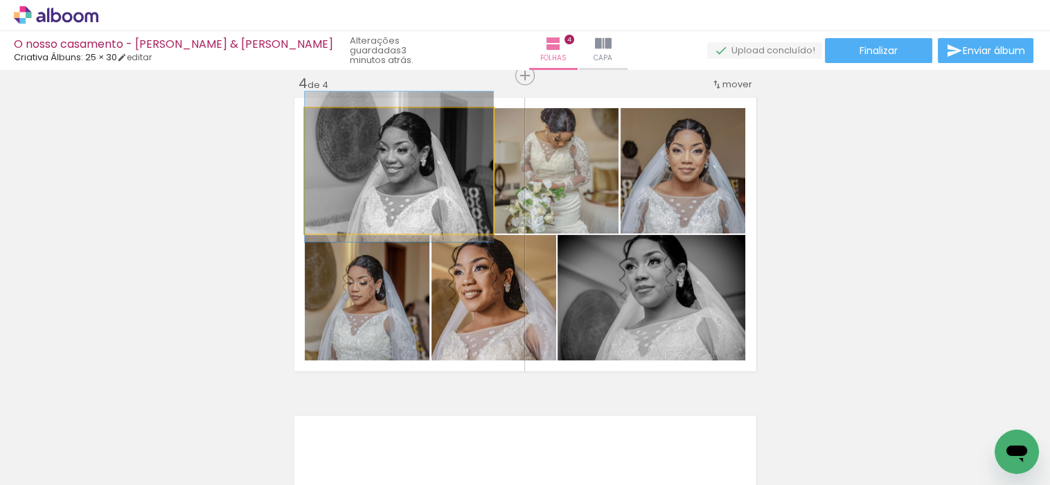
drag, startPoint x: 444, startPoint y: 175, endPoint x: 459, endPoint y: 171, distance: 15.8
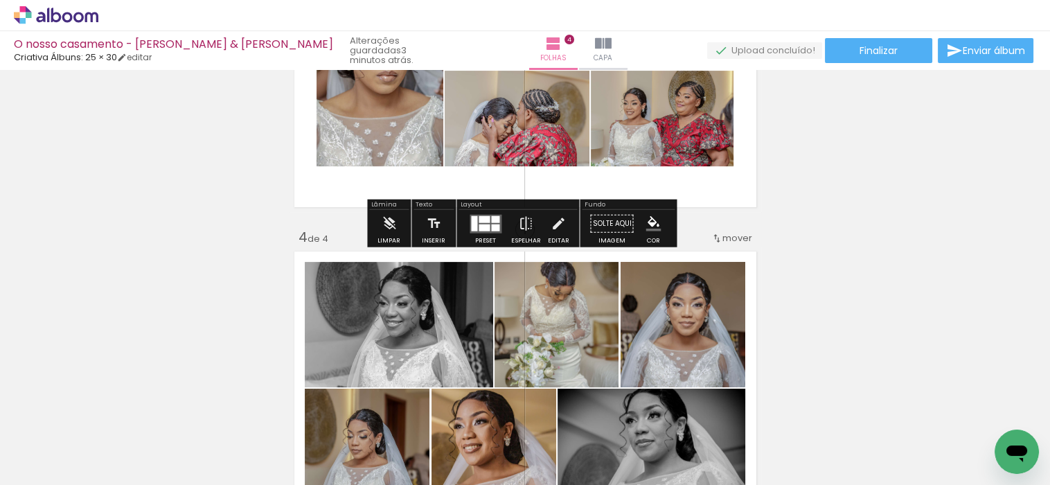
scroll to position [971, 0]
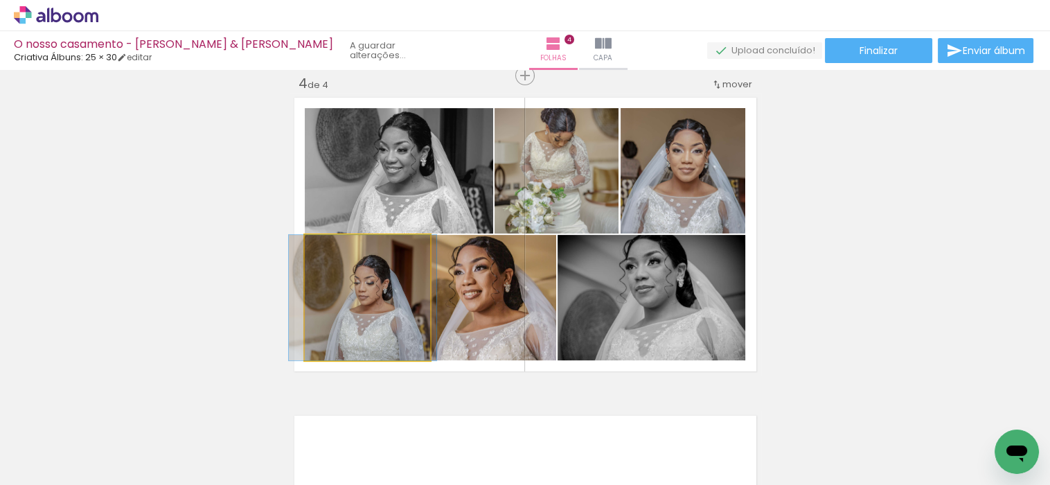
drag, startPoint x: 383, startPoint y: 317, endPoint x: 390, endPoint y: 307, distance: 12.5
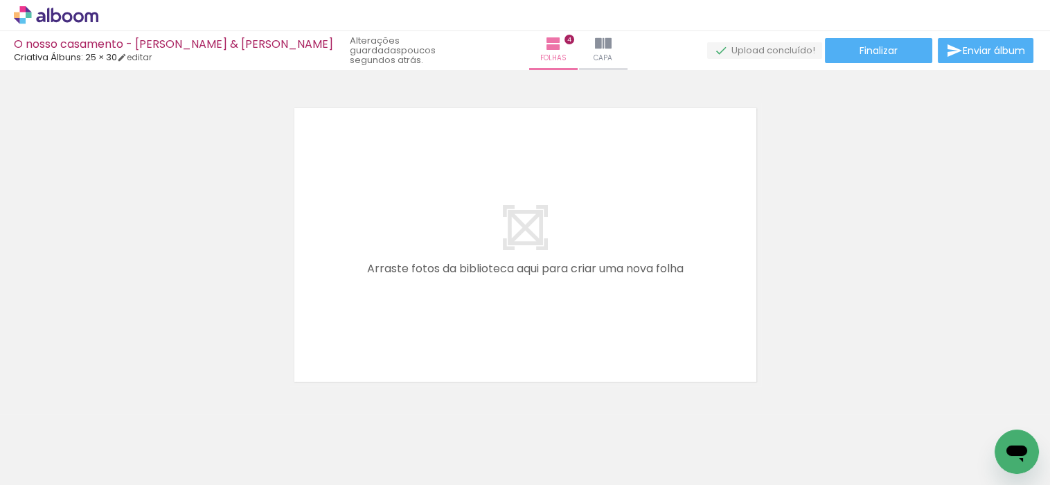
scroll to position [0, 1252]
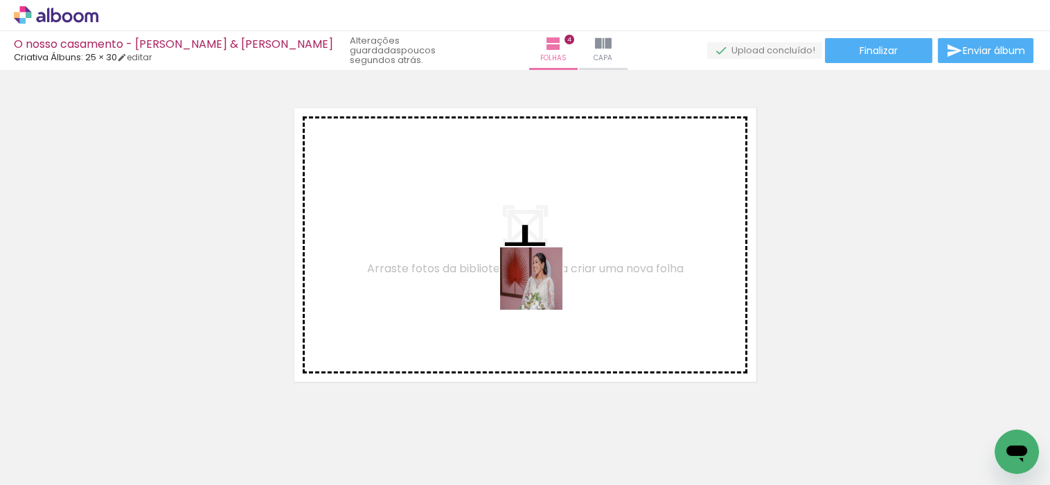
drag, startPoint x: 533, startPoint y: 447, endPoint x: 541, endPoint y: 272, distance: 174.7
click at [541, 272] on quentale-workspace at bounding box center [525, 242] width 1050 height 485
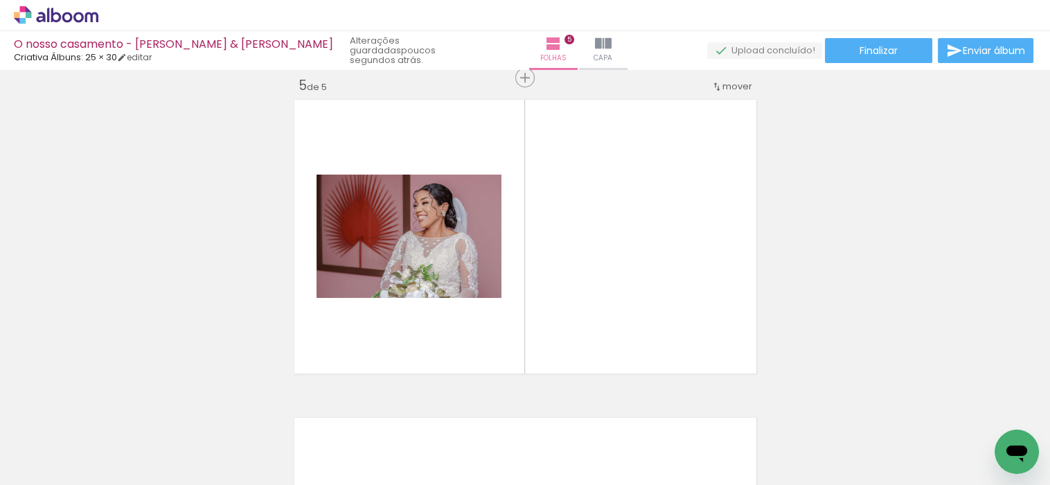
scroll to position [1289, 0]
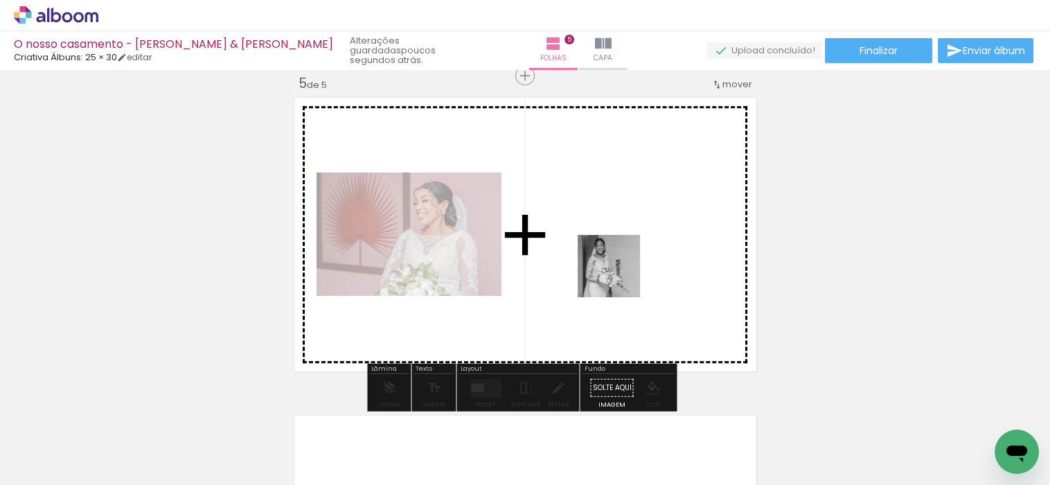
drag, startPoint x: 596, startPoint y: 445, endPoint x: 628, endPoint y: 286, distance: 161.9
click at [621, 268] on quentale-workspace at bounding box center [525, 242] width 1050 height 485
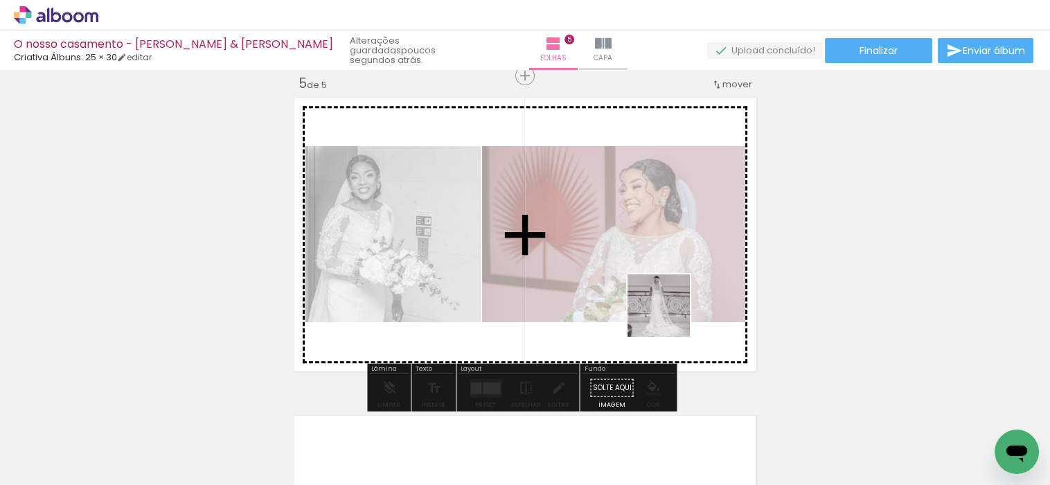
drag, startPoint x: 690, startPoint y: 442, endPoint x: 669, endPoint y: 316, distance: 128.5
click at [669, 316] on quentale-workspace at bounding box center [525, 242] width 1050 height 485
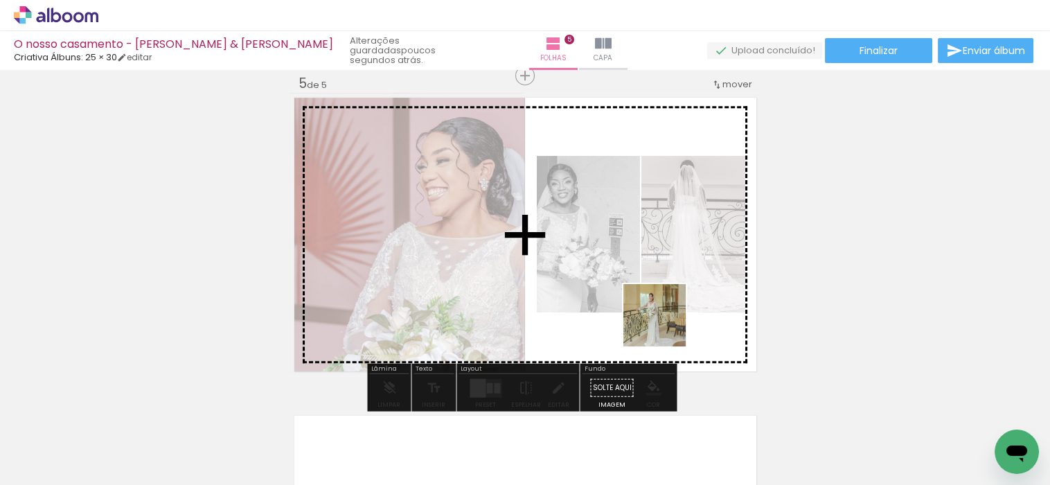
drag, startPoint x: 762, startPoint y: 456, endPoint x: 665, endPoint y: 325, distance: 163.3
click at [665, 325] on quentale-workspace at bounding box center [525, 242] width 1050 height 485
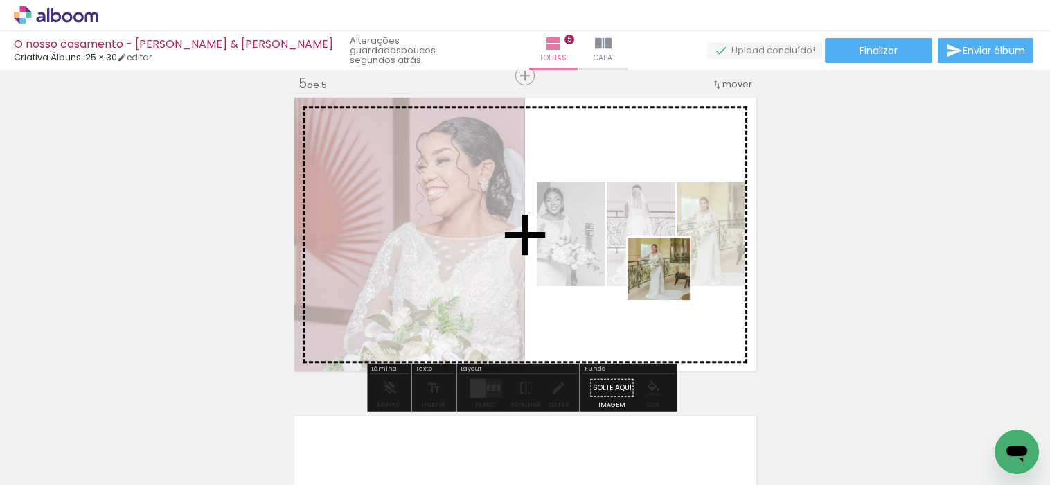
drag, startPoint x: 841, startPoint y: 454, endPoint x: 669, endPoint y: 279, distance: 245.3
click at [669, 279] on quentale-workspace at bounding box center [525, 242] width 1050 height 485
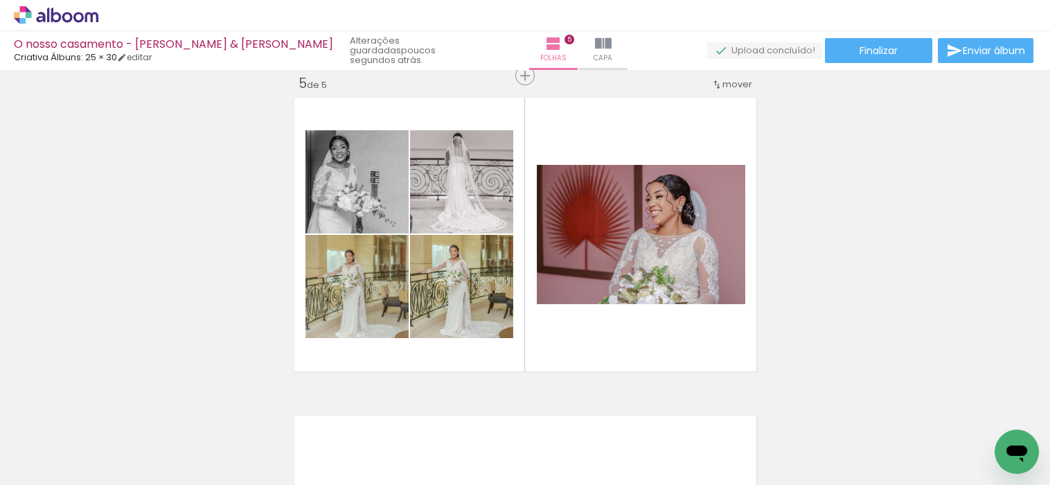
scroll to position [0, 1365]
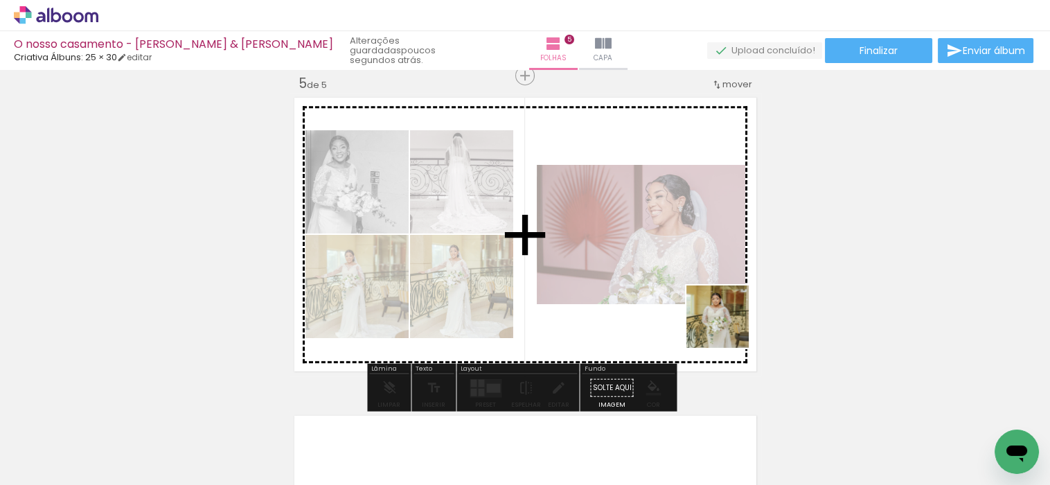
drag, startPoint x: 797, startPoint y: 459, endPoint x: 704, endPoint y: 306, distance: 179.3
click at [704, 306] on quentale-workspace at bounding box center [525, 242] width 1050 height 485
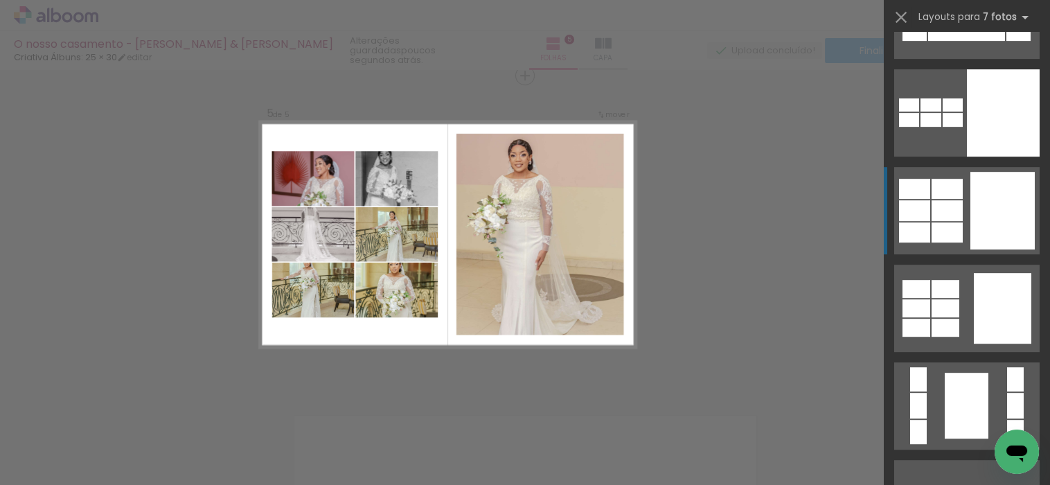
scroll to position [17295, 0]
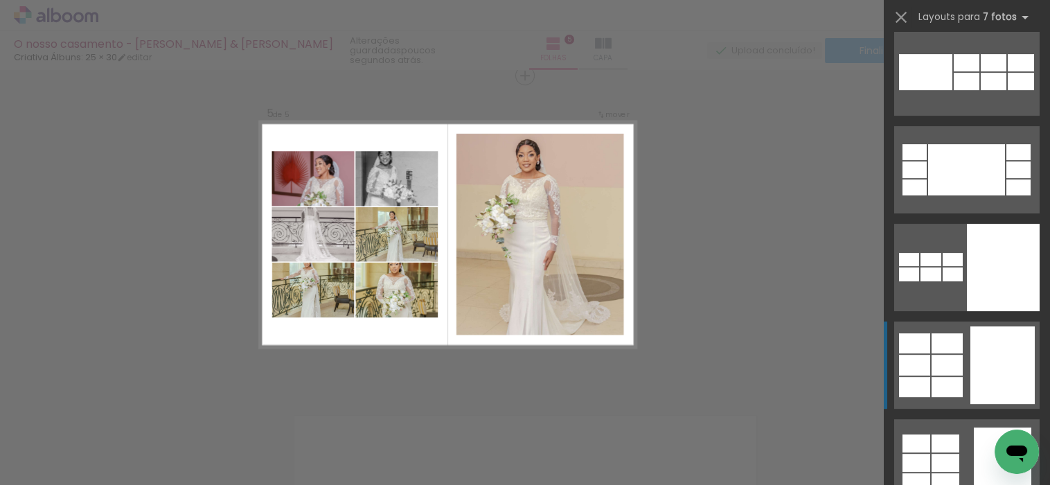
click at [991, 361] on div at bounding box center [1002, 365] width 64 height 78
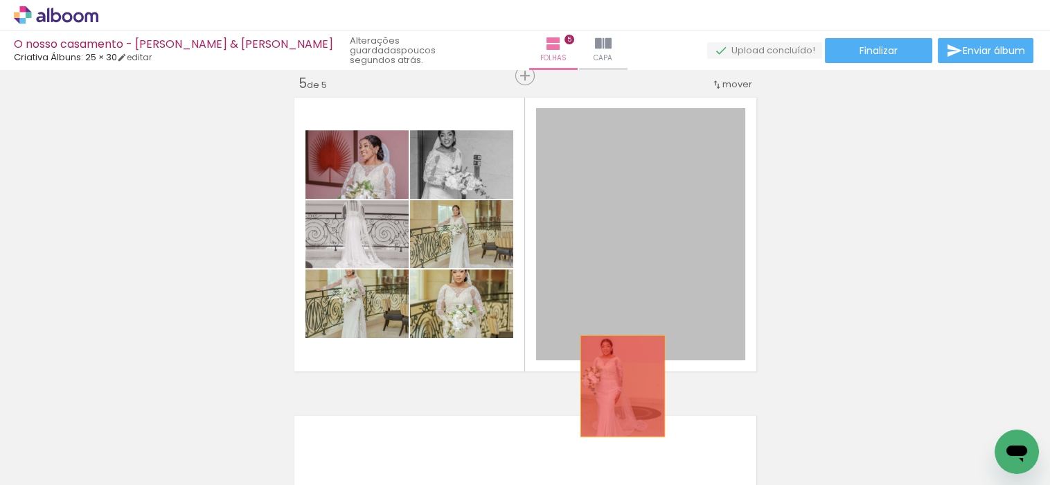
drag, startPoint x: 672, startPoint y: 260, endPoint x: 615, endPoint y: 375, distance: 127.6
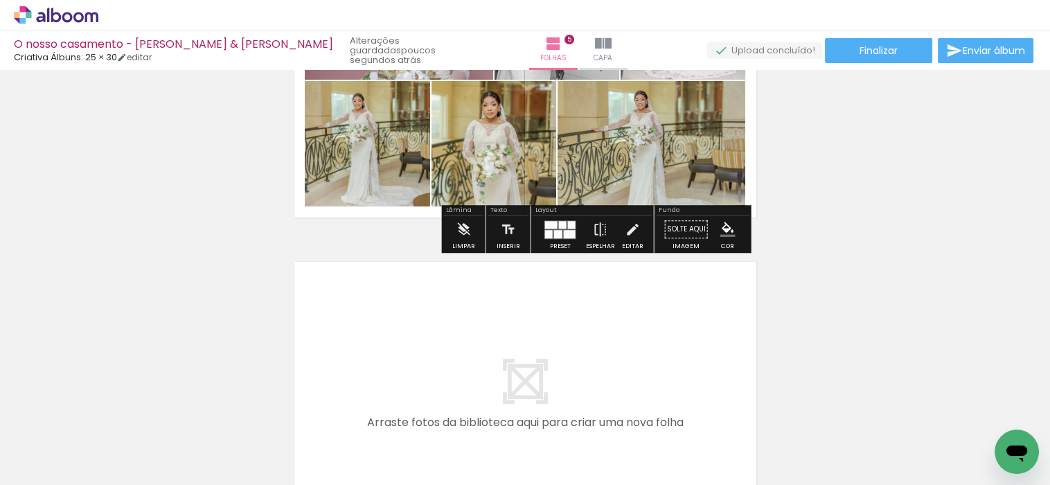
scroll to position [1366, 0]
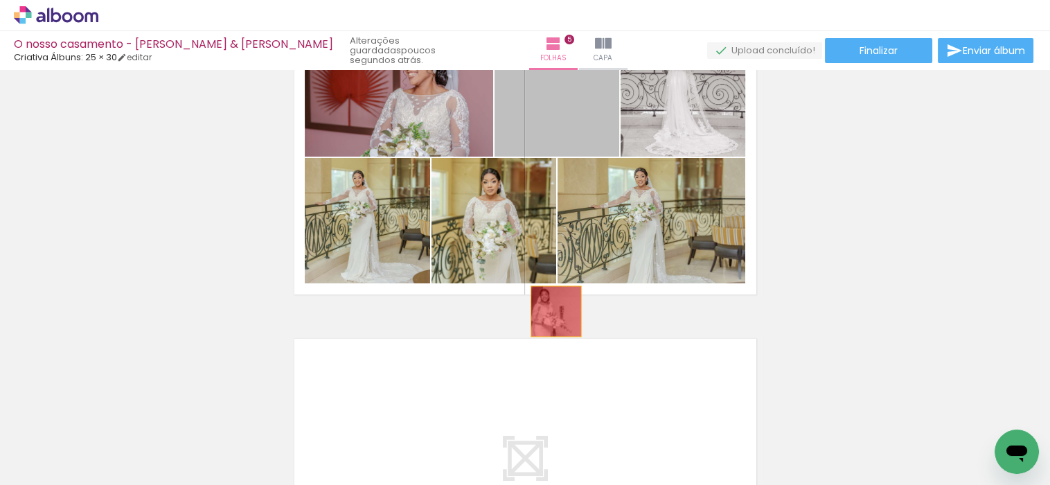
drag, startPoint x: 527, startPoint y: 224, endPoint x: 550, endPoint y: 311, distance: 89.5
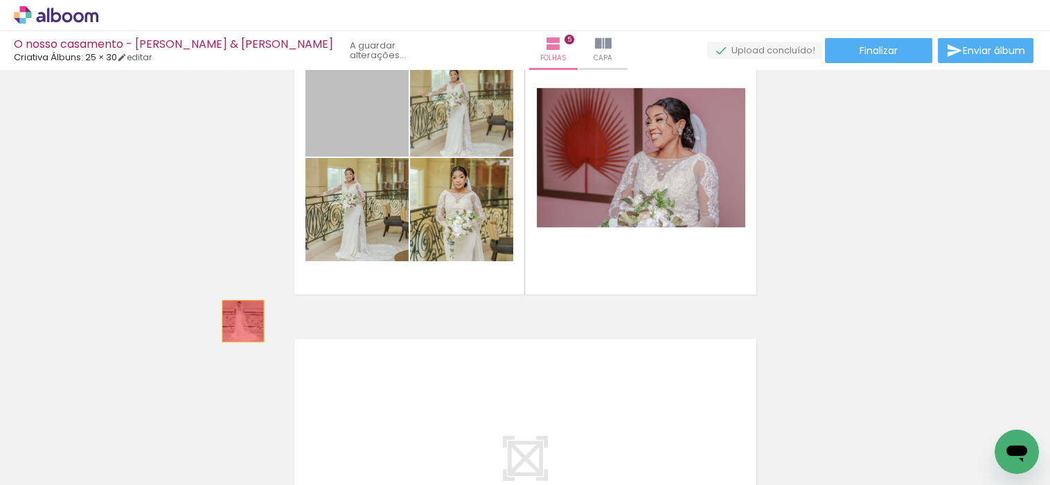
drag, startPoint x: 350, startPoint y: 136, endPoint x: 237, endPoint y: 321, distance: 216.0
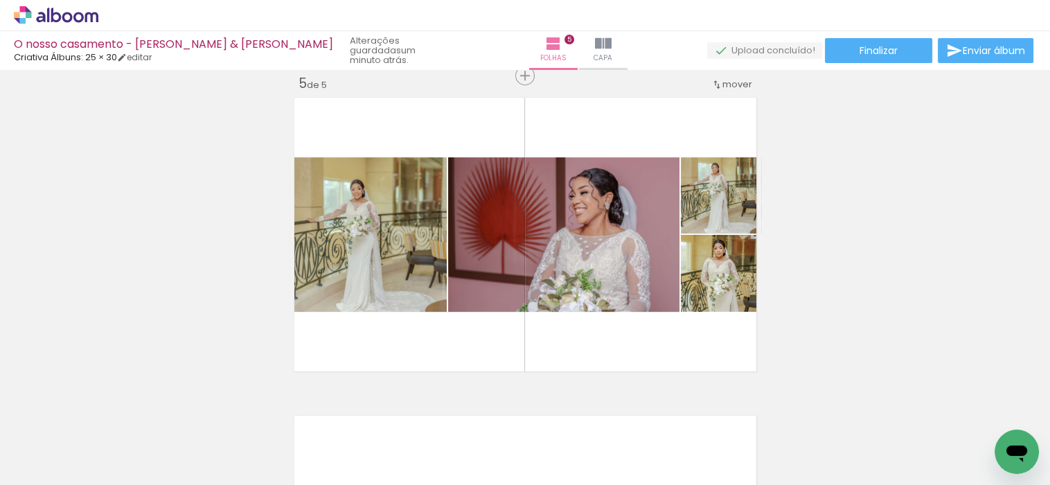
scroll to position [0, 1050]
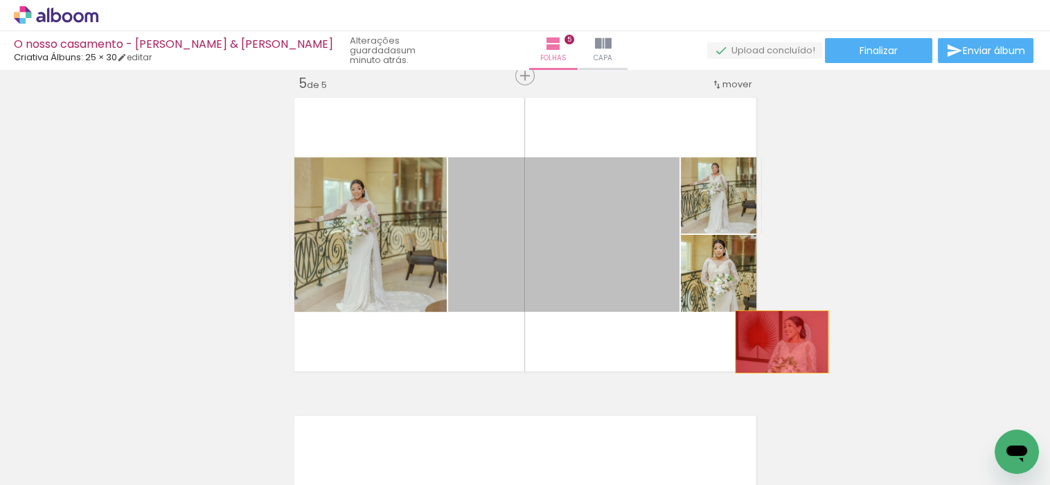
drag, startPoint x: 611, startPoint y: 262, endPoint x: 776, endPoint y: 341, distance: 182.7
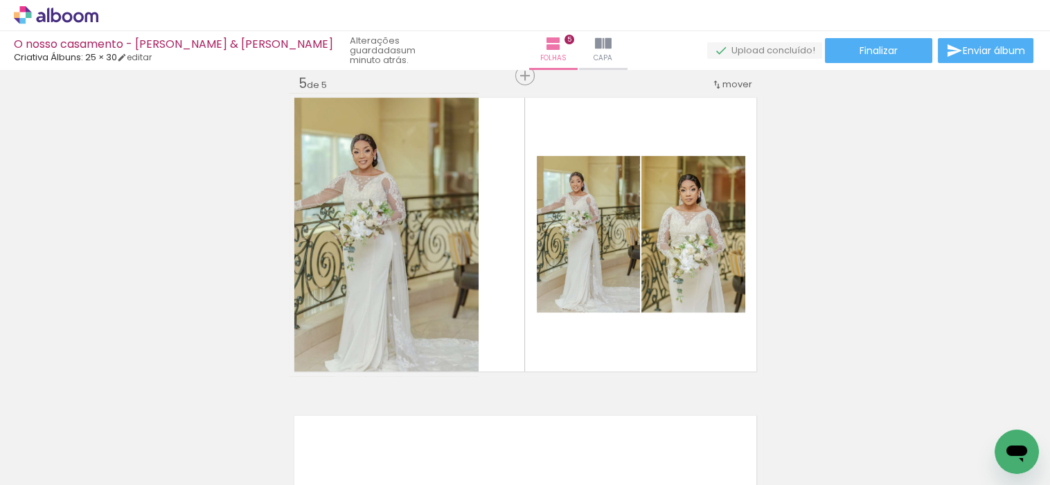
scroll to position [0, 1316]
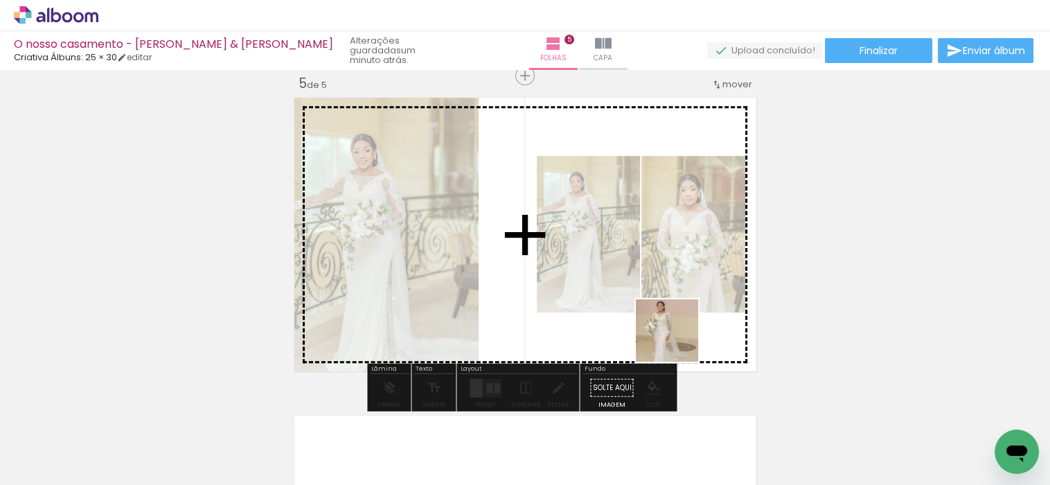
drag, startPoint x: 914, startPoint y: 438, endPoint x: 677, endPoint y: 341, distance: 255.9
click at [677, 341] on quentale-workspace at bounding box center [525, 242] width 1050 height 485
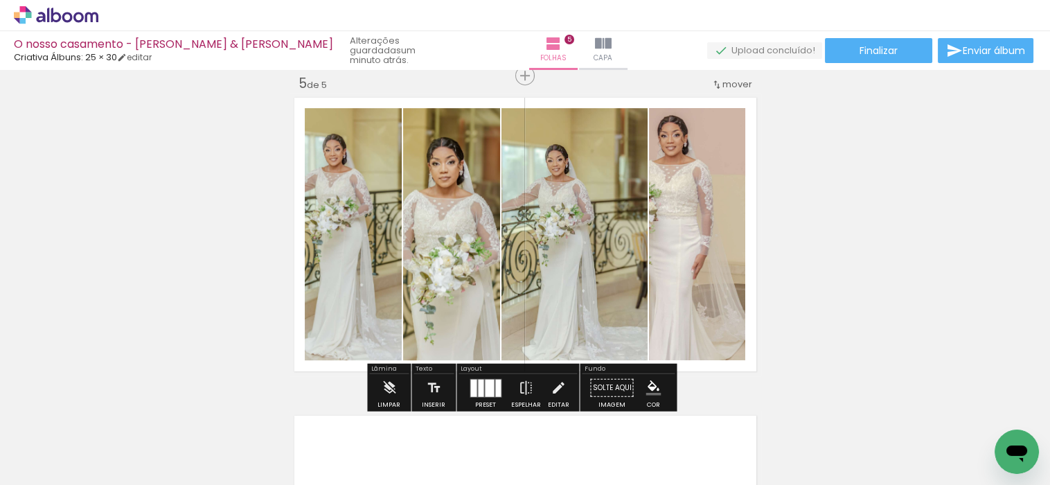
drag, startPoint x: 487, startPoint y: 386, endPoint x: 640, endPoint y: 328, distance: 162.8
click at [487, 385] on div at bounding box center [489, 387] width 9 height 17
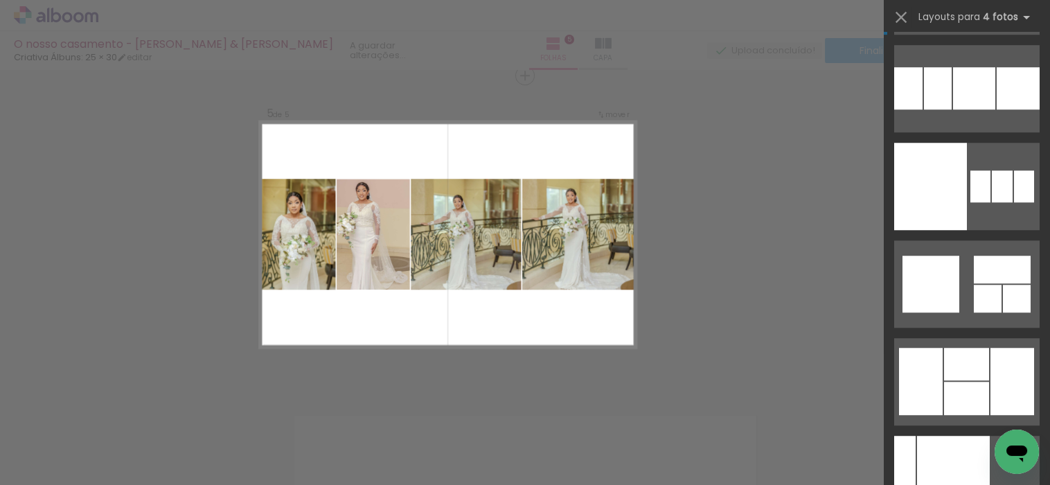
scroll to position [1230, 0]
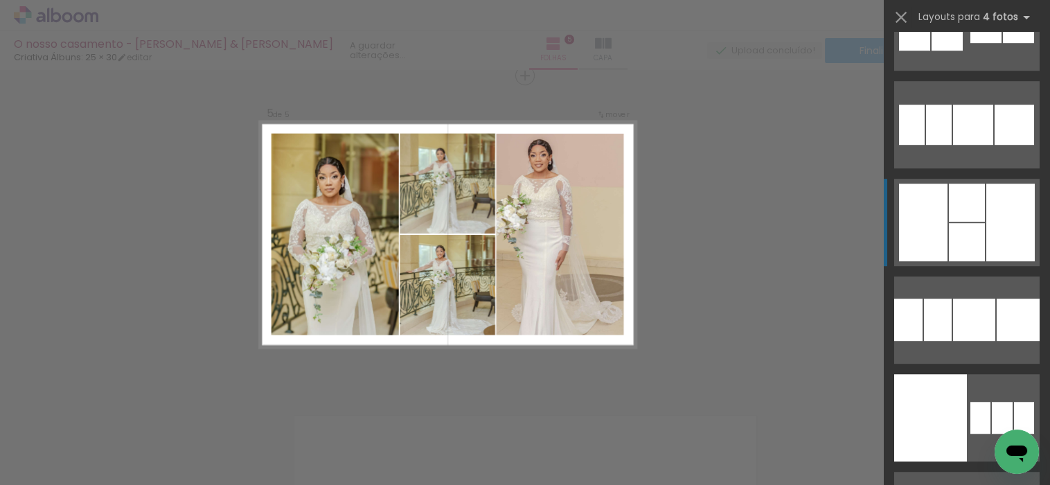
click at [963, 214] on div at bounding box center [967, 203] width 36 height 38
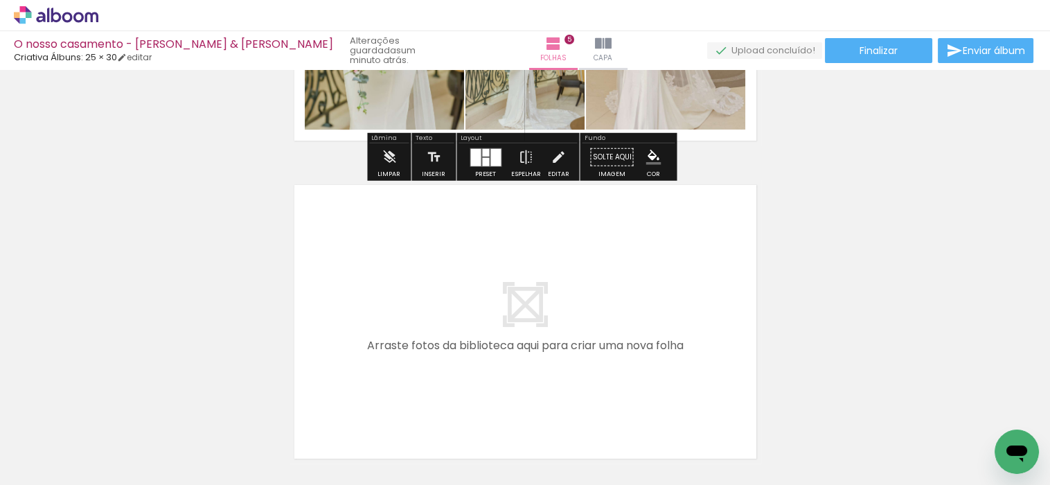
scroll to position [1289, 0]
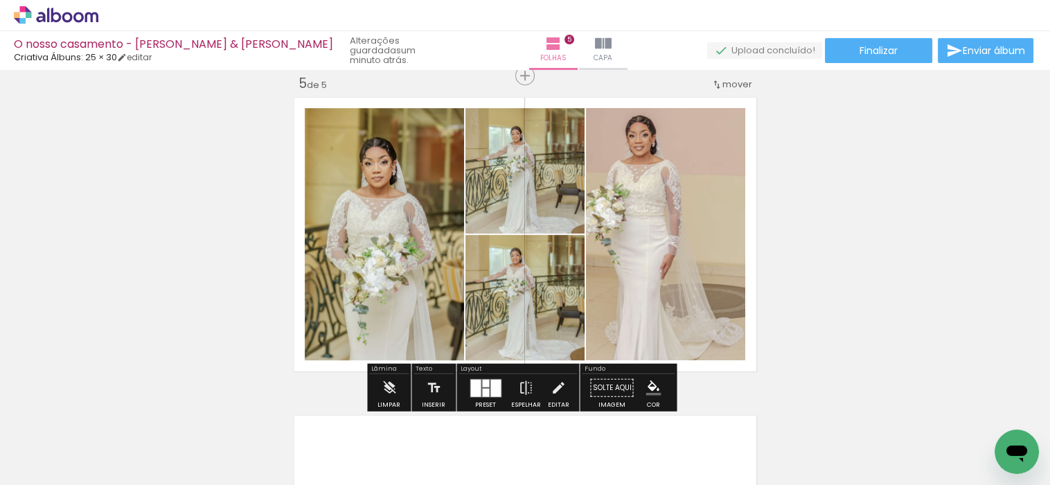
click at [490, 389] on div at bounding box center [495, 387] width 10 height 17
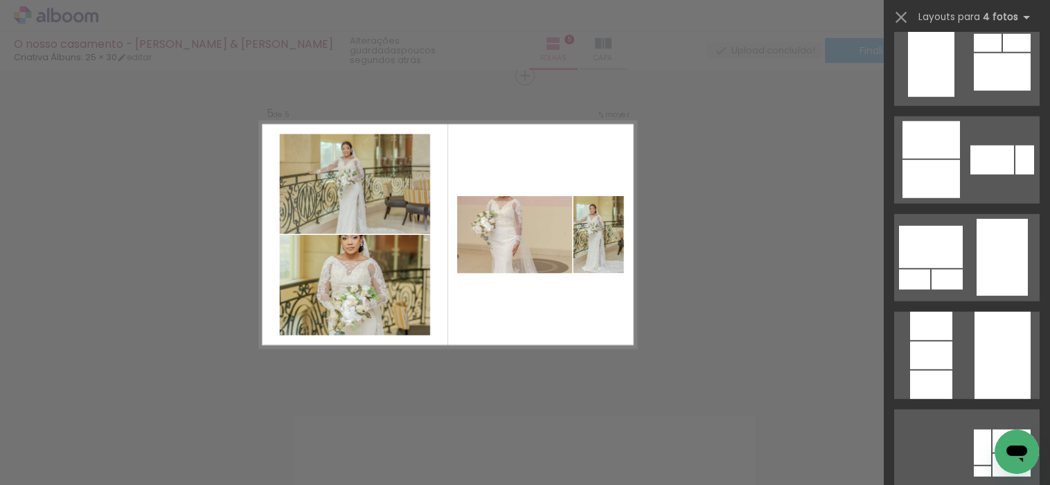
scroll to position [22731, 0]
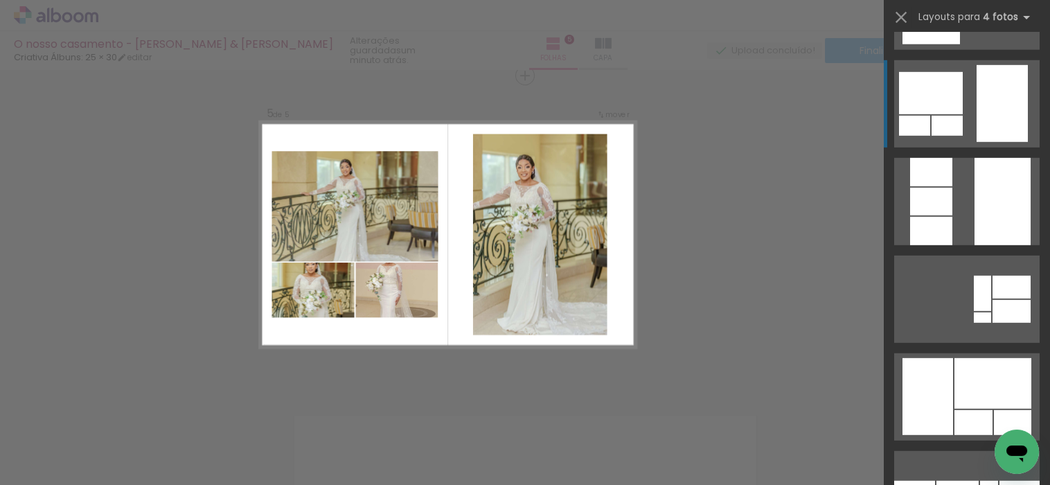
click at [981, 142] on quentale-layouter at bounding box center [966, 103] width 145 height 87
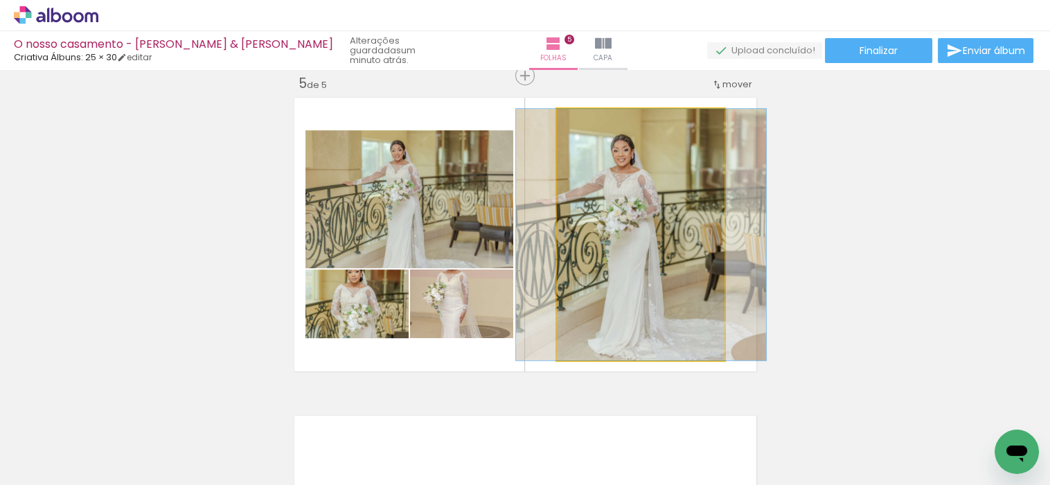
drag, startPoint x: 656, startPoint y: 257, endPoint x: 656, endPoint y: 265, distance: 7.6
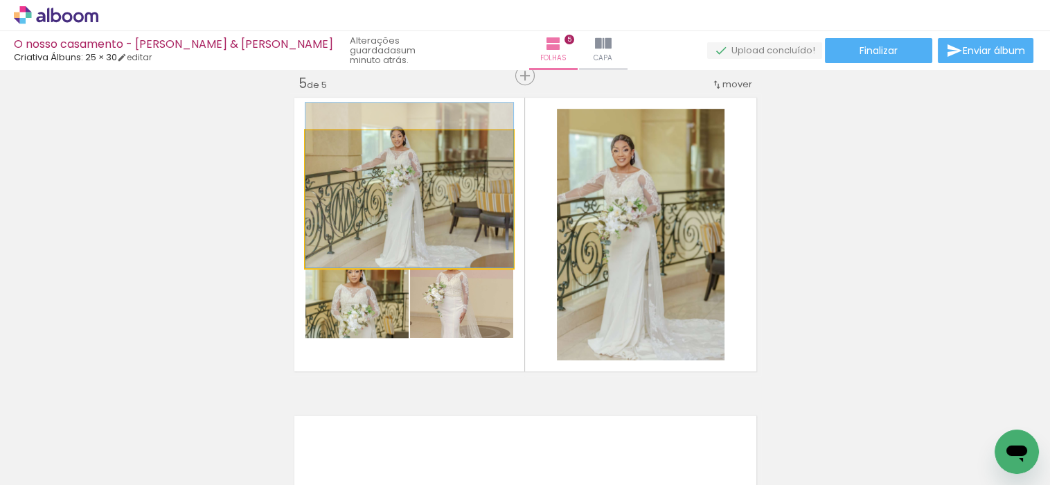
drag, startPoint x: 413, startPoint y: 233, endPoint x: 449, endPoint y: 211, distance: 42.3
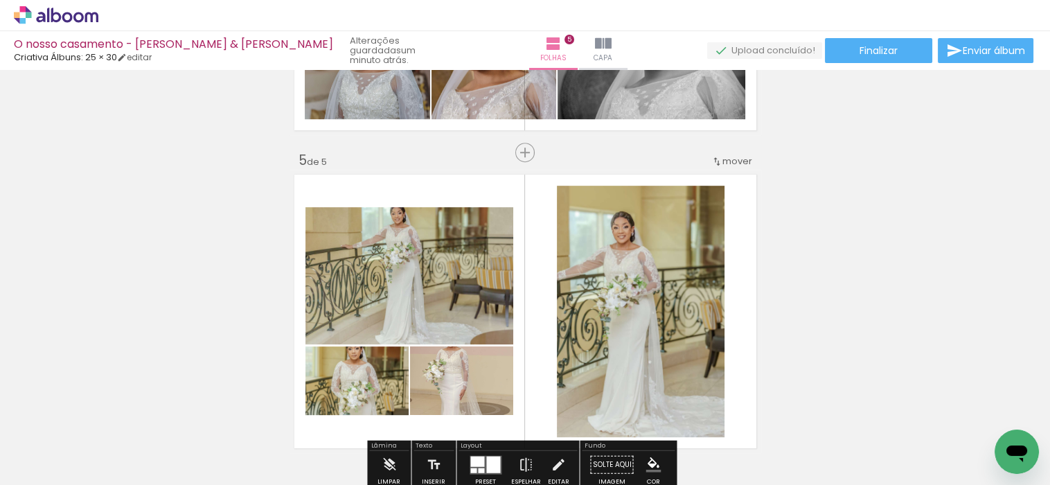
scroll to position [1289, 0]
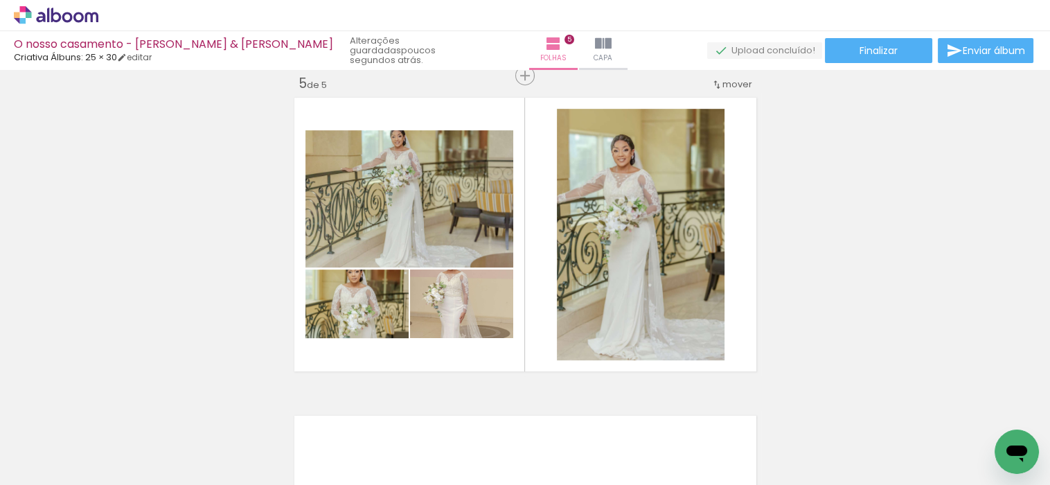
scroll to position [0, 1316]
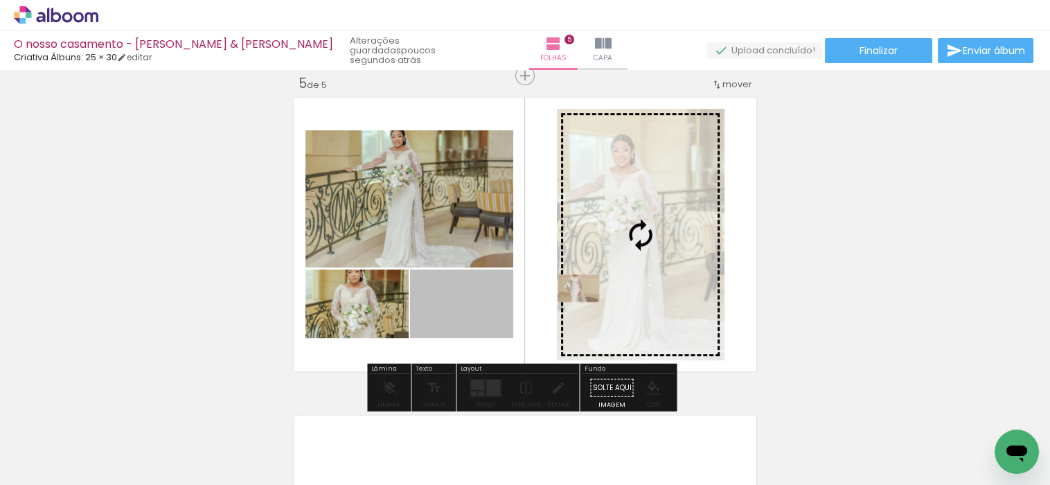
drag, startPoint x: 467, startPoint y: 305, endPoint x: 616, endPoint y: 247, distance: 160.5
click at [0, 0] on slot at bounding box center [0, 0] width 0 height 0
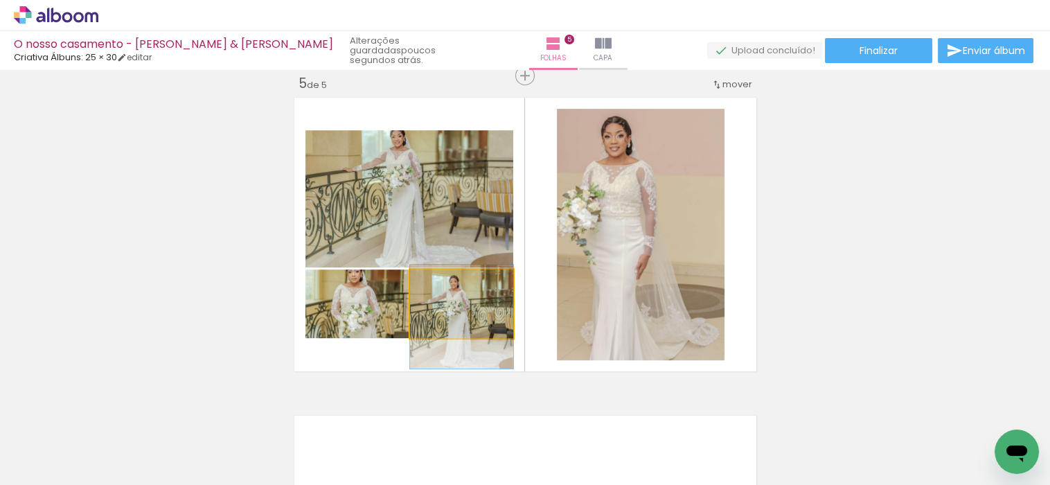
drag, startPoint x: 481, startPoint y: 309, endPoint x: 485, endPoint y: 319, distance: 10.5
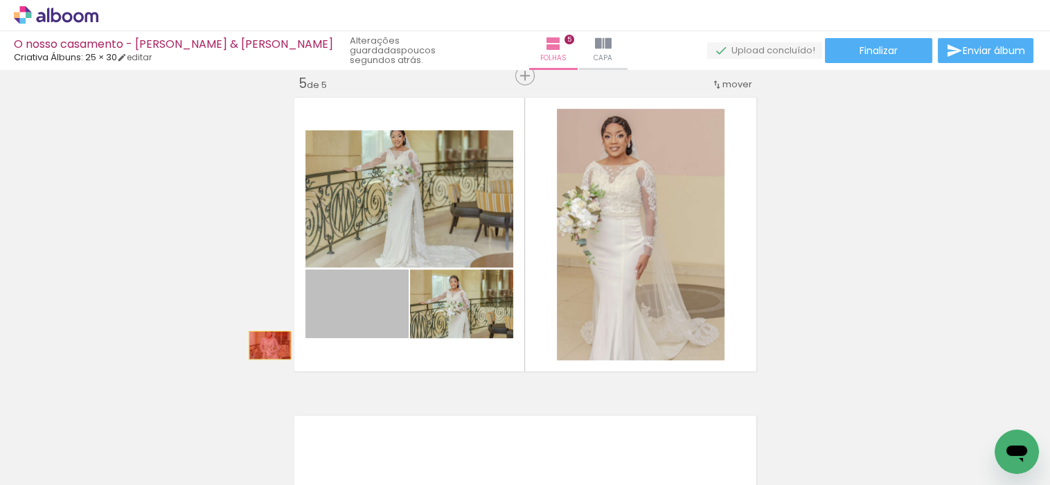
drag, startPoint x: 376, startPoint y: 316, endPoint x: 254, endPoint y: 338, distance: 123.7
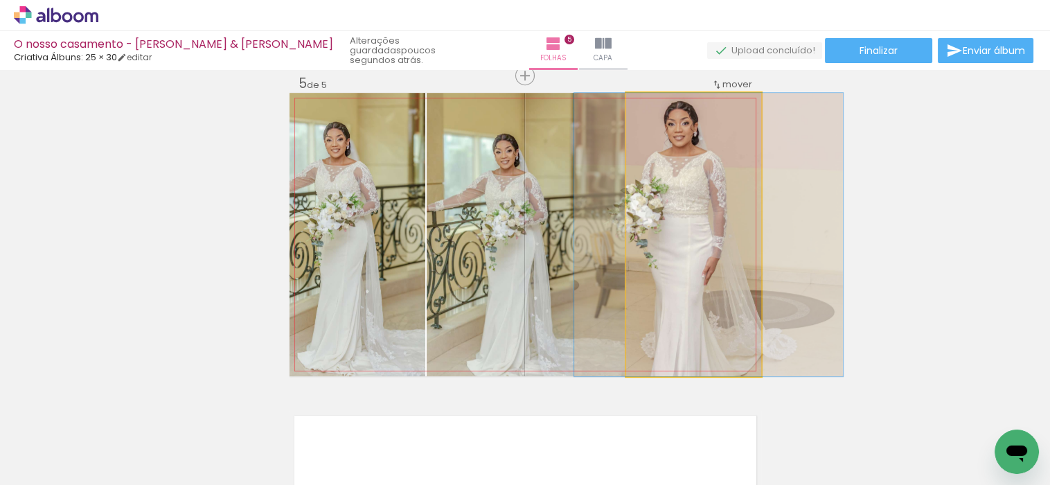
drag, startPoint x: 707, startPoint y: 268, endPoint x: 726, endPoint y: 271, distance: 18.9
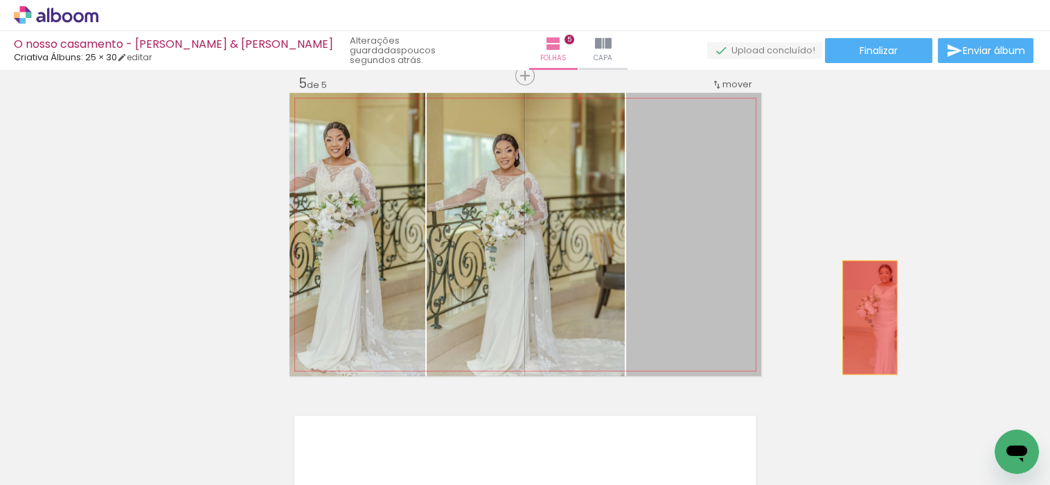
drag, startPoint x: 690, startPoint y: 267, endPoint x: 863, endPoint y: 317, distance: 180.8
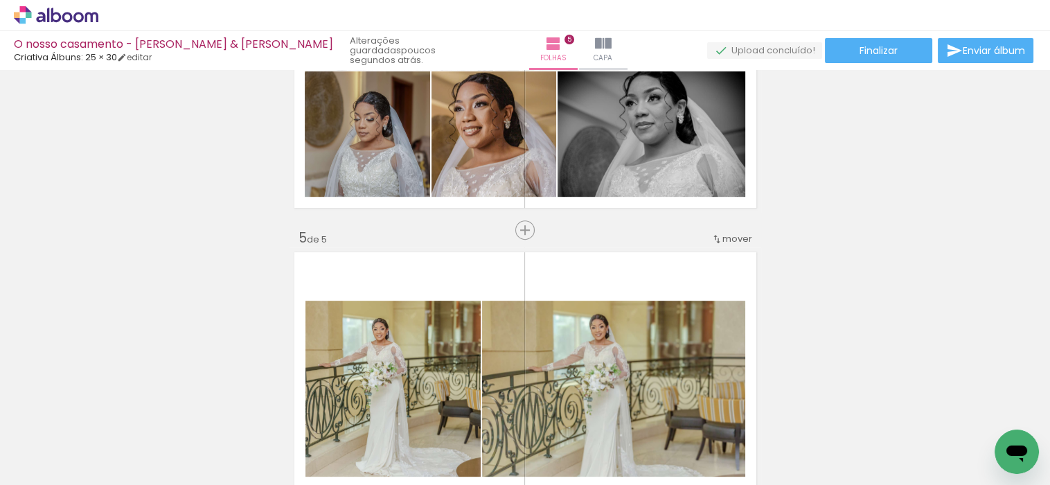
scroll to position [1289, 0]
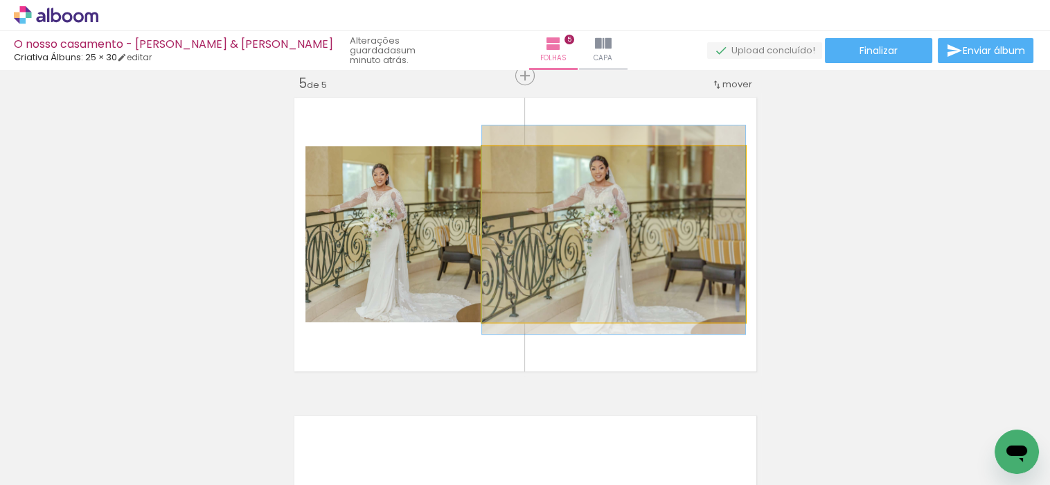
drag, startPoint x: 595, startPoint y: 275, endPoint x: 616, endPoint y: 270, distance: 22.0
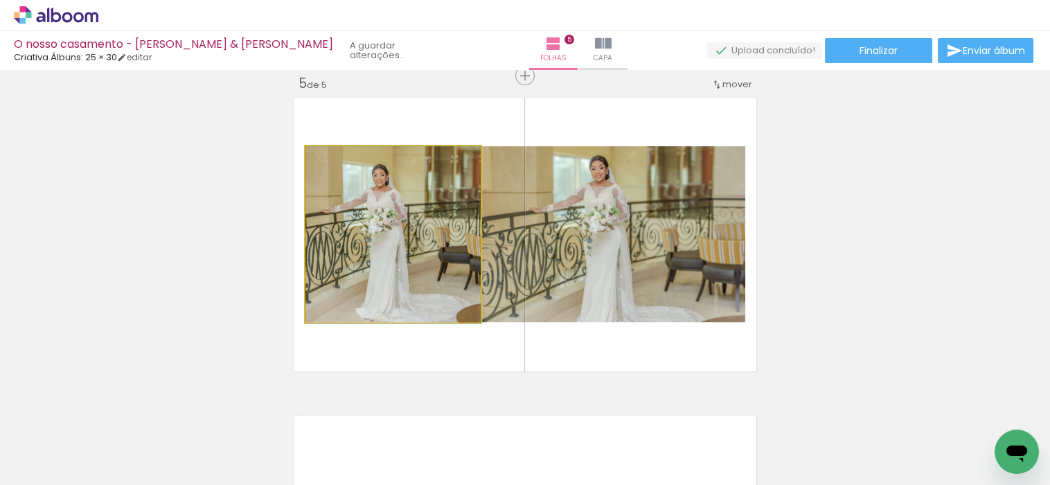
drag, startPoint x: 388, startPoint y: 271, endPoint x: 413, endPoint y: 278, distance: 25.2
click at [418, 190] on quentale-photo at bounding box center [392, 234] width 175 height 176
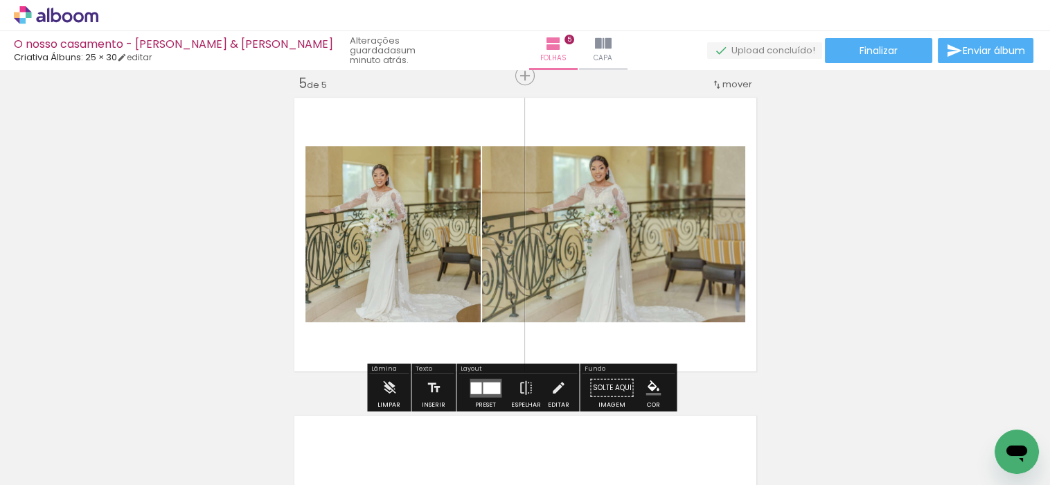
click at [0, 0] on slot "P&B" at bounding box center [0, 0] width 0 height 0
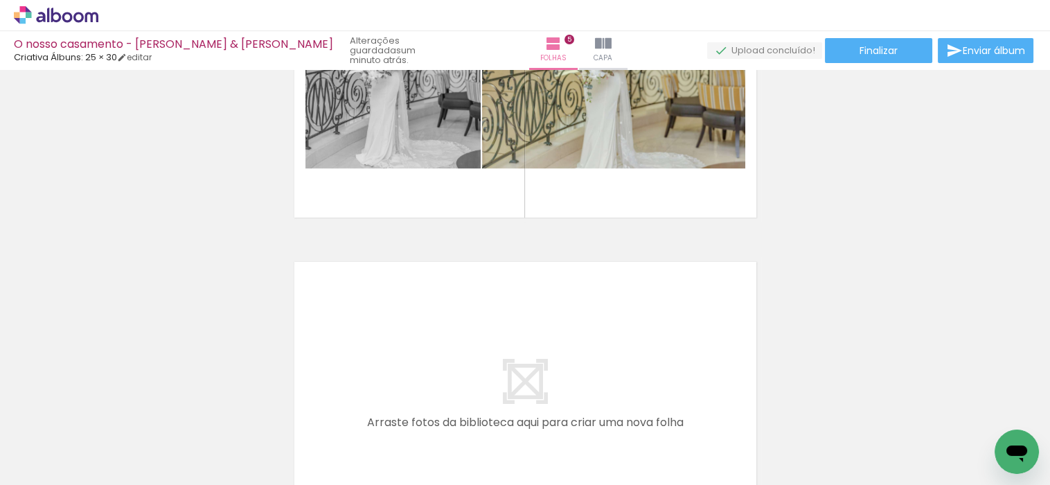
scroll to position [0, 1395]
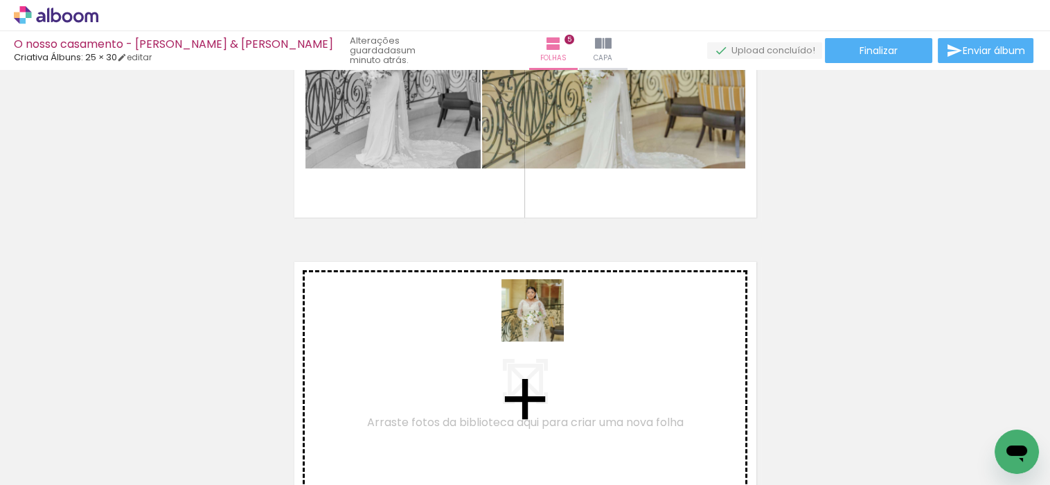
drag, startPoint x: 777, startPoint y: 439, endPoint x: 543, endPoint y: 321, distance: 262.3
click at [543, 321] on quentale-workspace at bounding box center [525, 242] width 1050 height 485
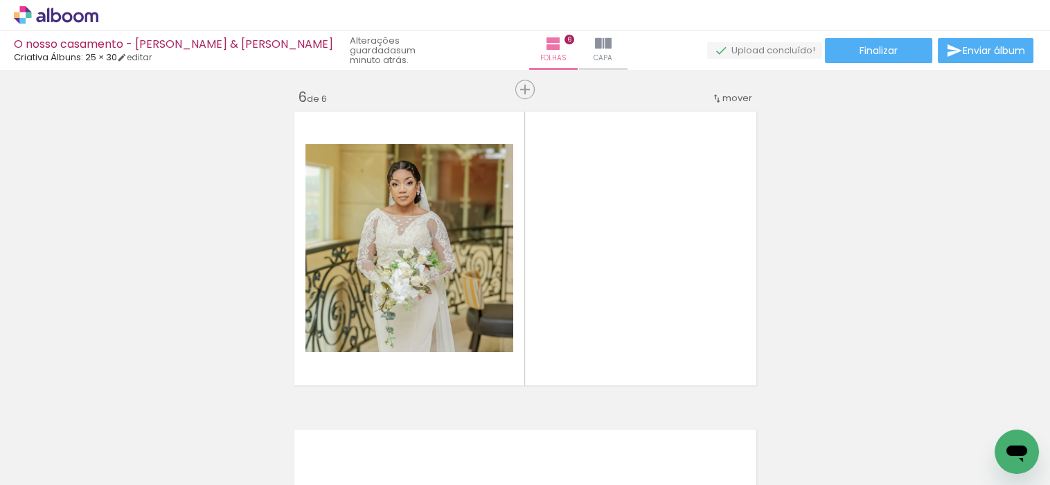
scroll to position [1606, 0]
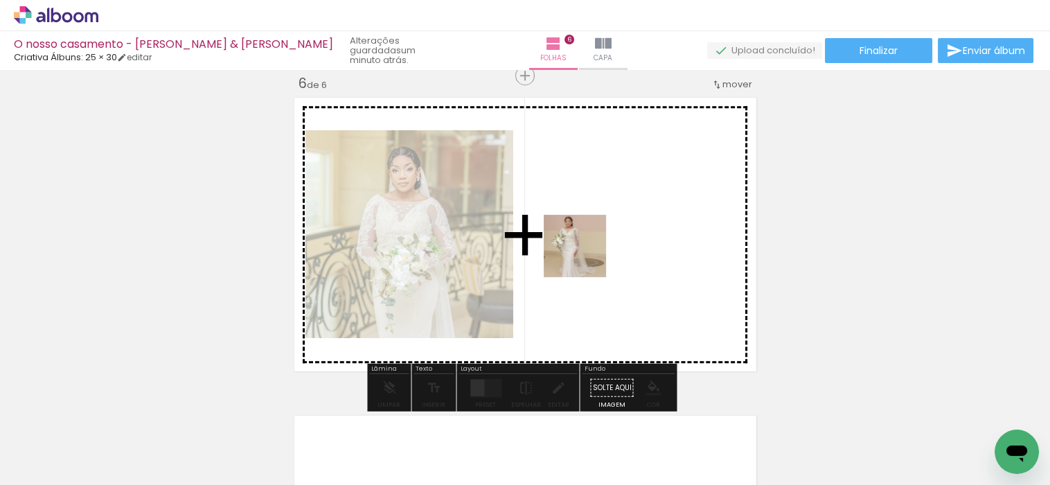
drag, startPoint x: 838, startPoint y: 442, endPoint x: 585, endPoint y: 256, distance: 314.0
click at [585, 256] on quentale-workspace at bounding box center [525, 242] width 1050 height 485
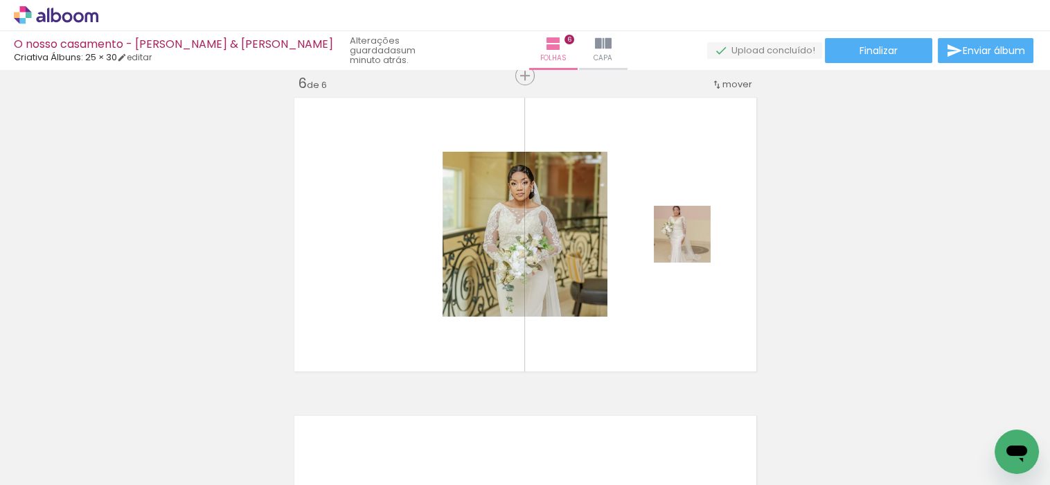
scroll to position [0, 1314]
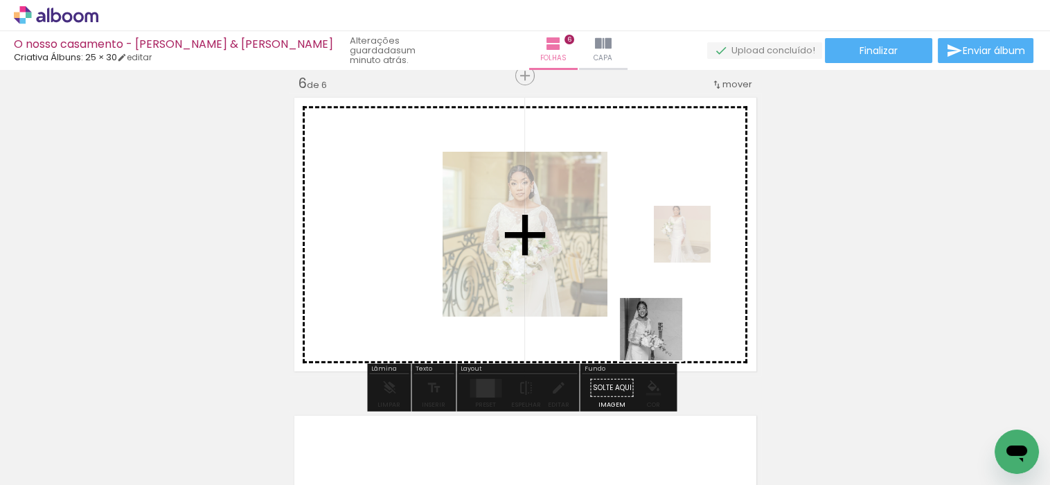
drag, startPoint x: 532, startPoint y: 433, endPoint x: 661, endPoint y: 339, distance: 159.6
click at [661, 339] on quentale-workspace at bounding box center [525, 242] width 1050 height 485
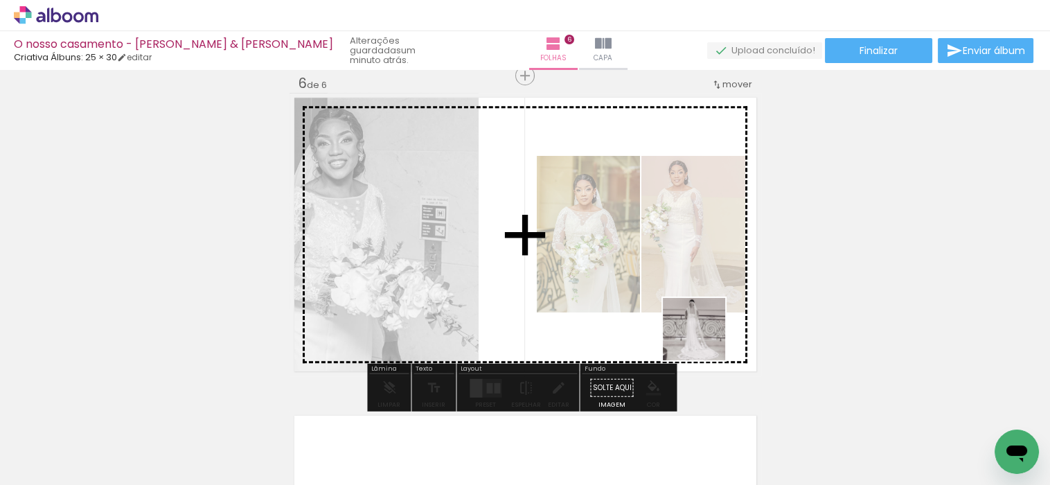
drag, startPoint x: 614, startPoint y: 442, endPoint x: 712, endPoint y: 330, distance: 148.7
click at [712, 330] on quentale-workspace at bounding box center [525, 242] width 1050 height 485
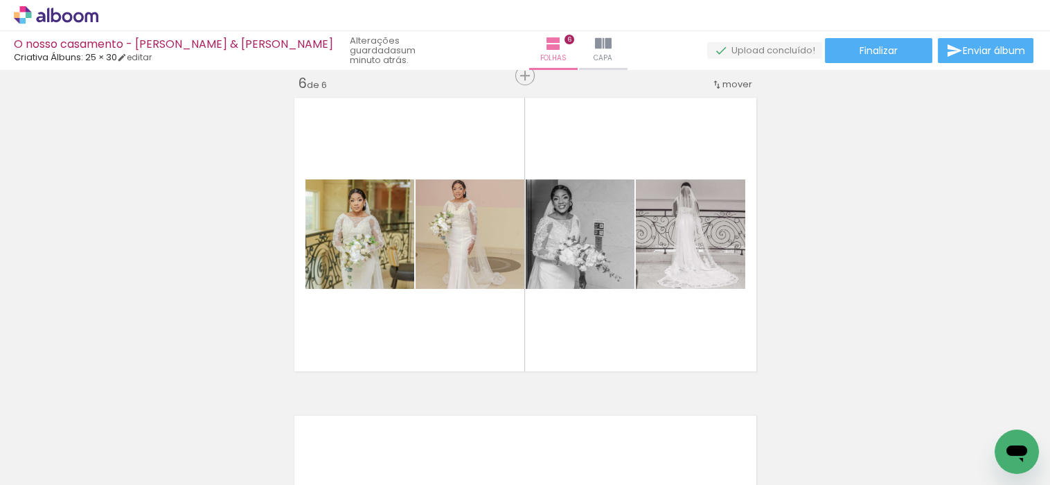
scroll to position [0, 1395]
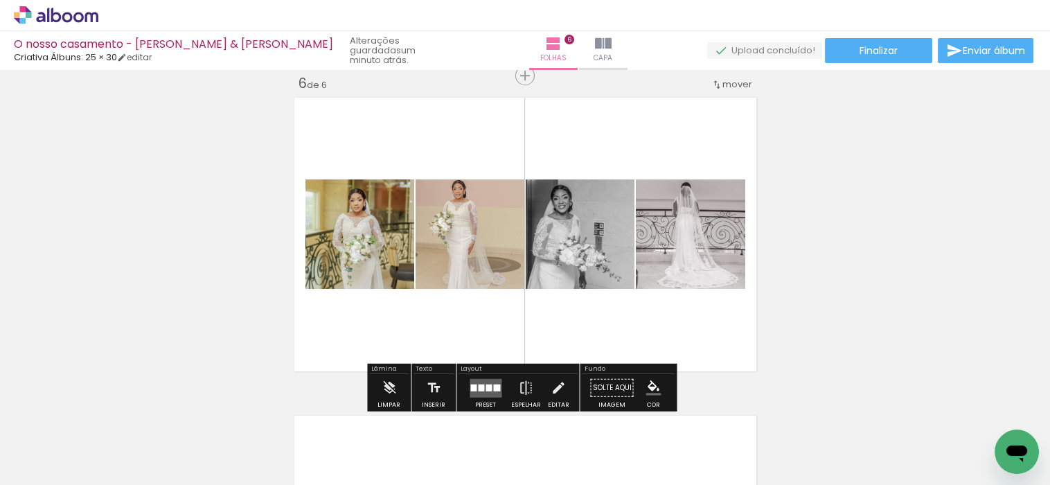
click at [485, 388] on div at bounding box center [488, 387] width 6 height 7
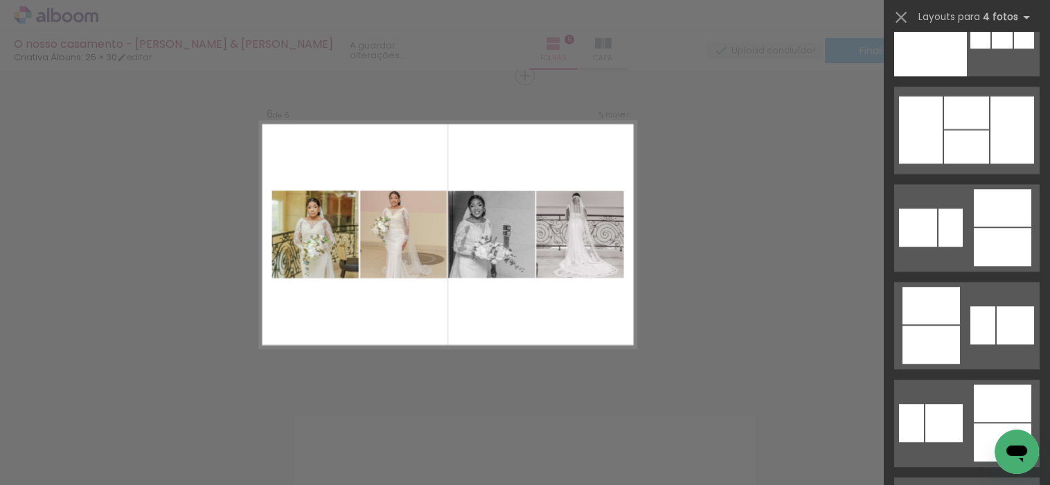
scroll to position [1539, 0]
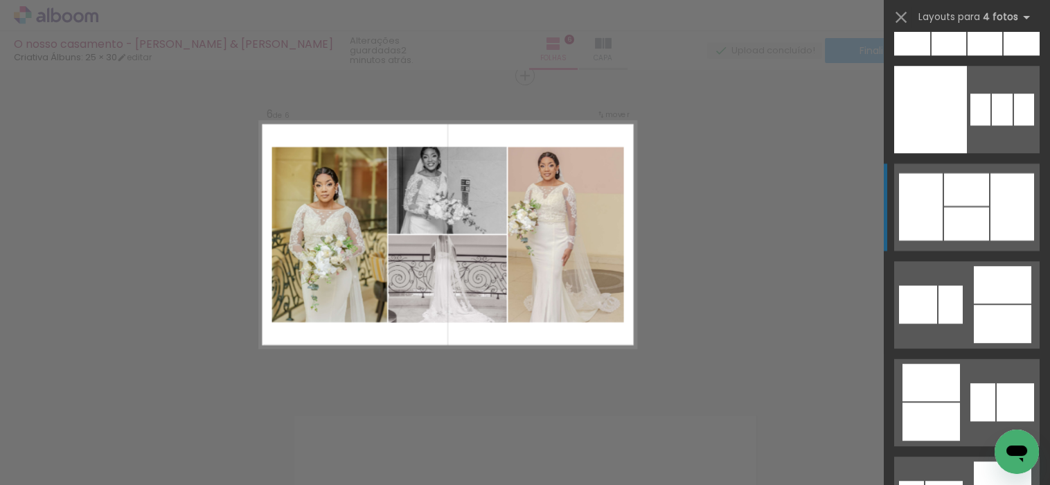
click at [973, 194] on div at bounding box center [966, 189] width 45 height 33
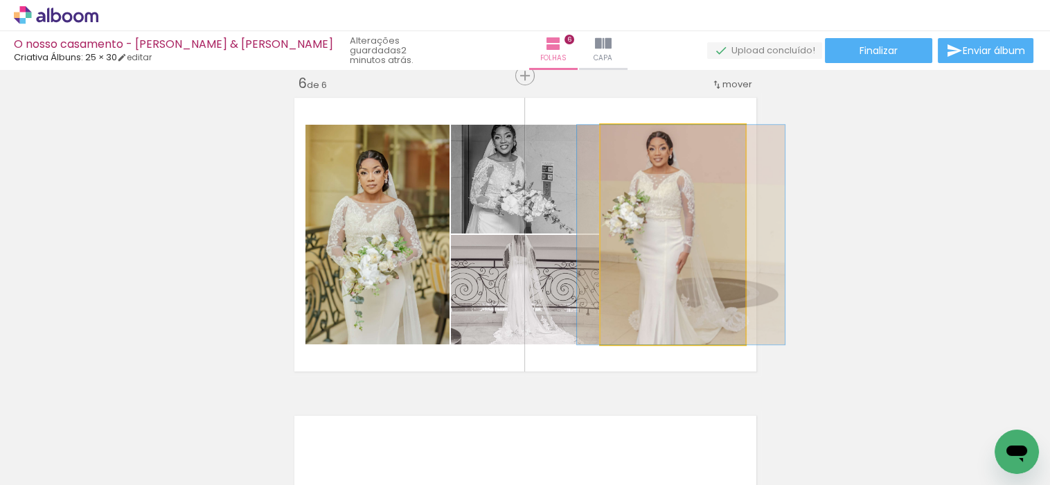
drag, startPoint x: 672, startPoint y: 238, endPoint x: 681, endPoint y: 239, distance: 9.0
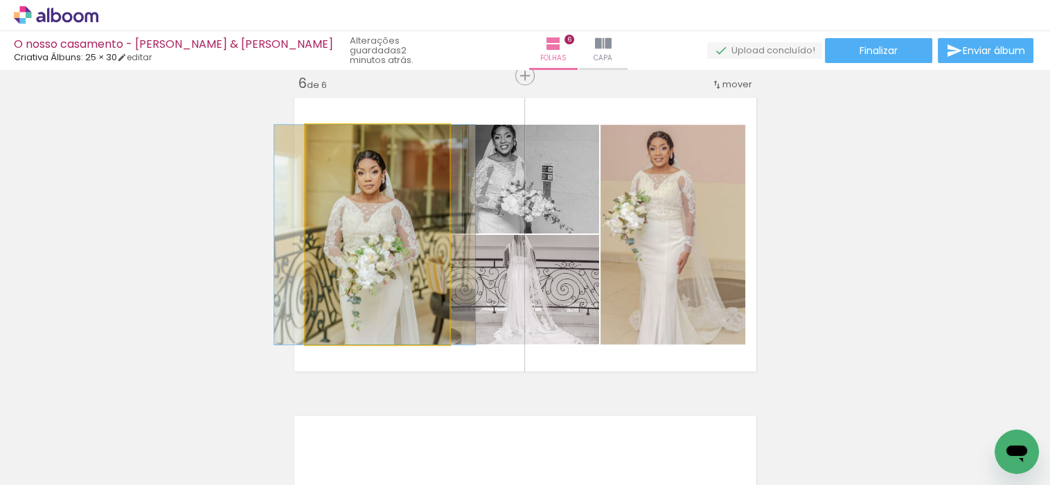
drag, startPoint x: 352, startPoint y: 230, endPoint x: 382, endPoint y: 222, distance: 30.2
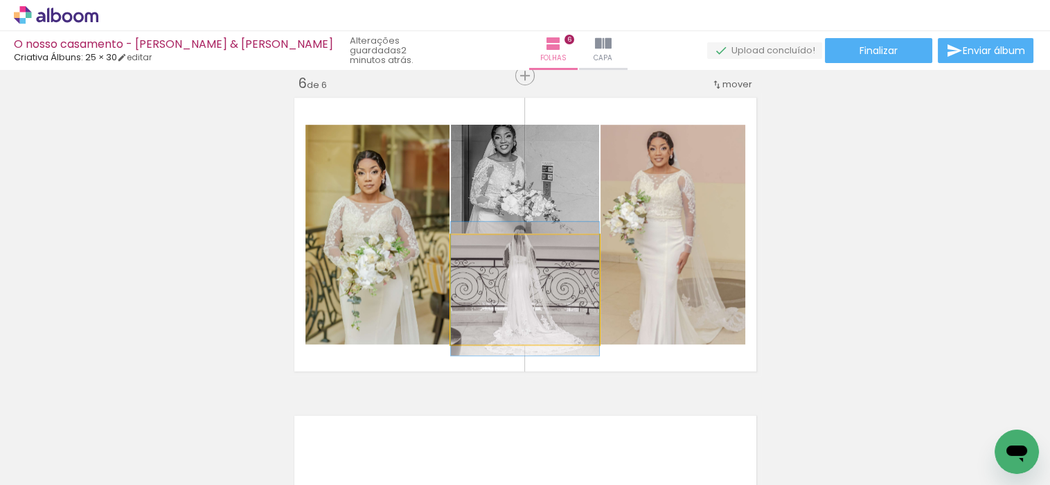
drag, startPoint x: 541, startPoint y: 286, endPoint x: 551, endPoint y: 285, distance: 9.7
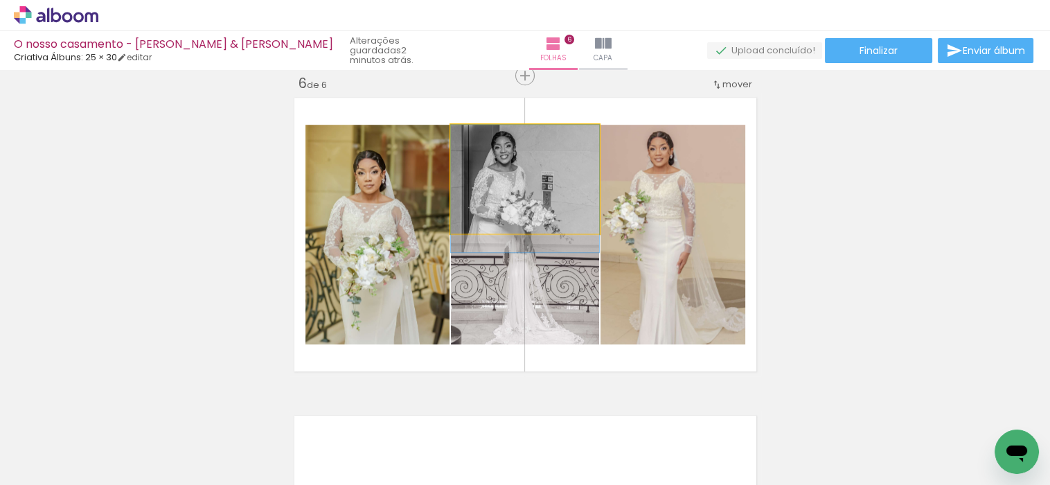
drag, startPoint x: 548, startPoint y: 168, endPoint x: 549, endPoint y: 184, distance: 16.6
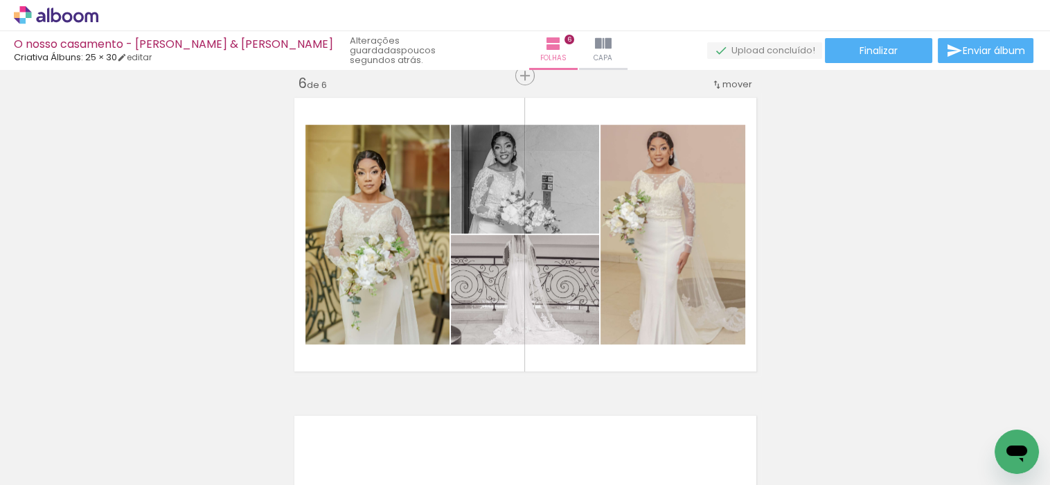
scroll to position [0, 1395]
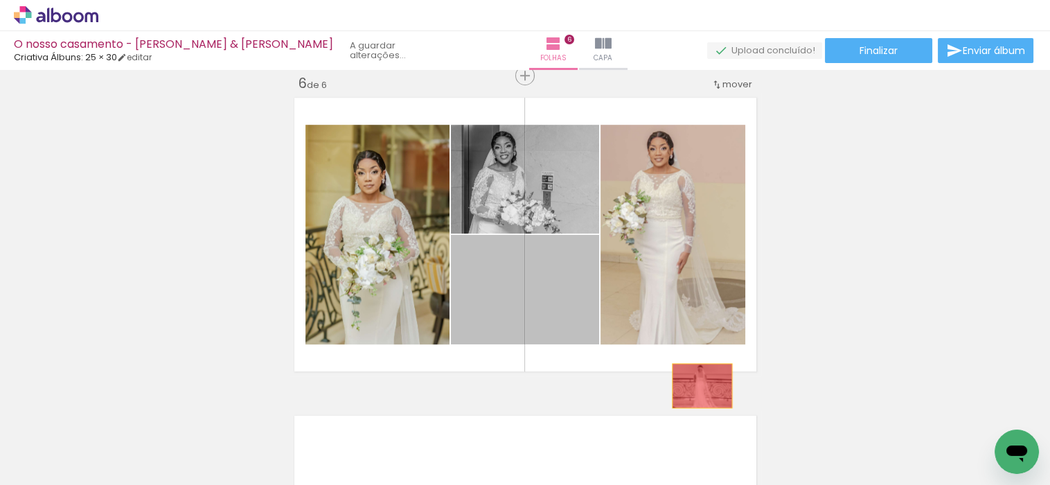
drag, startPoint x: 549, startPoint y: 302, endPoint x: 696, endPoint y: 385, distance: 168.7
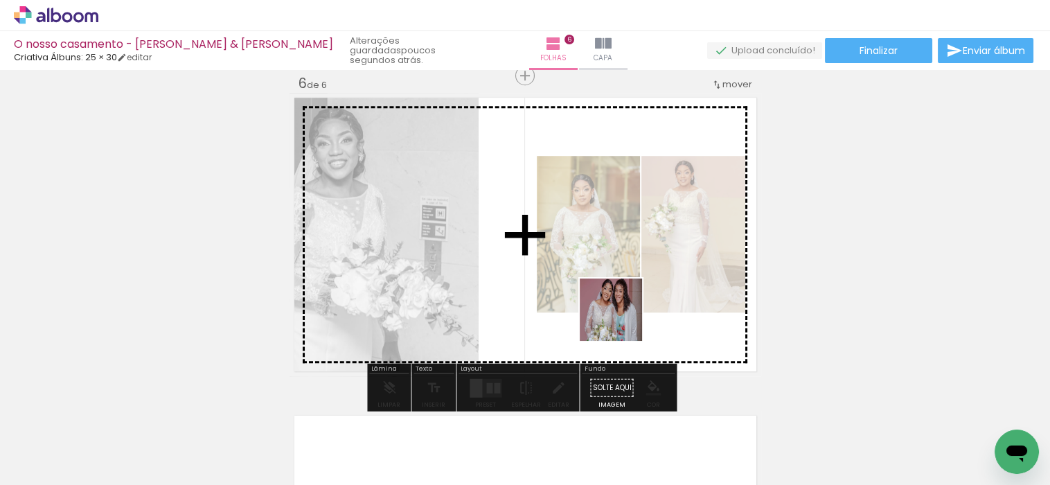
drag, startPoint x: 309, startPoint y: 447, endPoint x: 623, endPoint y: 323, distance: 337.5
click at [623, 323] on quentale-workspace at bounding box center [525, 242] width 1050 height 485
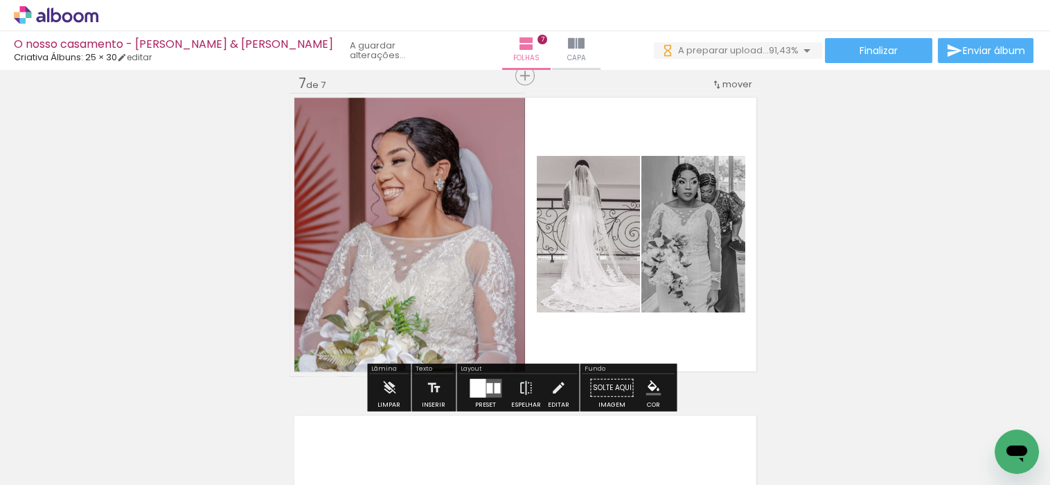
scroll to position [0, 2248]
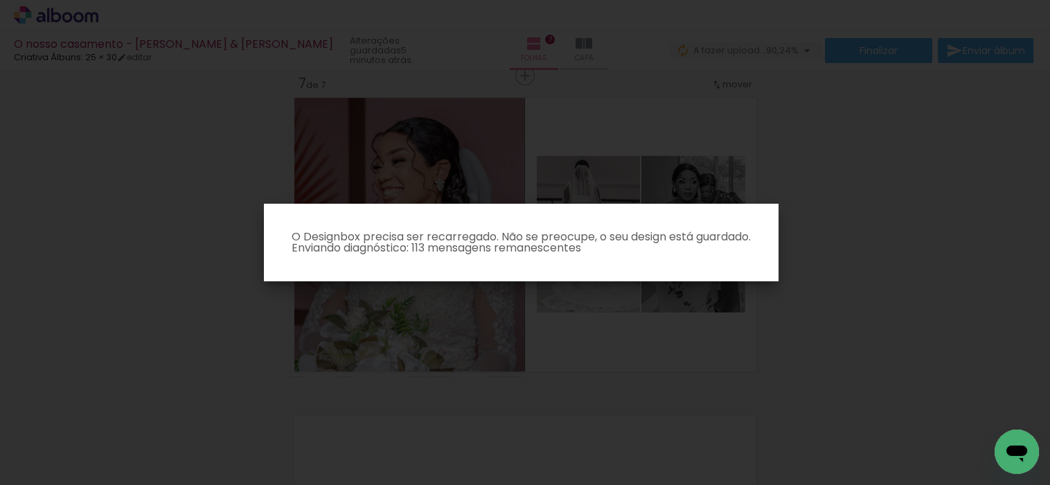
scroll to position [0, 2248]
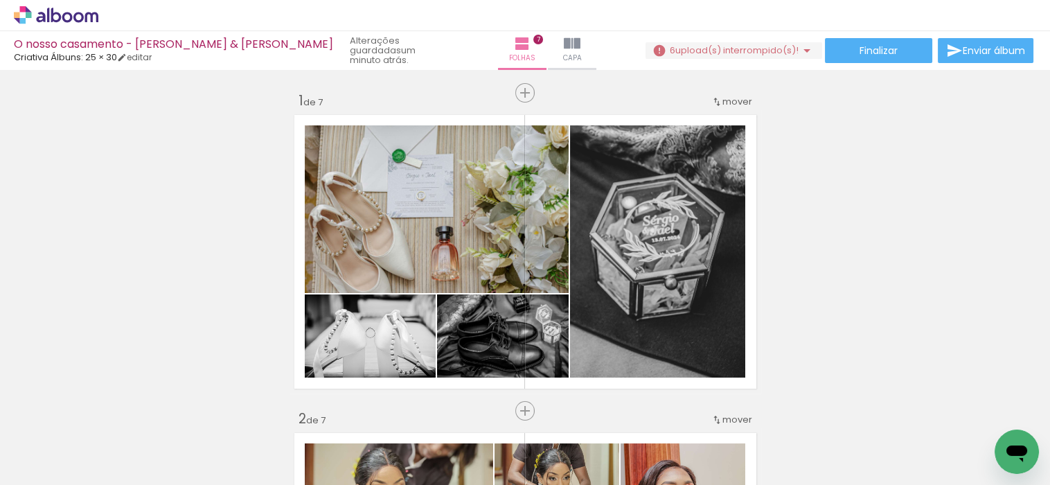
scroll to position [0, 2248]
click at [738, 55] on span "upload(s) interrompido(s)!" at bounding box center [736, 50] width 123 height 13
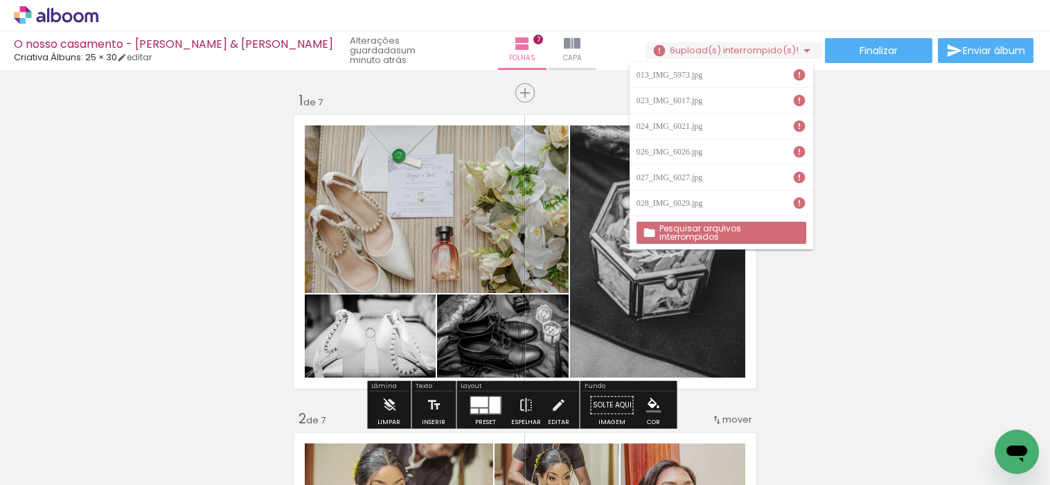
click at [0, 0] on slot "Pesquisar arquivos interrompidos" at bounding box center [0, 0] width 0 height 0
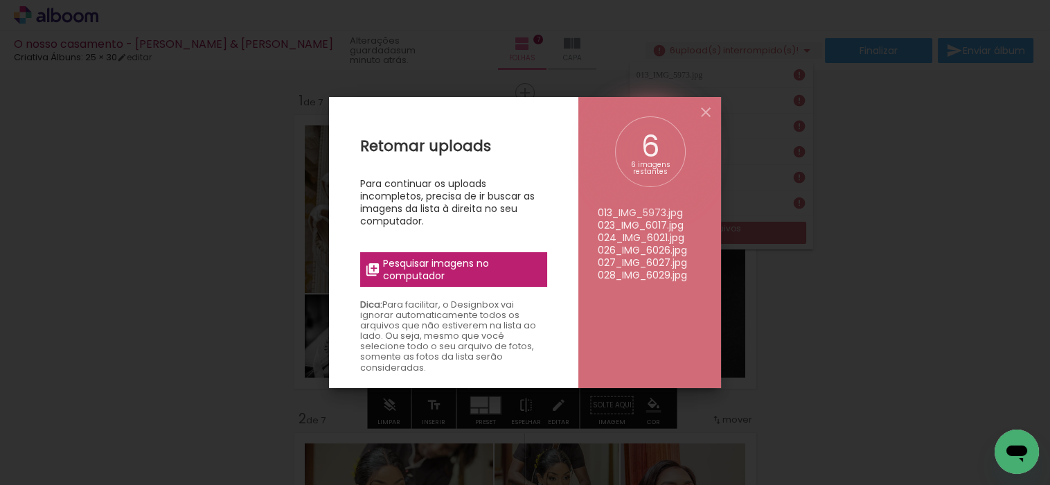
click at [461, 254] on label "Pesquisar imagens no computador" at bounding box center [453, 269] width 187 height 35
click at [0, 0] on input "file" at bounding box center [0, 0] width 0 height 0
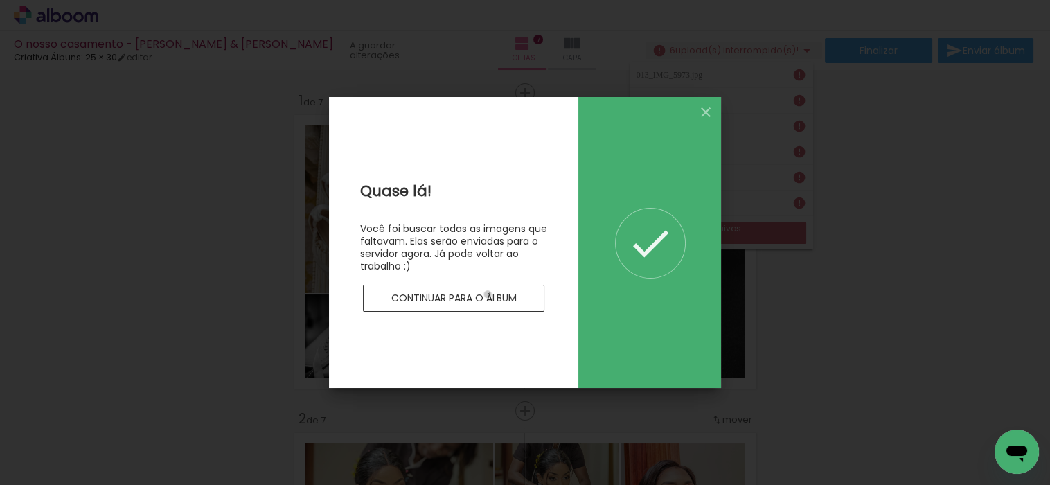
click at [0, 0] on slot "Continuar para o álbum" at bounding box center [0, 0] width 0 height 0
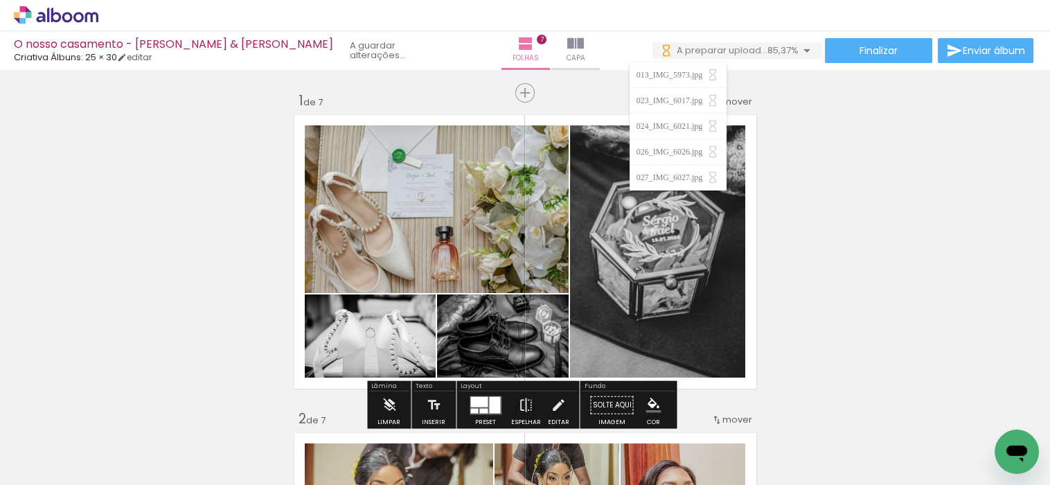
scroll to position [0, 0]
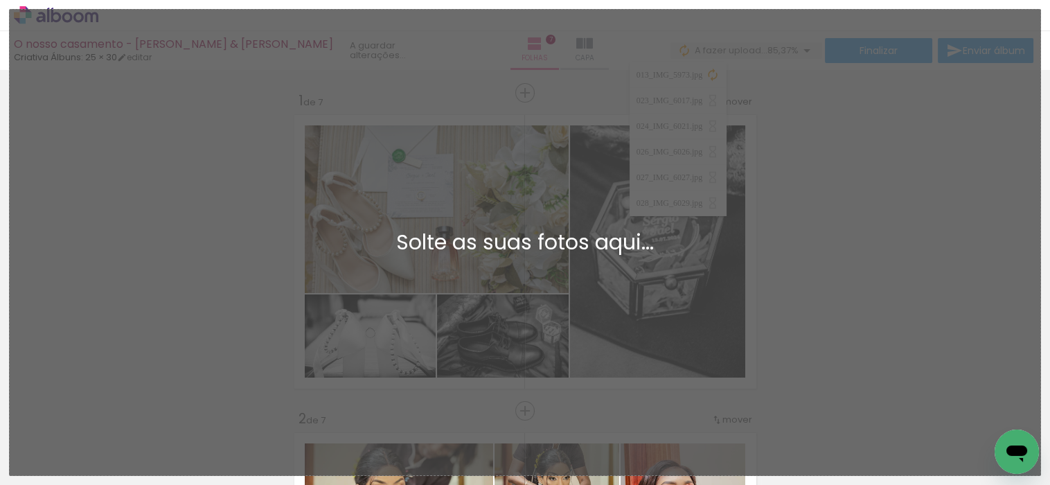
scroll to position [0, 2248]
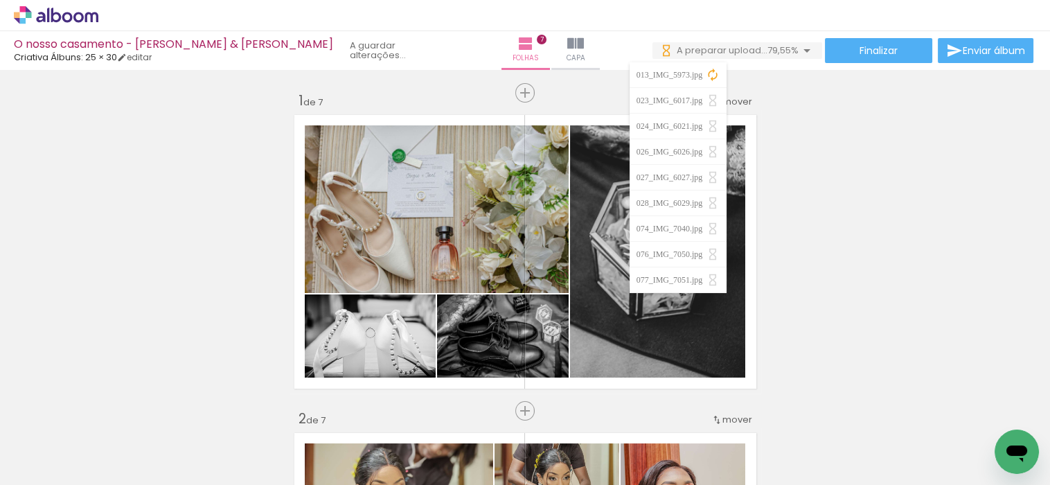
click at [801, 51] on iron-icon at bounding box center [806, 50] width 17 height 17
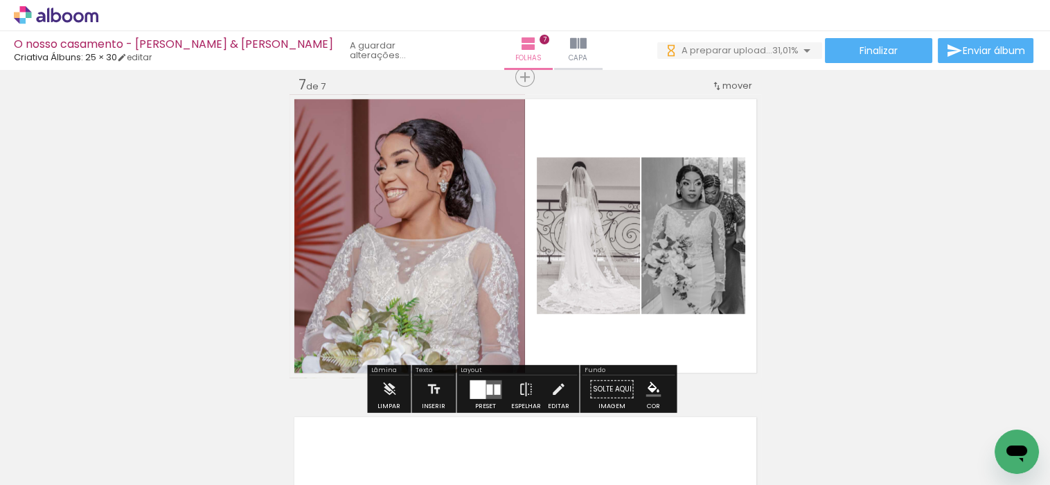
scroll to position [2000, 0]
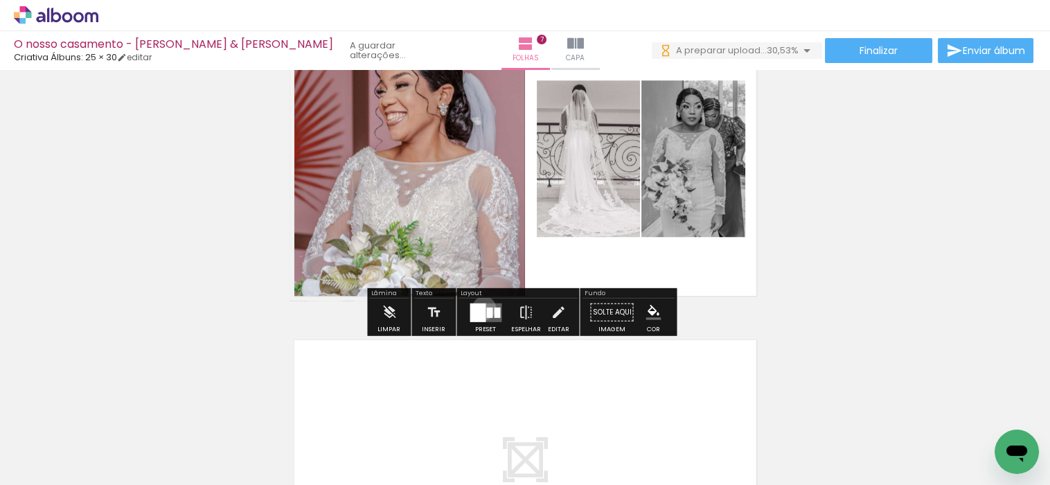
click at [480, 307] on div at bounding box center [477, 312] width 16 height 19
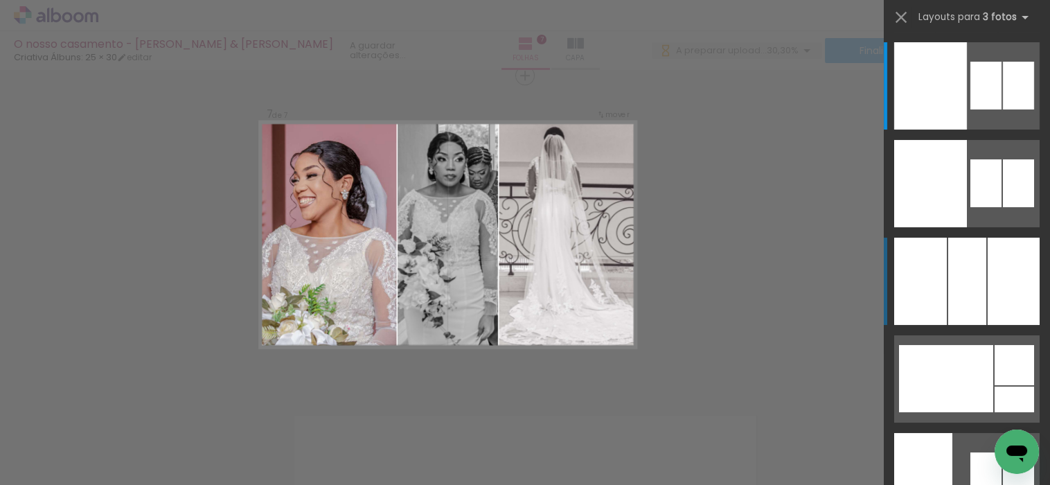
scroll to position [405, 0]
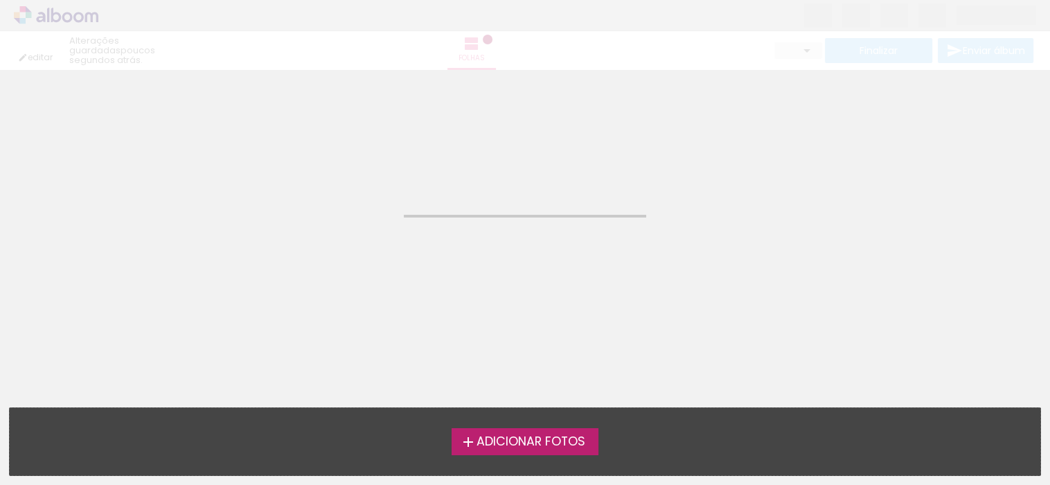
type input "Todas as fotos"
